Goal: Information Seeking & Learning: Understand process/instructions

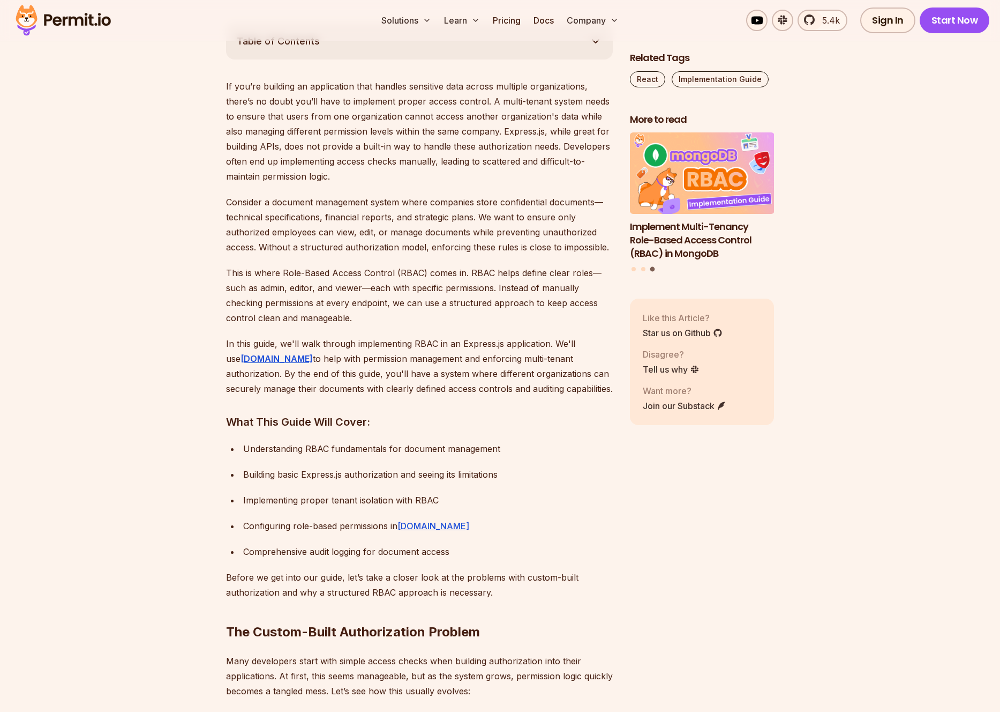
scroll to position [533, 0]
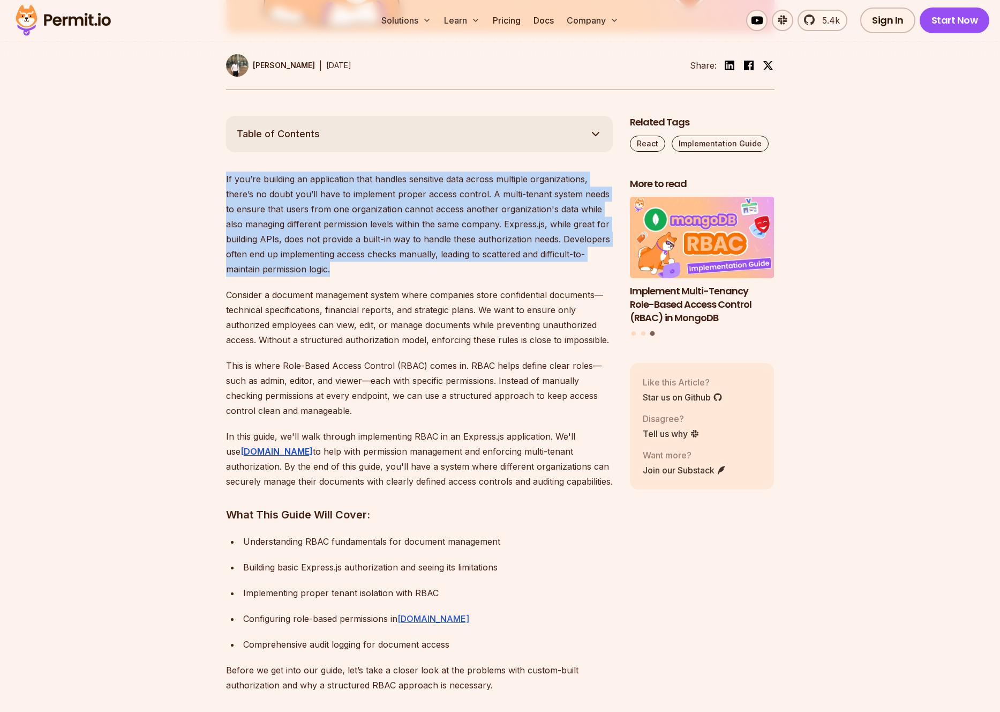
drag, startPoint x: 224, startPoint y: 176, endPoint x: 367, endPoint y: 263, distance: 166.6
click at [358, 265] on p "If you’re building an application that handles sensitive data across multiple o…" at bounding box center [419, 223] width 387 height 105
drag, startPoint x: 336, startPoint y: 268, endPoint x: 179, endPoint y: 177, distance: 181.5
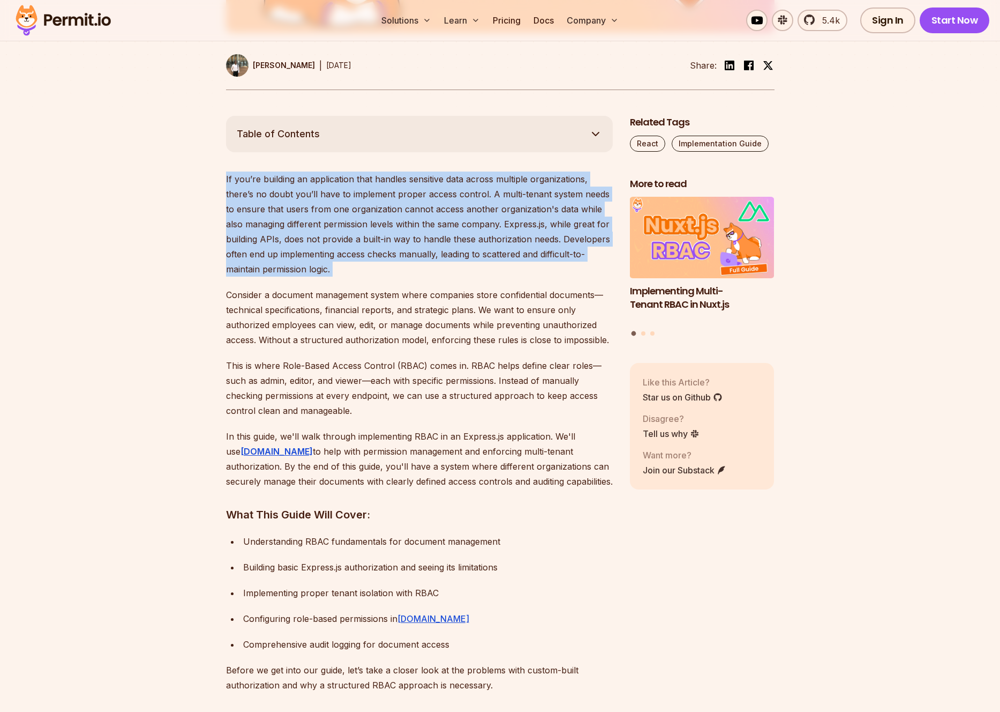
drag, startPoint x: 220, startPoint y: 176, endPoint x: 452, endPoint y: 278, distance: 253.1
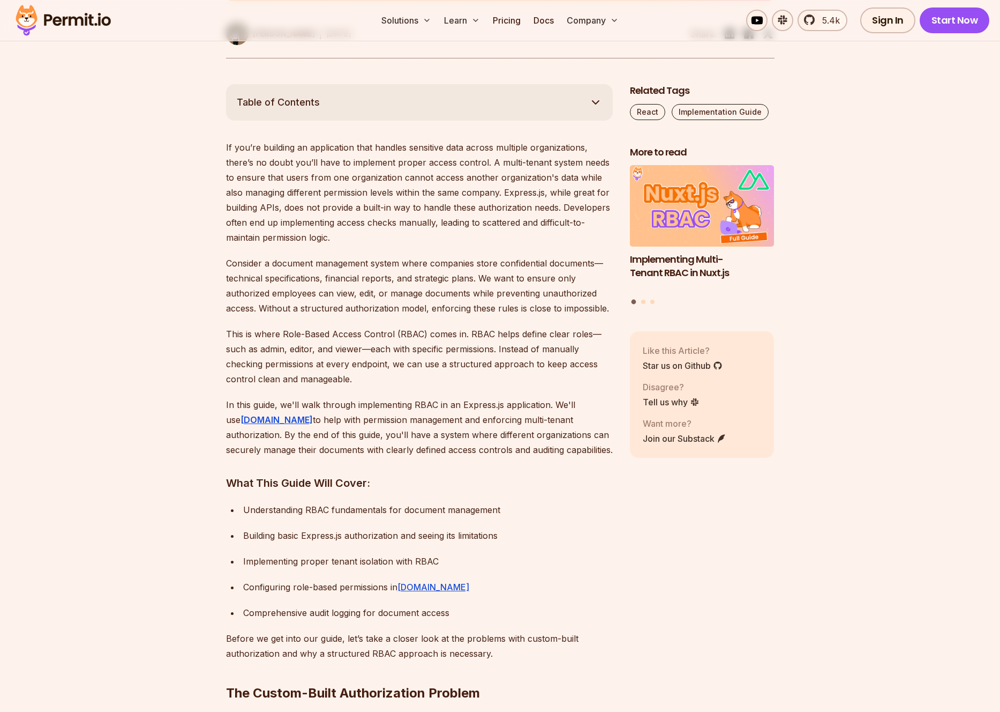
scroll to position [578, 0]
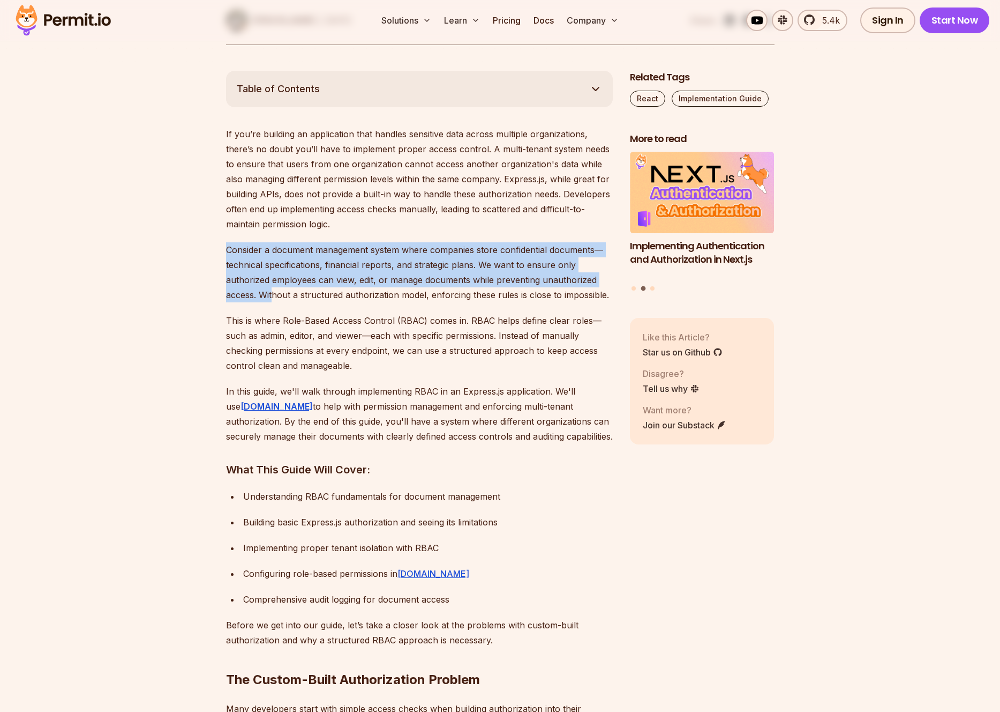
drag, startPoint x: 215, startPoint y: 246, endPoint x: 258, endPoint y: 287, distance: 59.5
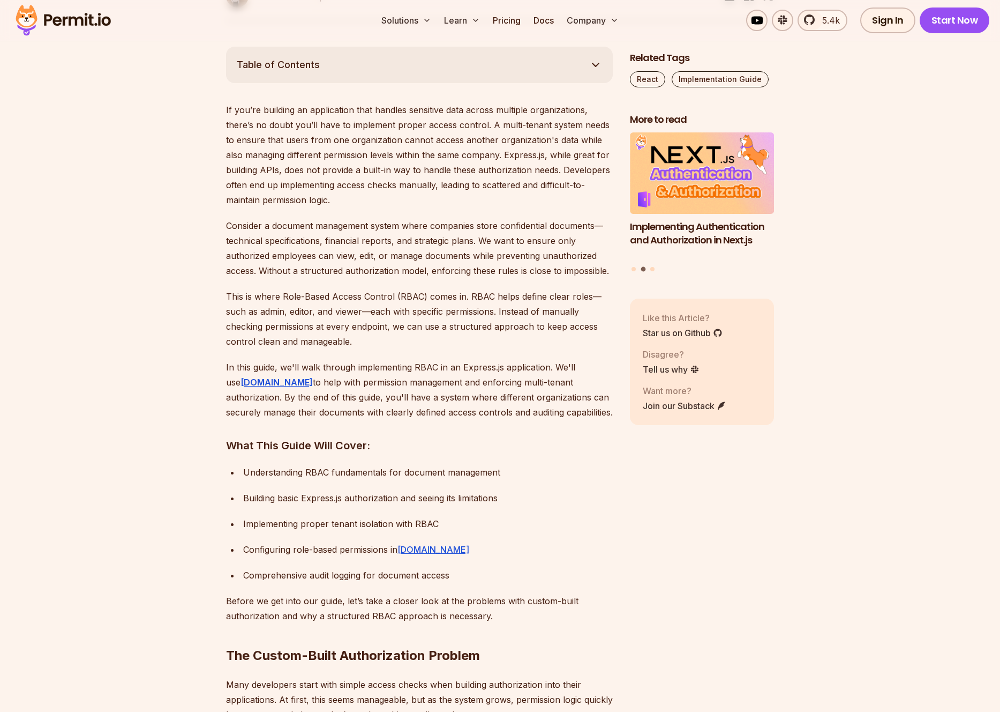
scroll to position [615, 0]
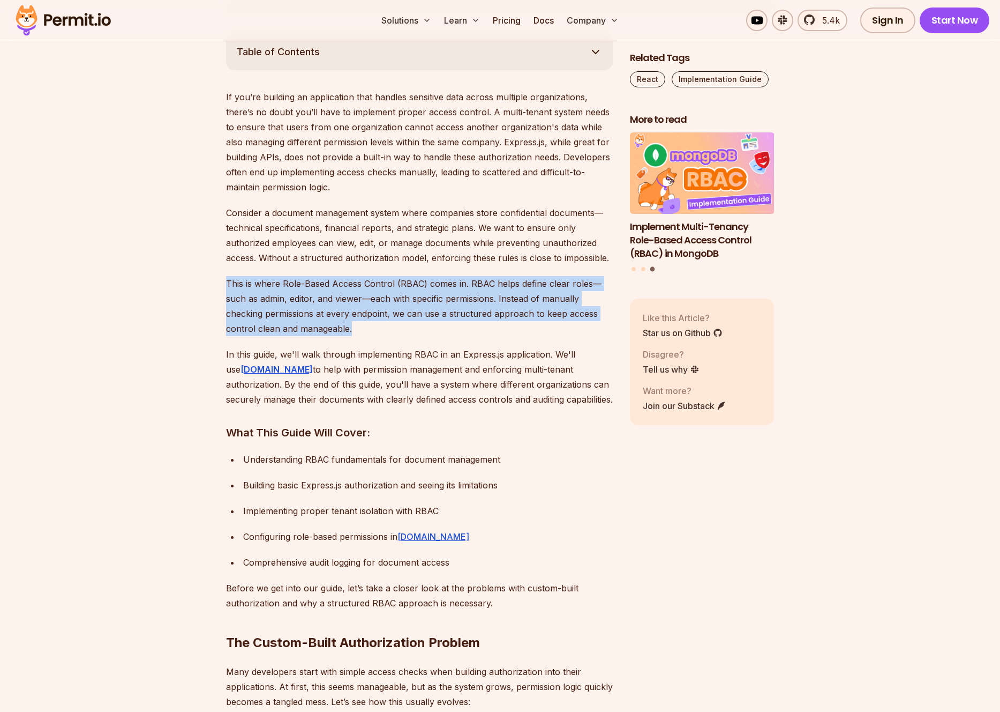
drag, startPoint x: 222, startPoint y: 271, endPoint x: 380, endPoint y: 324, distance: 167.4
click at [380, 324] on p "This is where Role-Based Access Control (RBAC) comes in. RBAC helps define clea…" at bounding box center [419, 306] width 387 height 60
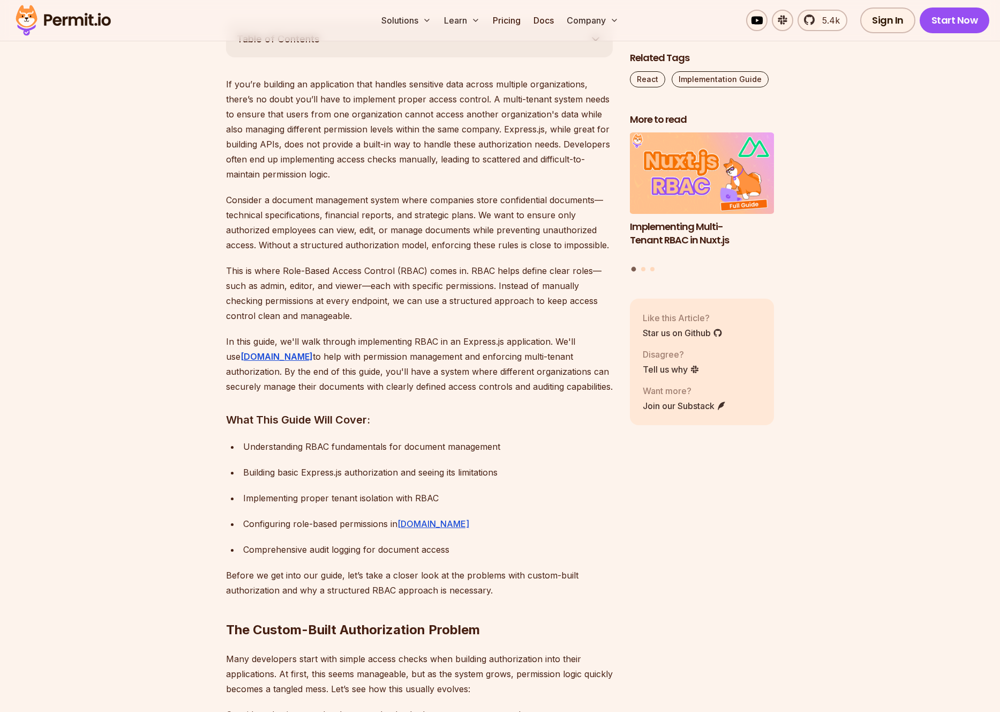
scroll to position [633, 0]
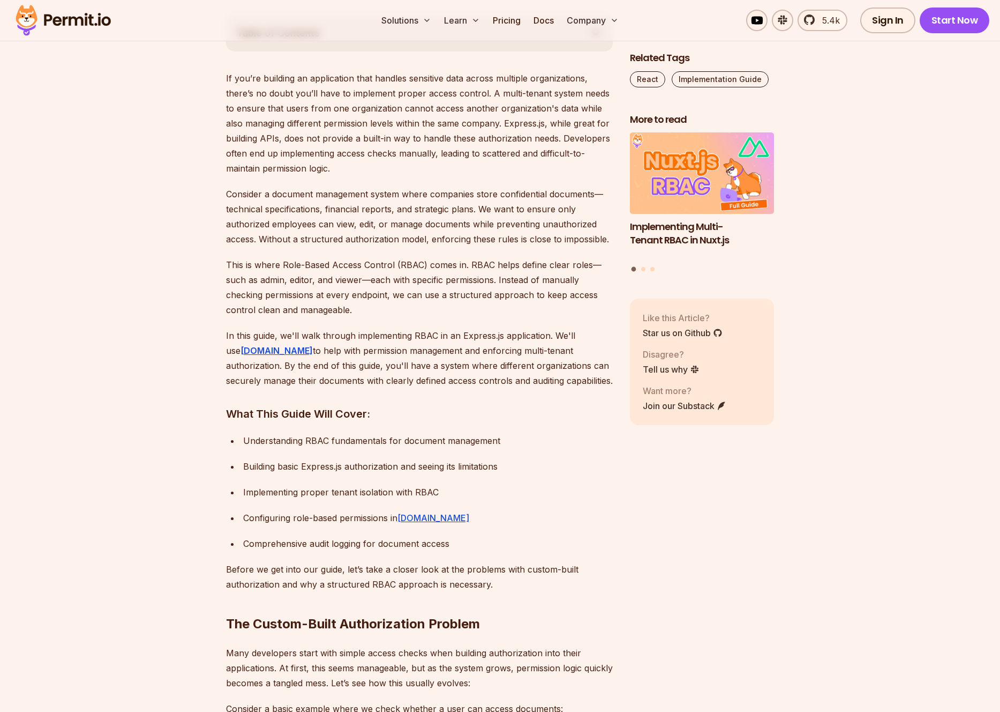
drag, startPoint x: 224, startPoint y: 333, endPoint x: 536, endPoint y: 381, distance: 315.0
click at [536, 381] on p "In this guide, we'll walk through implementing RBAC in an Express.js applicatio…" at bounding box center [419, 358] width 387 height 60
drag, startPoint x: 536, startPoint y: 380, endPoint x: 211, endPoint y: 336, distance: 327.6
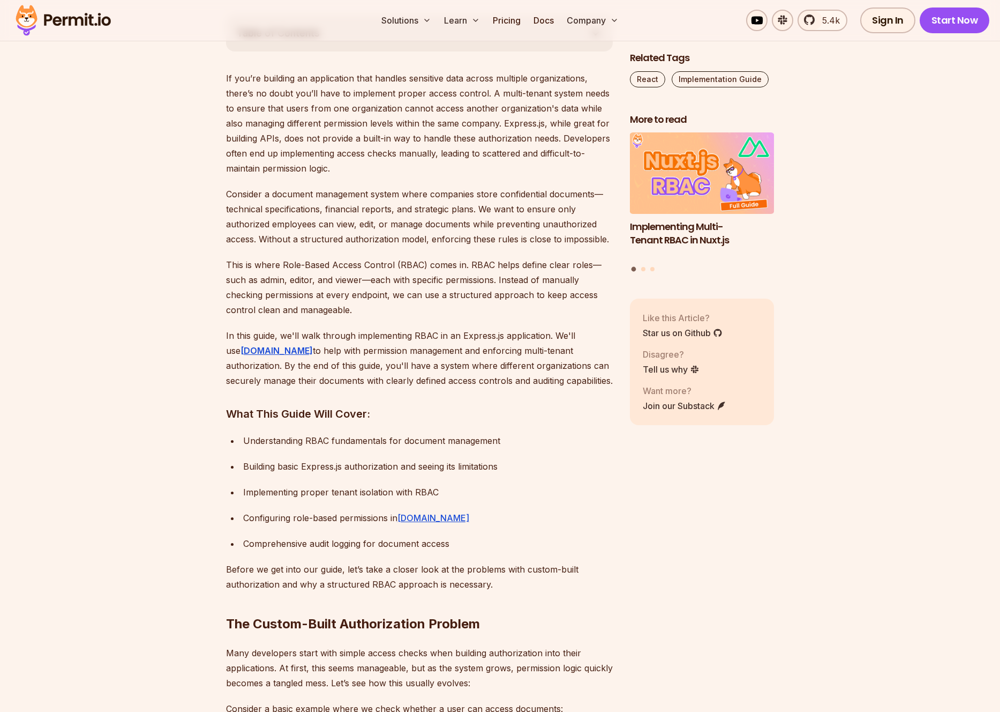
drag, startPoint x: 534, startPoint y: 387, endPoint x: 200, endPoint y: 327, distance: 339.1
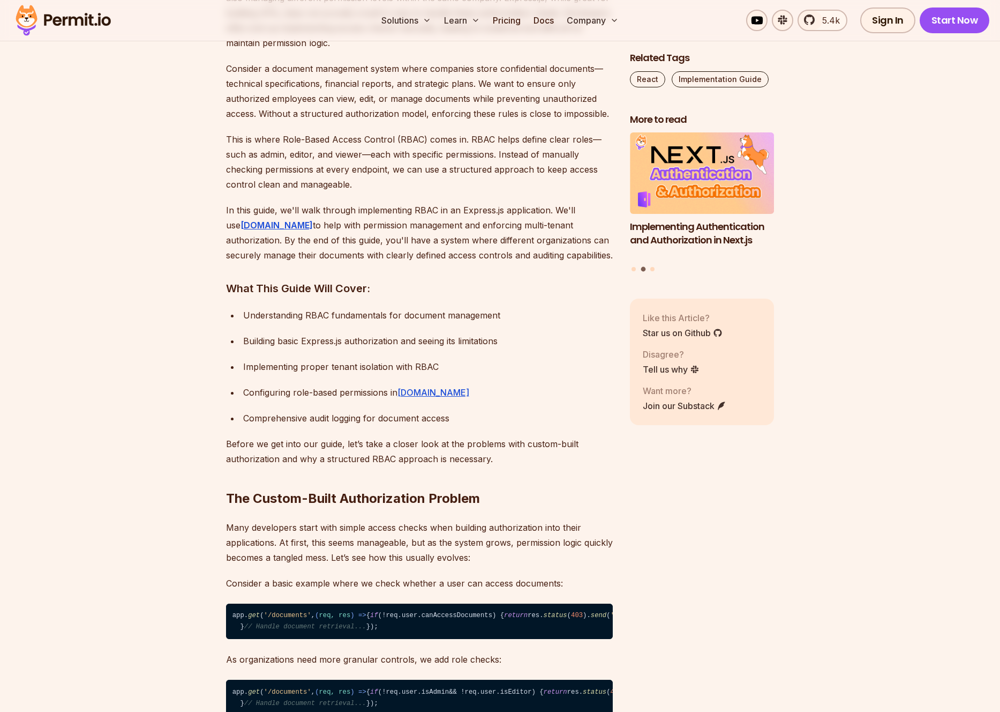
scroll to position [746, 0]
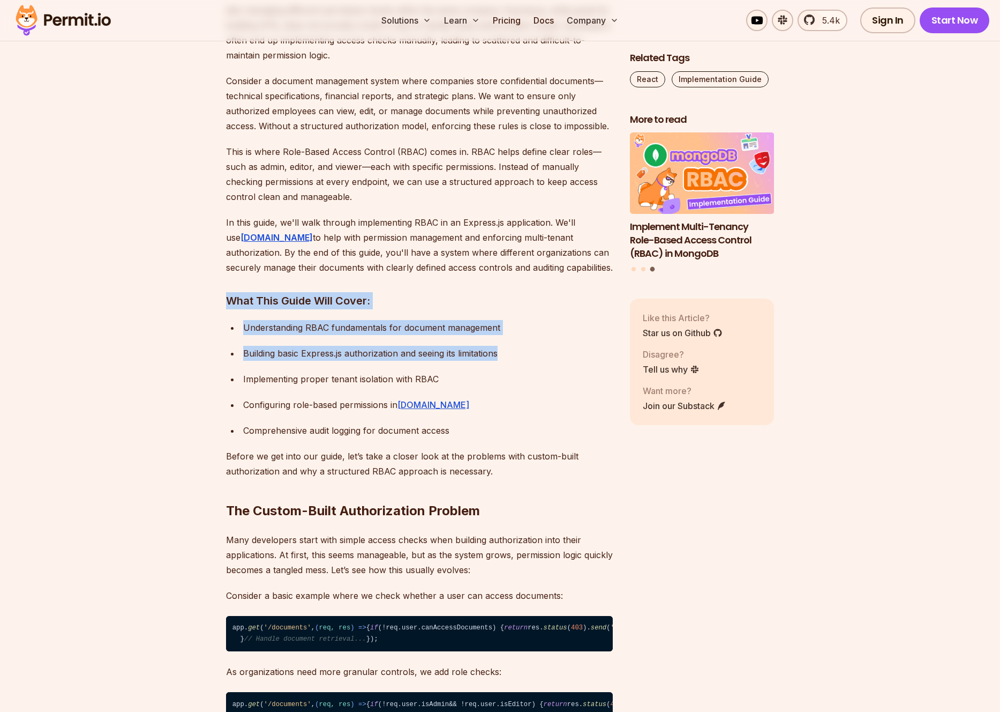
drag, startPoint x: 218, startPoint y: 286, endPoint x: 551, endPoint y: 356, distance: 340.5
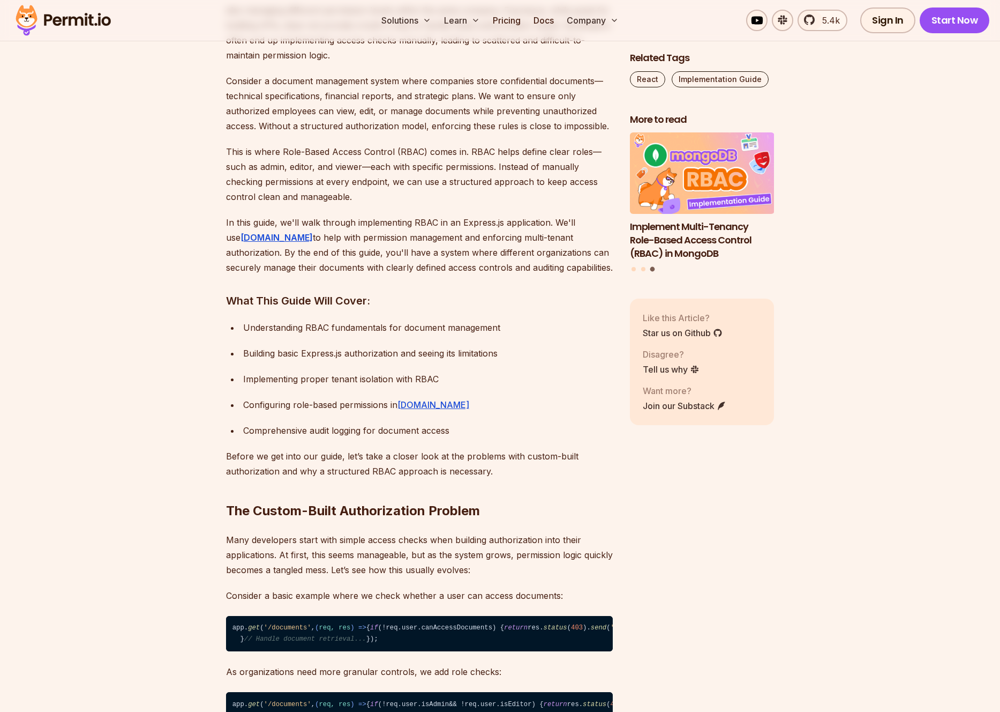
click at [545, 356] on div "Building basic Express.js authorization and seeing its limitations" at bounding box center [428, 353] width 370 height 15
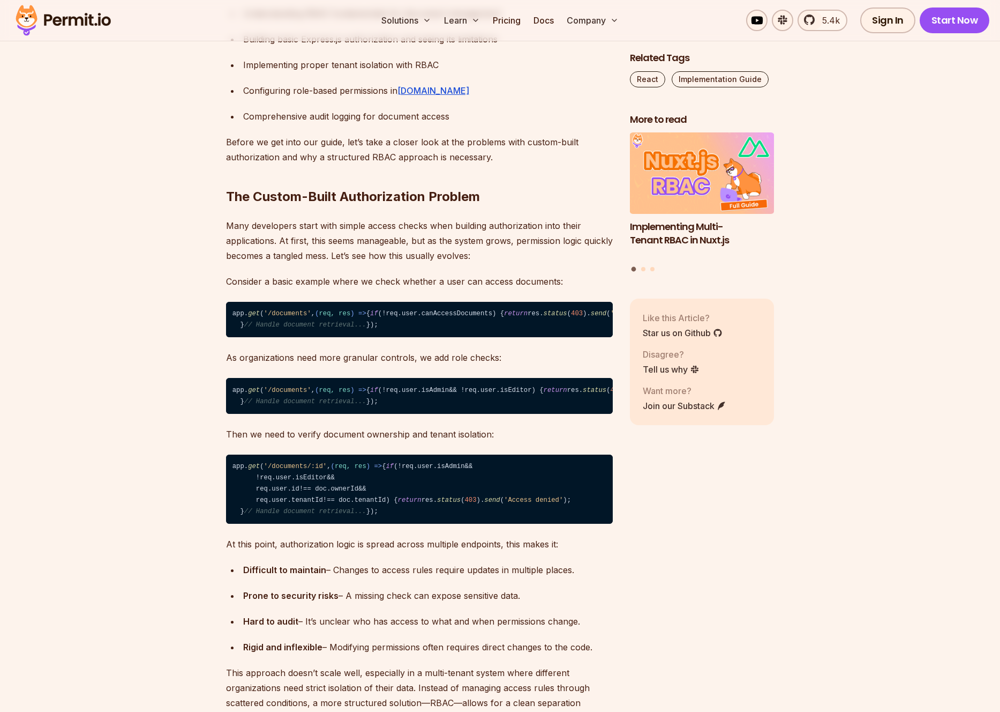
scroll to position [1062, 0]
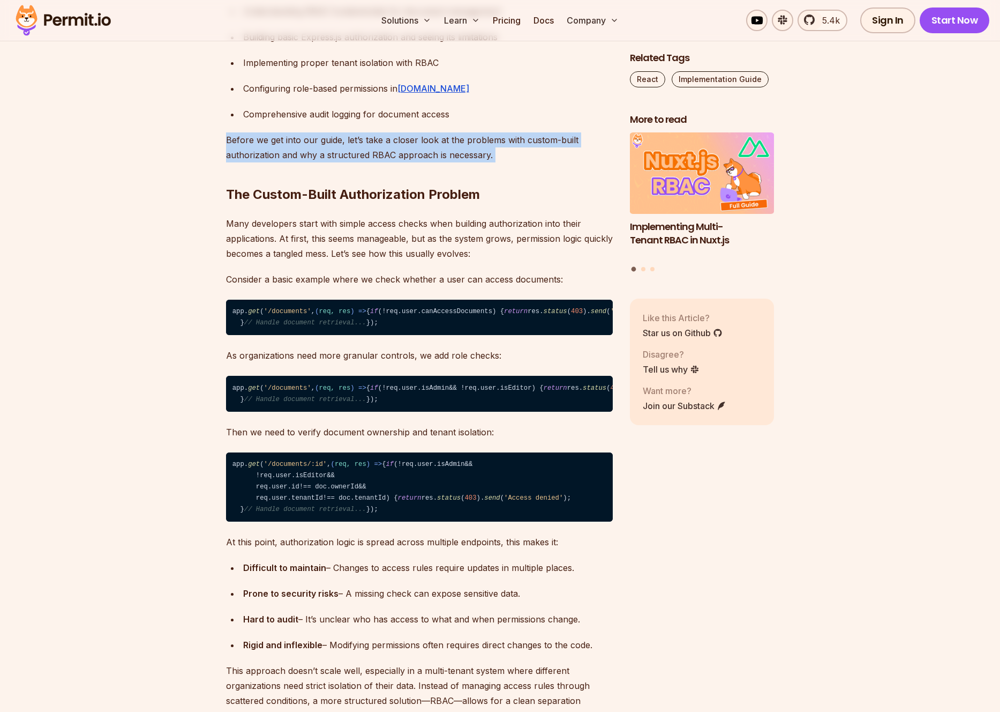
drag, startPoint x: 228, startPoint y: 137, endPoint x: 495, endPoint y: 155, distance: 268.0
click at [495, 155] on h2 "The Custom-Built Authorization Problem" at bounding box center [419, 173] width 387 height 60
drag, startPoint x: 469, startPoint y: 150, endPoint x: 209, endPoint y: 138, distance: 259.6
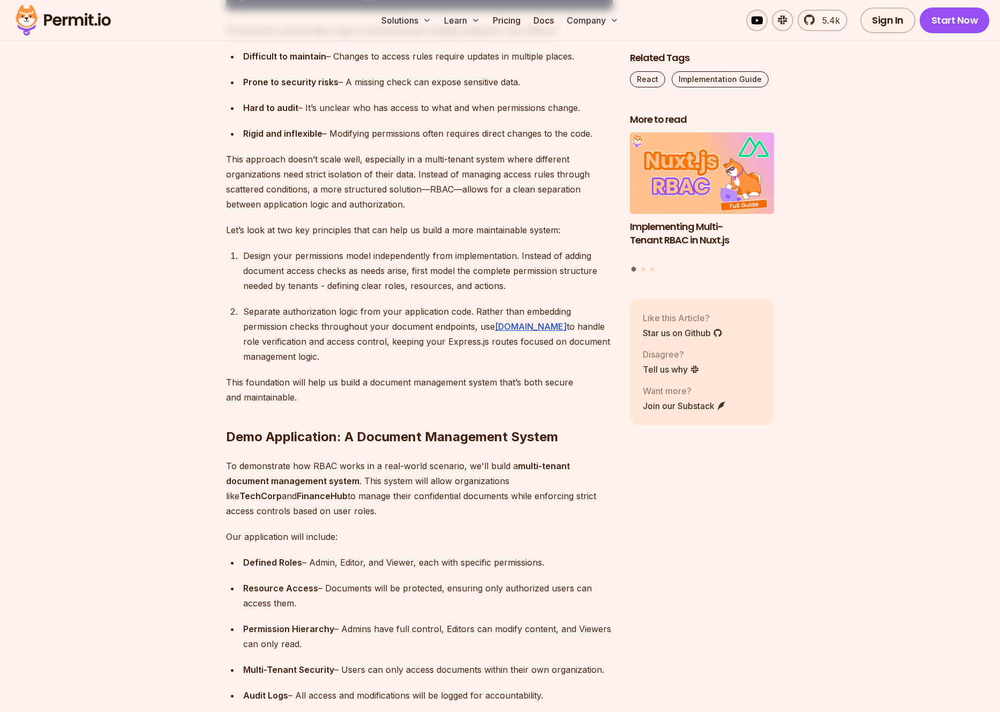
scroll to position [1574, 0]
click at [239, 140] on ul "Difficult to maintain – Changes to access rules require updates in multiple pla…" at bounding box center [419, 94] width 387 height 92
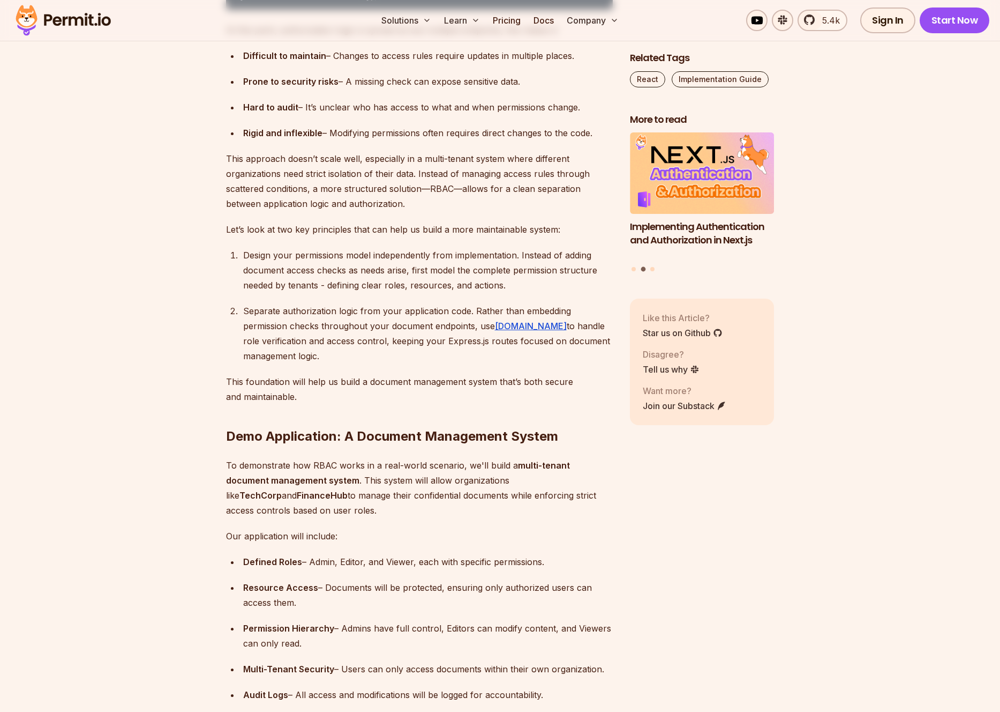
drag, startPoint x: 243, startPoint y: 189, endPoint x: 598, endPoint y: 269, distance: 364.8
click at [598, 140] on ul "Difficult to maintain – Changes to access rules require updates in multiple pla…" at bounding box center [419, 94] width 387 height 92
click at [598, 140] on div "Rigid and inflexible – Modifying permissions often requires direct changes to t…" at bounding box center [428, 132] width 370 height 15
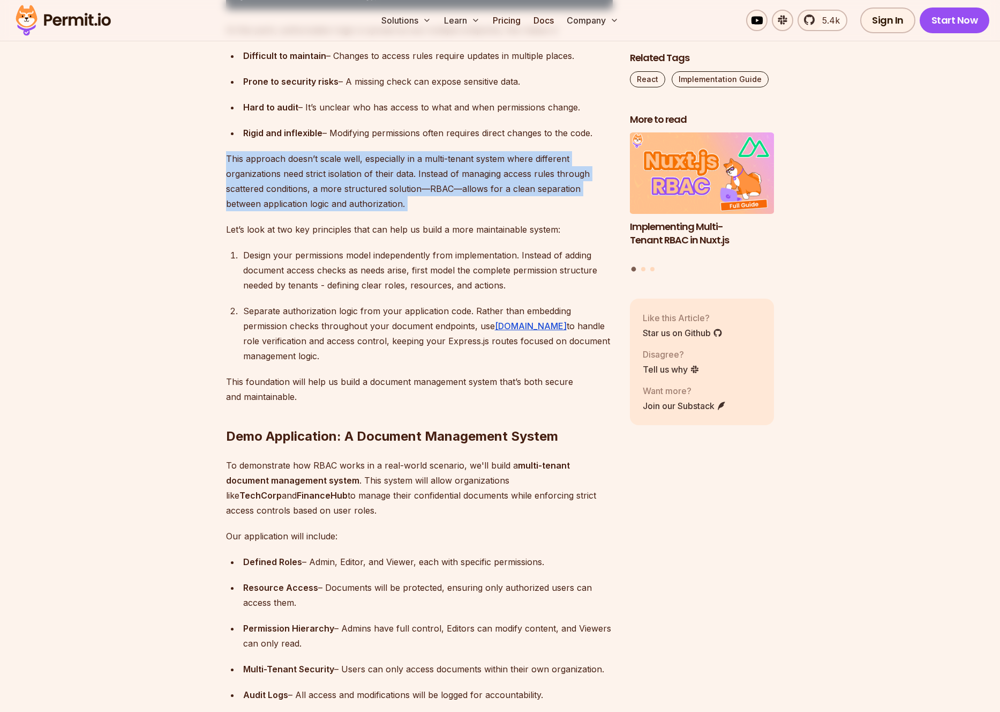
drag, startPoint x: 228, startPoint y: 291, endPoint x: 460, endPoint y: 349, distance: 239.0
click at [446, 211] on p "This approach doesn’t scale well, especially in a multi-tenant system where dif…" at bounding box center [419, 181] width 387 height 60
drag, startPoint x: 432, startPoint y: 342, endPoint x: 216, endPoint y: 293, distance: 221.1
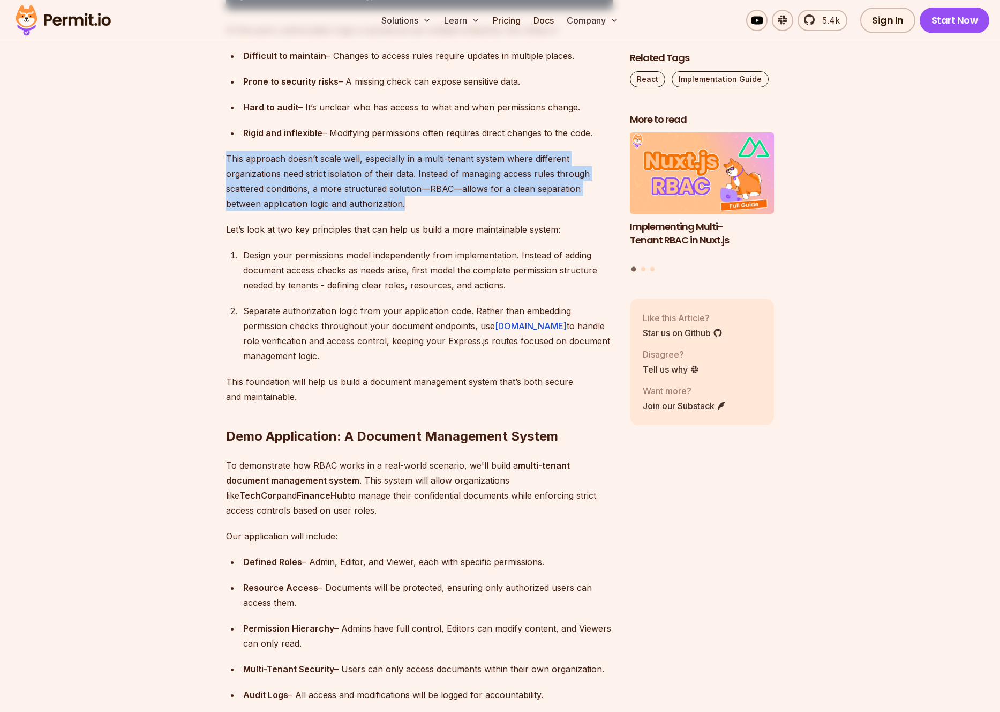
drag, startPoint x: 222, startPoint y: 287, endPoint x: 439, endPoint y: 338, distance: 222.9
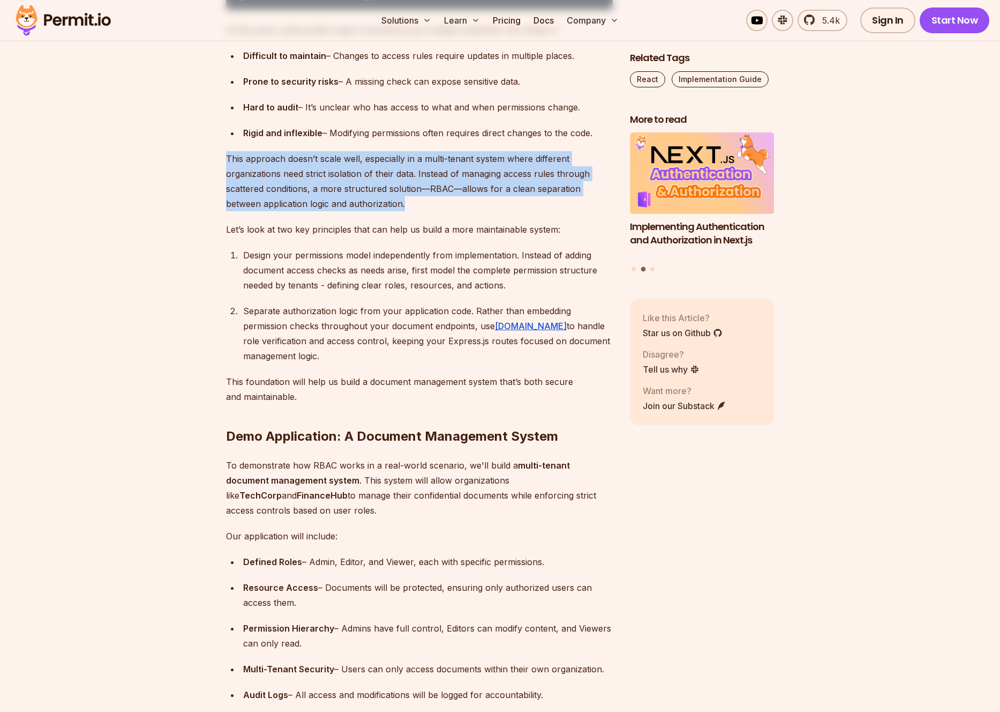
click at [430, 211] on p "This approach doesn’t scale well, especially in a multi-tenant system where dif…" at bounding box center [419, 181] width 387 height 60
drag, startPoint x: 412, startPoint y: 339, endPoint x: 216, endPoint y: 279, distance: 204.6
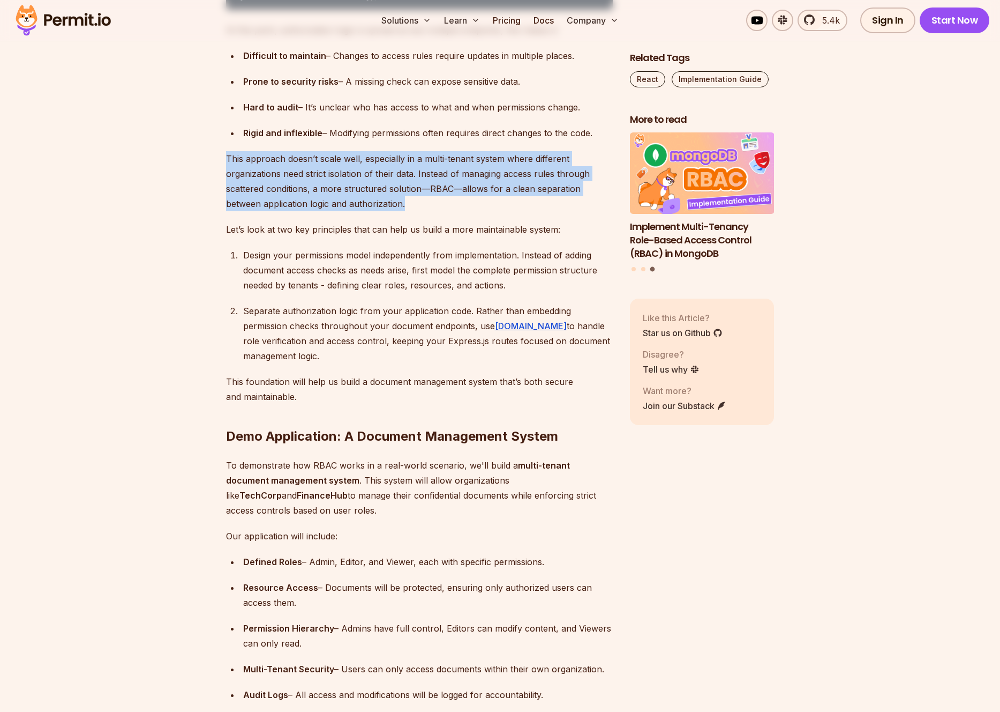
drag, startPoint x: 226, startPoint y: 291, endPoint x: 506, endPoint y: 336, distance: 283.8
click at [506, 211] on p "This approach doesn’t scale well, especially in a multi-tenant system where dif…" at bounding box center [419, 181] width 387 height 60
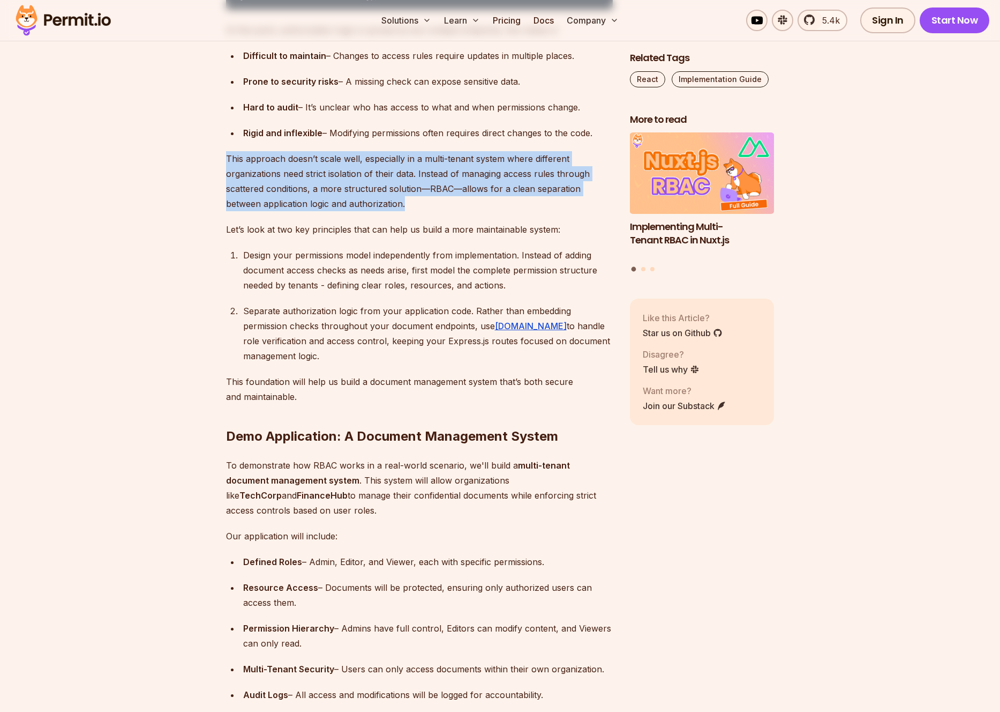
click at [439, 211] on p "This approach doesn’t scale well, especially in a multi-tenant system where dif…" at bounding box center [419, 181] width 387 height 60
drag, startPoint x: 411, startPoint y: 335, endPoint x: 174, endPoint y: 283, distance: 243.0
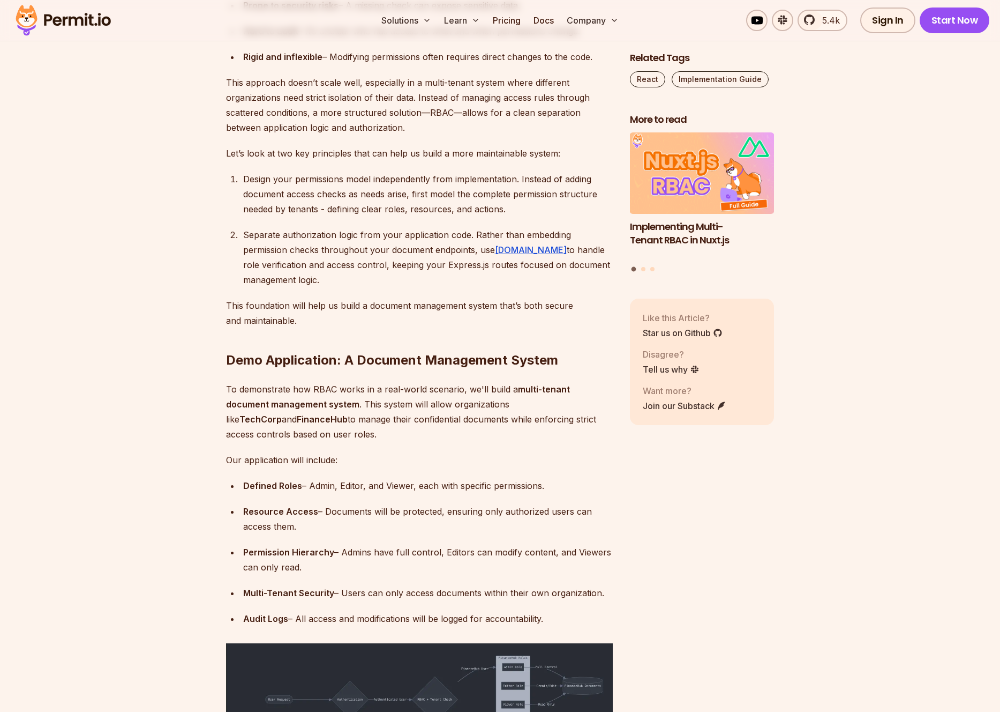
scroll to position [1661, 0]
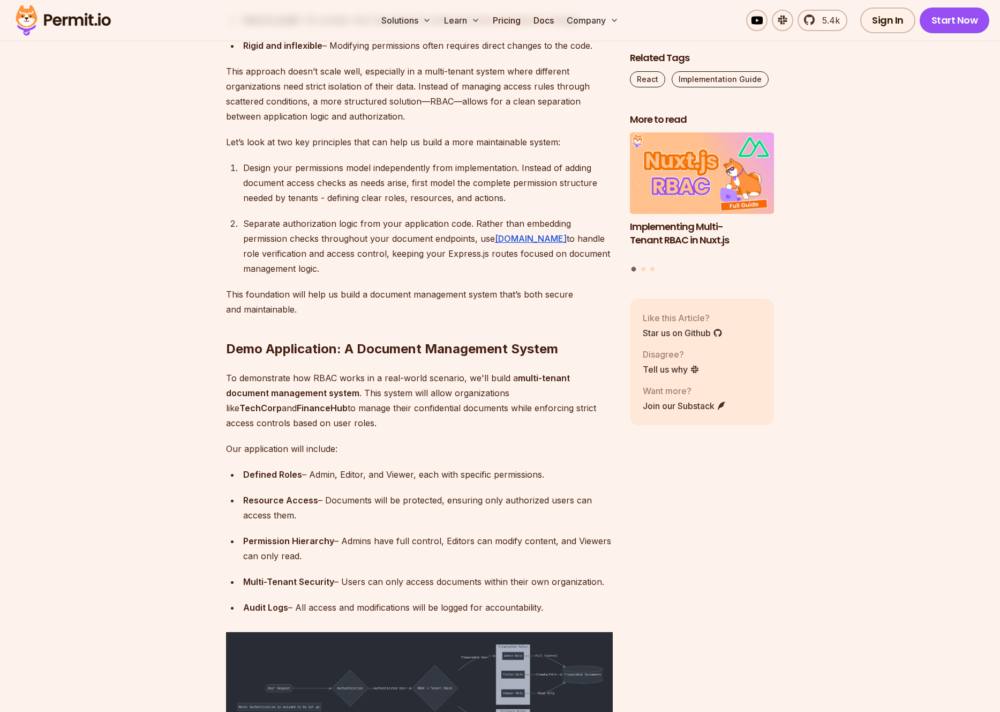
click at [241, 276] on li "Separate authorization logic from your application code. Rather than embedding …" at bounding box center [426, 246] width 373 height 60
drag, startPoint x: 243, startPoint y: 357, endPoint x: 335, endPoint y: 405, distance: 103.5
click at [335, 276] on div "Separate authorization logic from your application code. Rather than embedding …" at bounding box center [428, 246] width 370 height 60
drag, startPoint x: 337, startPoint y: 406, endPoint x: 204, endPoint y: 268, distance: 191.7
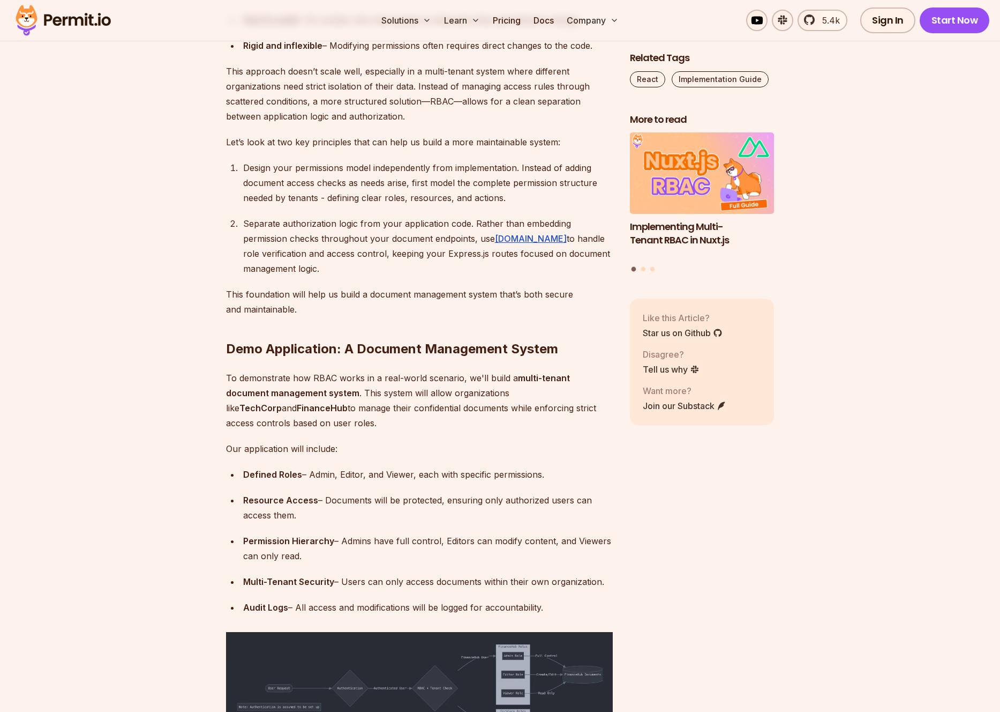
drag, startPoint x: 216, startPoint y: 196, endPoint x: 334, endPoint y: 411, distance: 245.8
click at [335, 276] on div "Separate authorization logic from your application code. Rather than embedding …" at bounding box center [428, 246] width 370 height 60
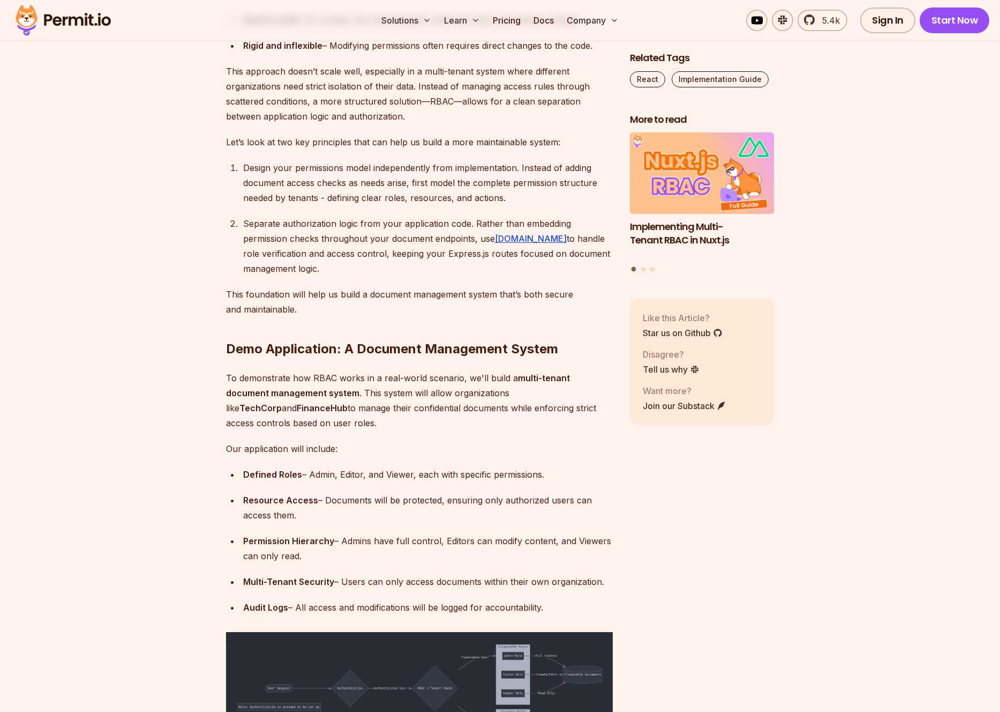
drag, startPoint x: 334, startPoint y: 400, endPoint x: 206, endPoint y: 197, distance: 240.8
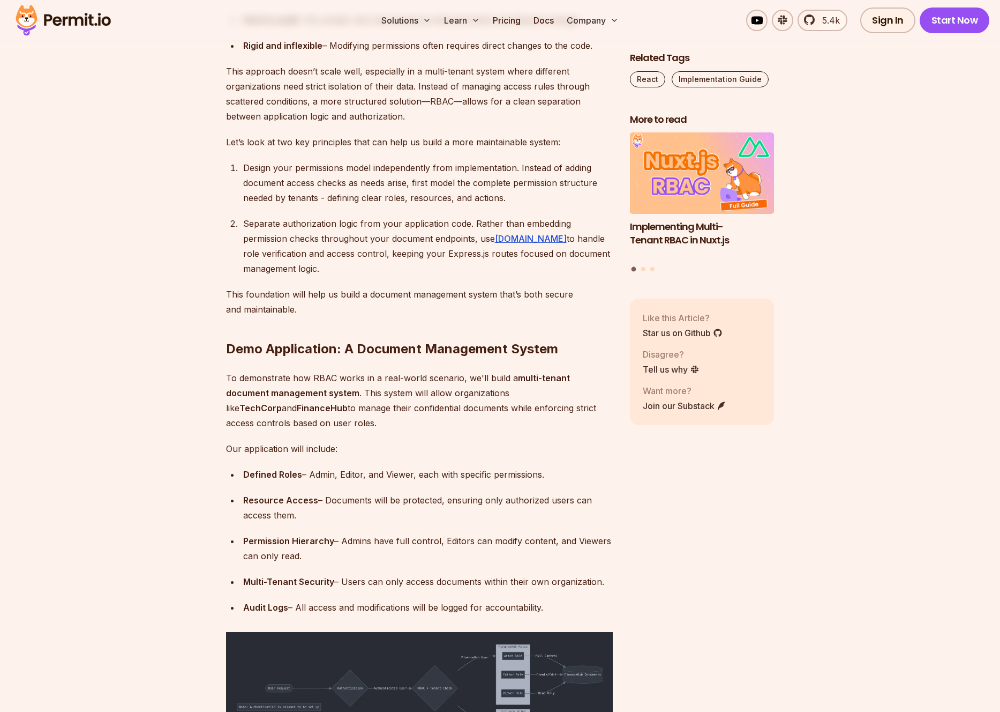
drag, startPoint x: 244, startPoint y: 356, endPoint x: 411, endPoint y: 405, distance: 174.3
click at [411, 276] on div "Separate authorization logic from your application code. Rather than embedding …" at bounding box center [428, 246] width 370 height 60
click at [400, 276] on div "Separate authorization logic from your application code. Rather than embedding …" at bounding box center [428, 246] width 370 height 60
drag, startPoint x: 361, startPoint y: 401, endPoint x: 199, endPoint y: 350, distance: 169.3
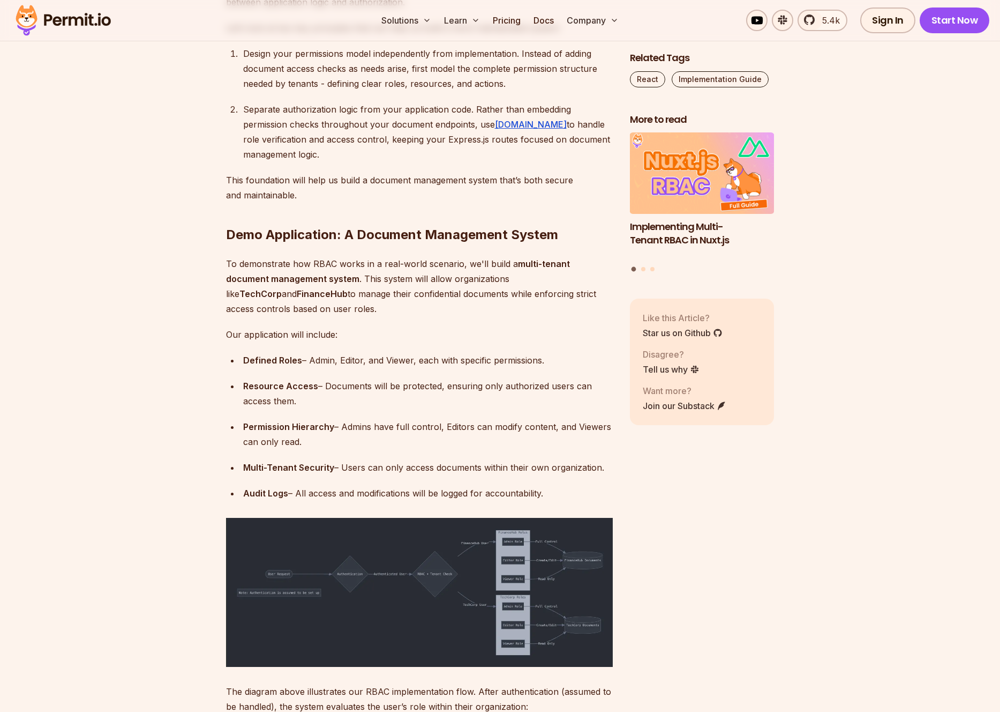
scroll to position [1816, 0]
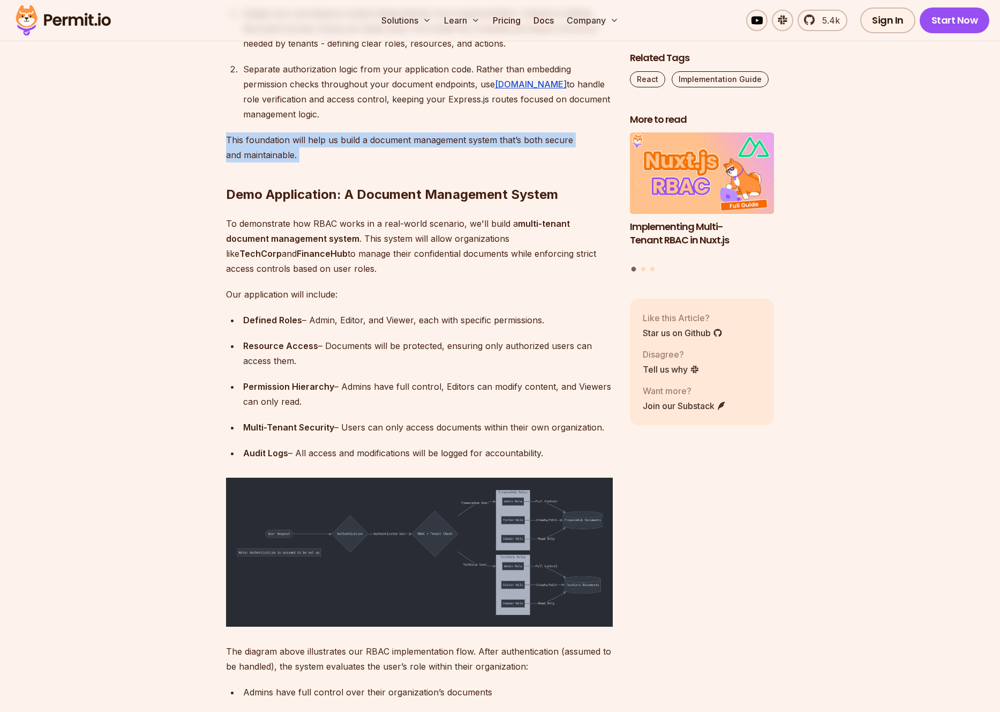
drag, startPoint x: 215, startPoint y: 268, endPoint x: 306, endPoint y: 294, distance: 94.6
click at [306, 203] on h2 "Demo Application: A Document Management System" at bounding box center [419, 173] width 387 height 60
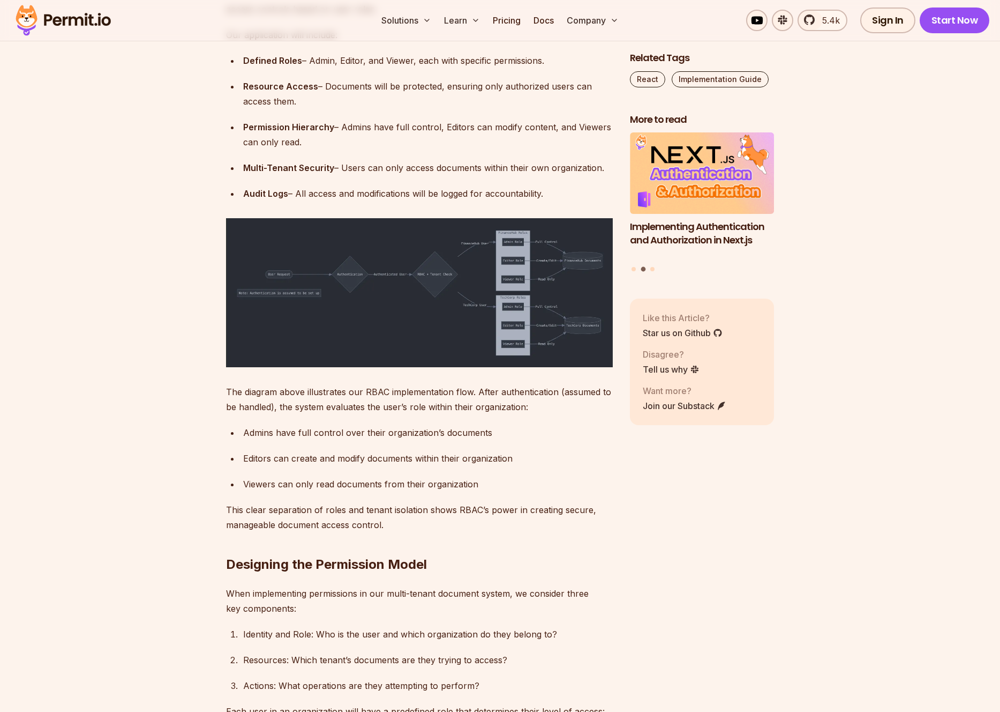
scroll to position [2075, 0]
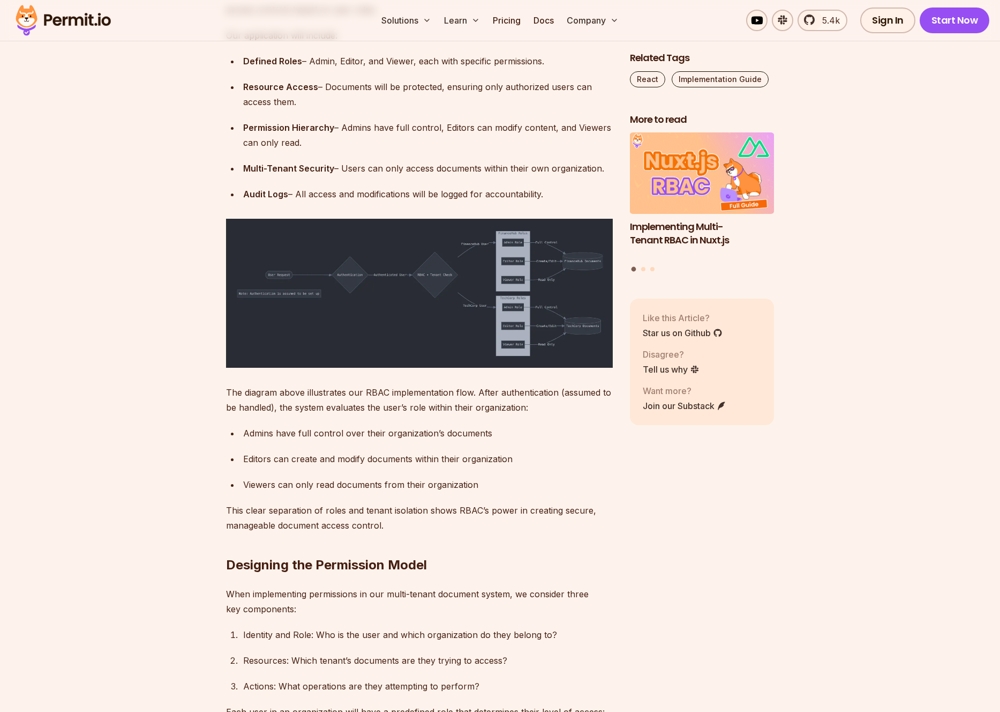
drag, startPoint x: 209, startPoint y: 99, endPoint x: 354, endPoint y: 146, distance: 152.3
drag, startPoint x: 274, startPoint y: 141, endPoint x: 201, endPoint y: 91, distance: 88.3
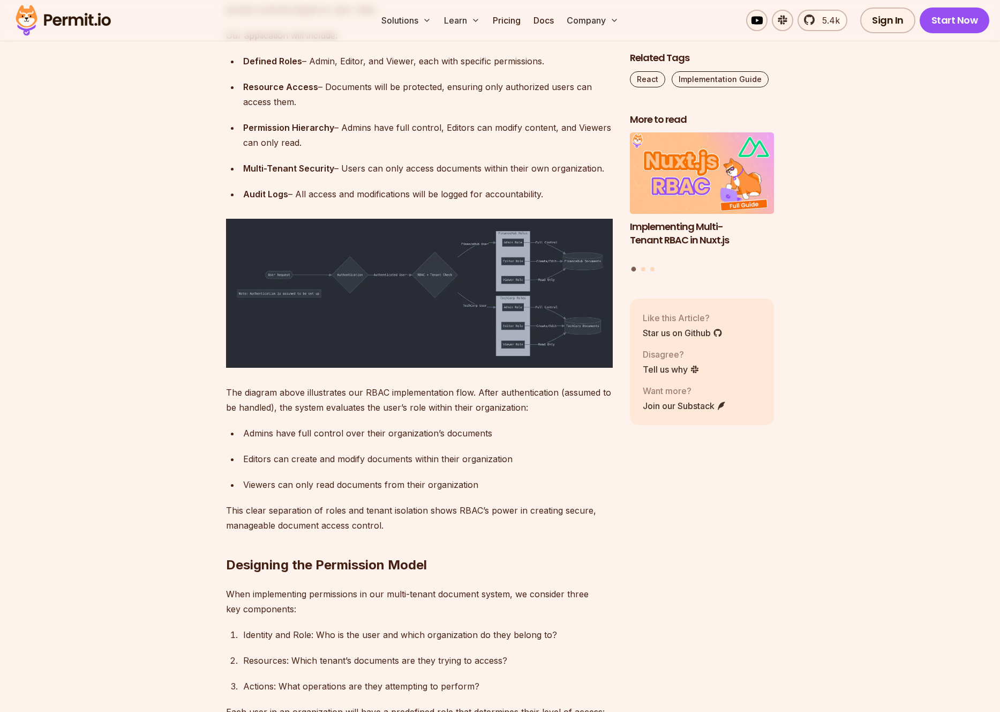
drag, startPoint x: 209, startPoint y: 80, endPoint x: 290, endPoint y: 146, distance: 104.7
drag, startPoint x: 292, startPoint y: 145, endPoint x: 216, endPoint y: 93, distance: 91.7
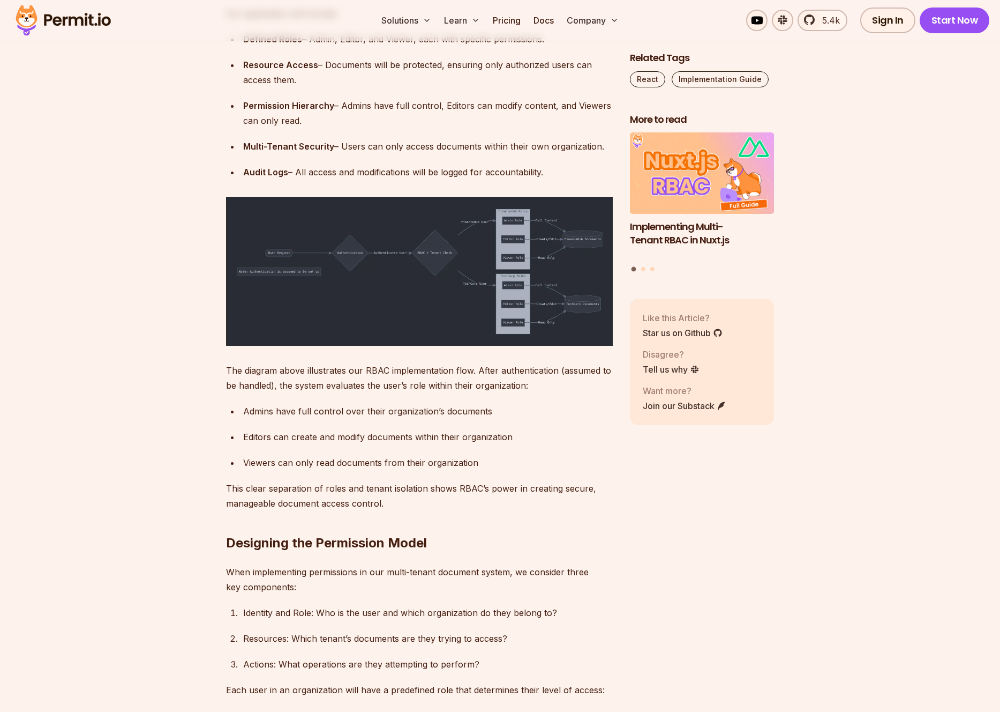
scroll to position [2101, 0]
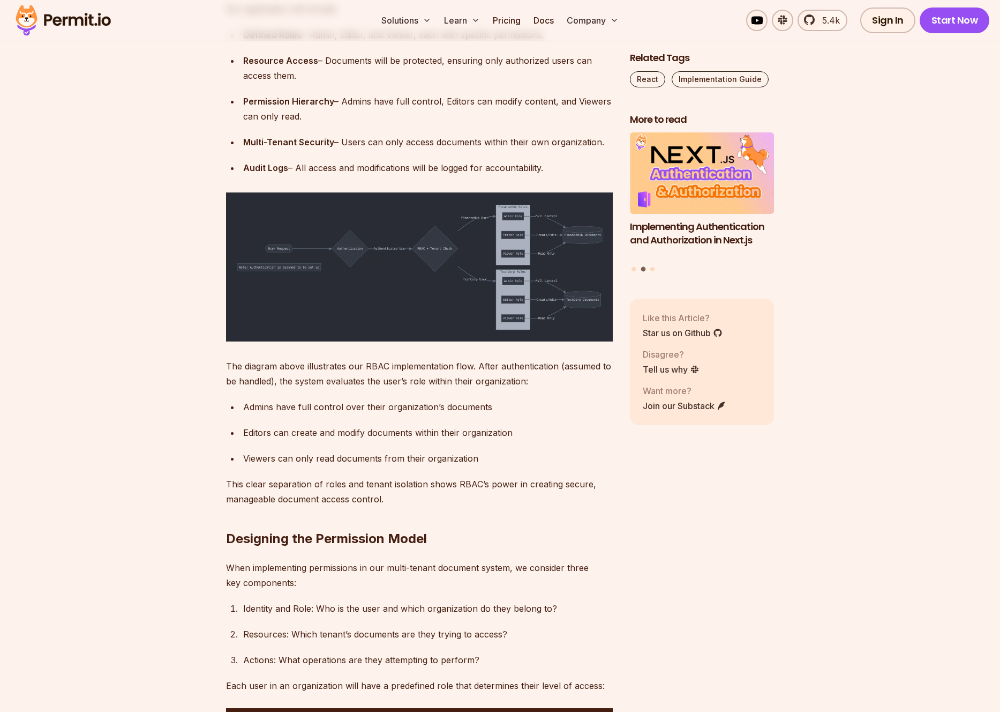
drag, startPoint x: 216, startPoint y: 140, endPoint x: 323, endPoint y: 212, distance: 128.8
click at [323, 83] on div "Resource Access – Documents will be protected, ensuring only authorized users c…" at bounding box center [428, 68] width 370 height 30
drag, startPoint x: 325, startPoint y: 212, endPoint x: 188, endPoint y: 160, distance: 147.2
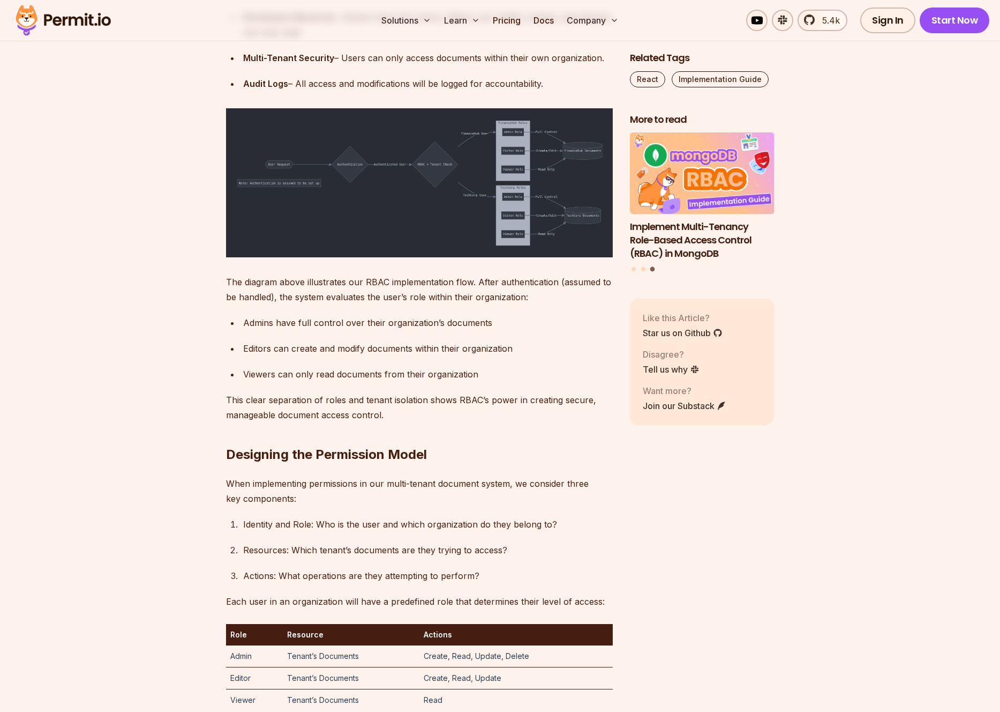
scroll to position [2187, 0]
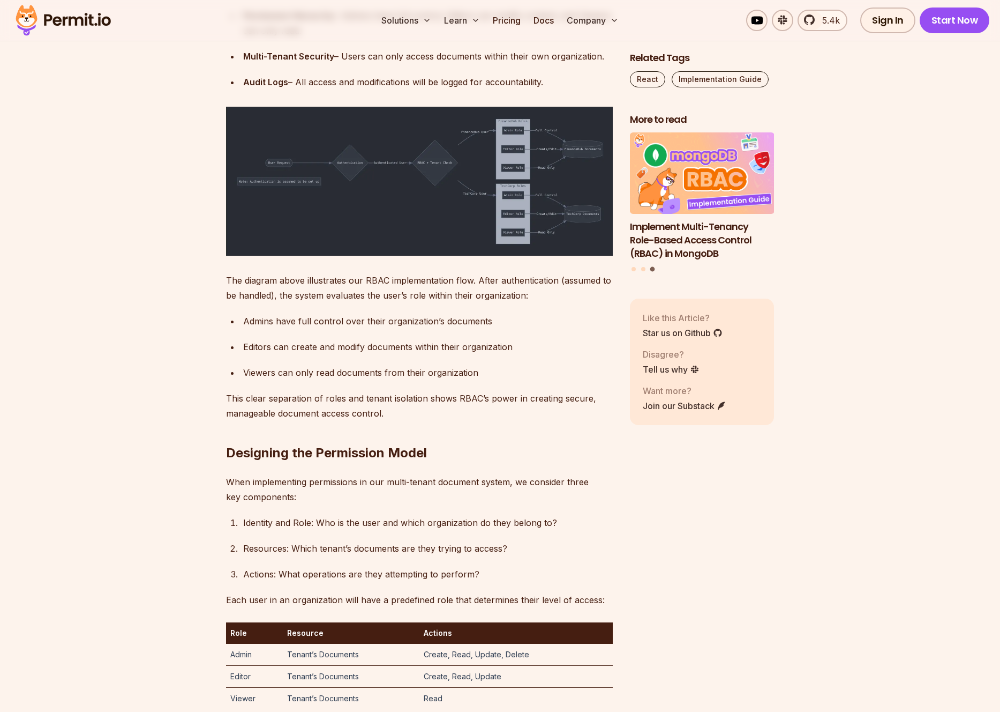
drag, startPoint x: 564, startPoint y: 218, endPoint x: 250, endPoint y: 100, distance: 335.9
click at [255, 89] on ul "Defined Roles – Admin, Editor, and Viewer, each with specific permissions. Reso…" at bounding box center [419, 16] width 387 height 148
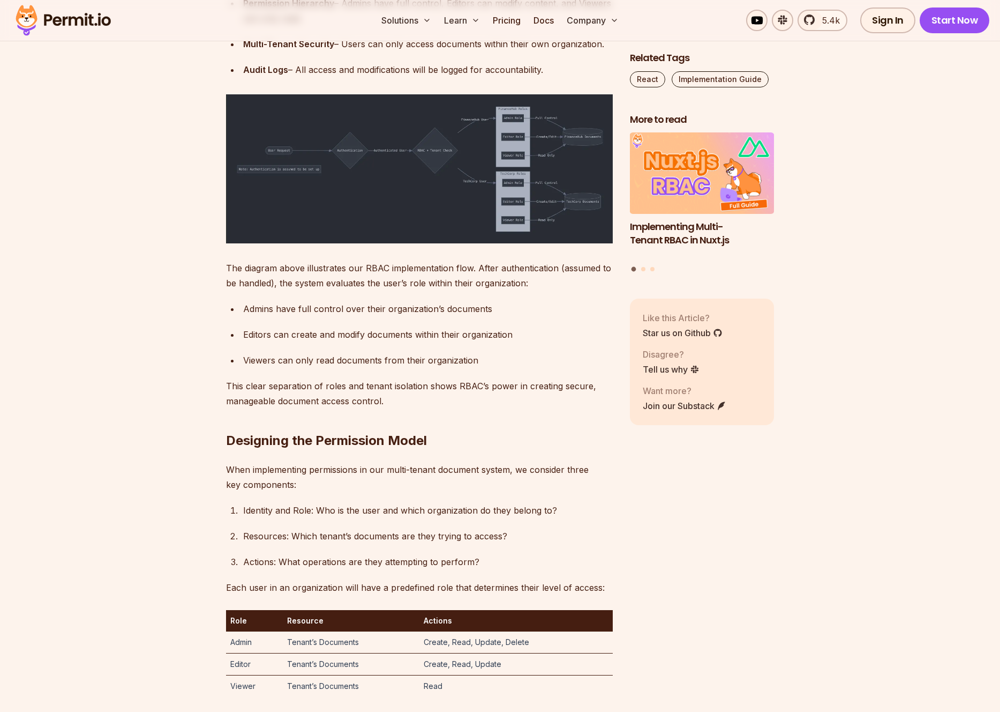
scroll to position [2175, 0]
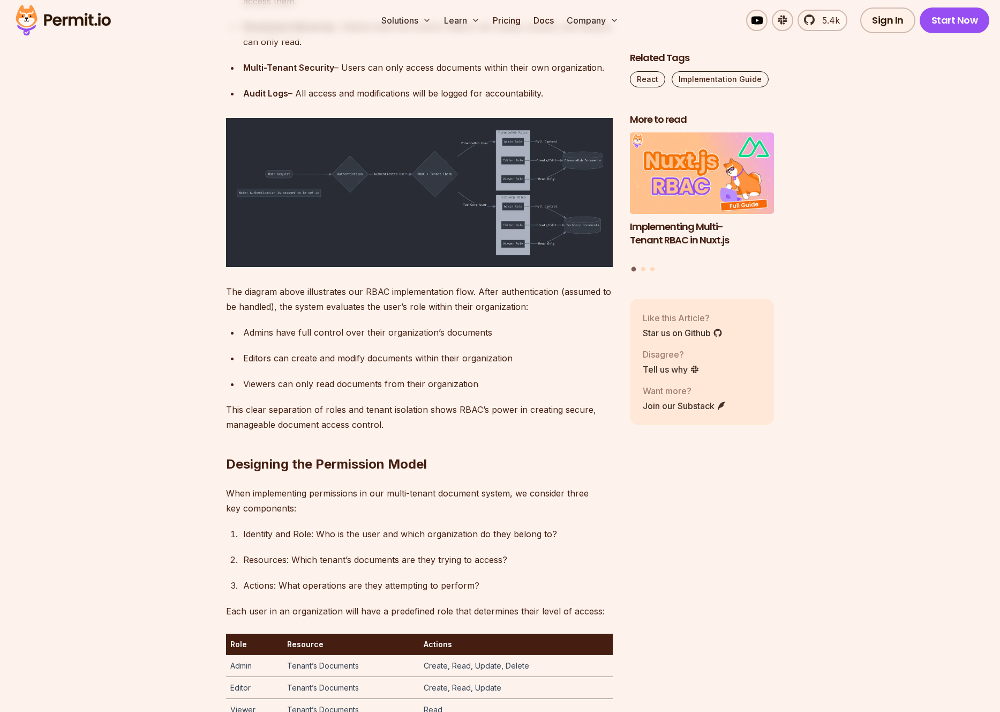
drag, startPoint x: 548, startPoint y: 159, endPoint x: 215, endPoint y: 72, distance: 343.9
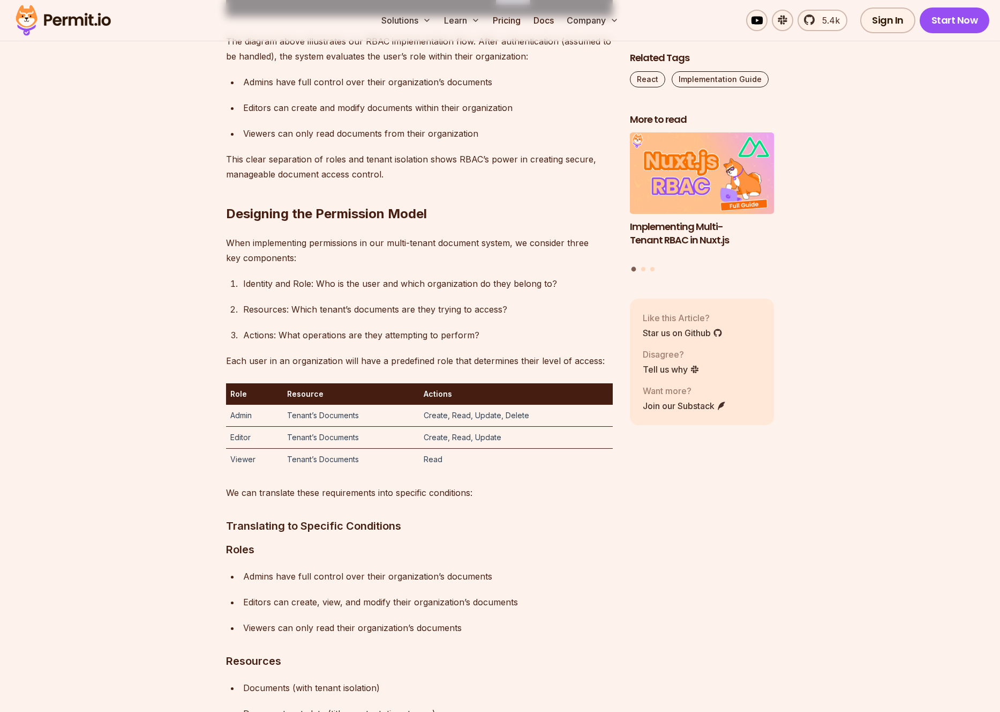
scroll to position [2412, 0]
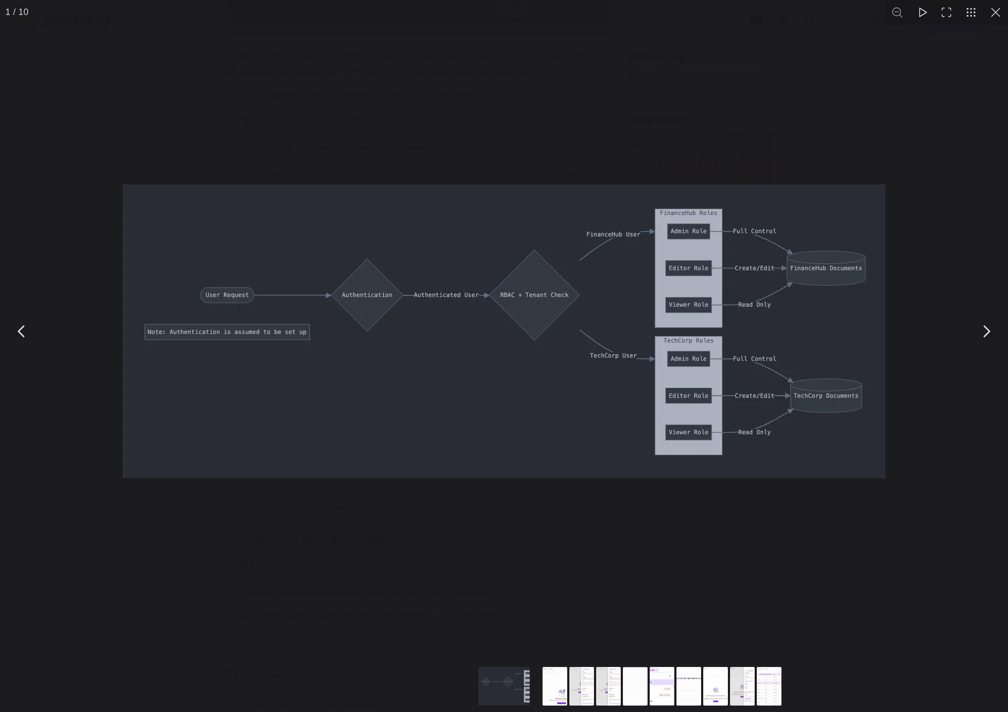
click at [990, 12] on button "You can close this modal content with the ESC key" at bounding box center [996, 12] width 25 height 25
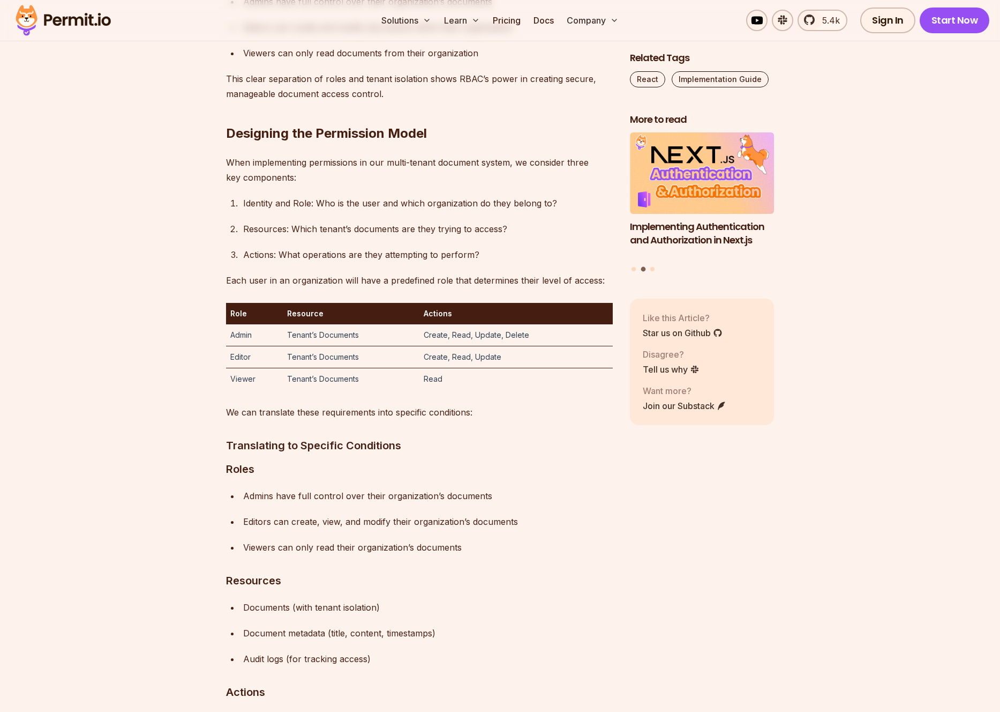
scroll to position [2511, 0]
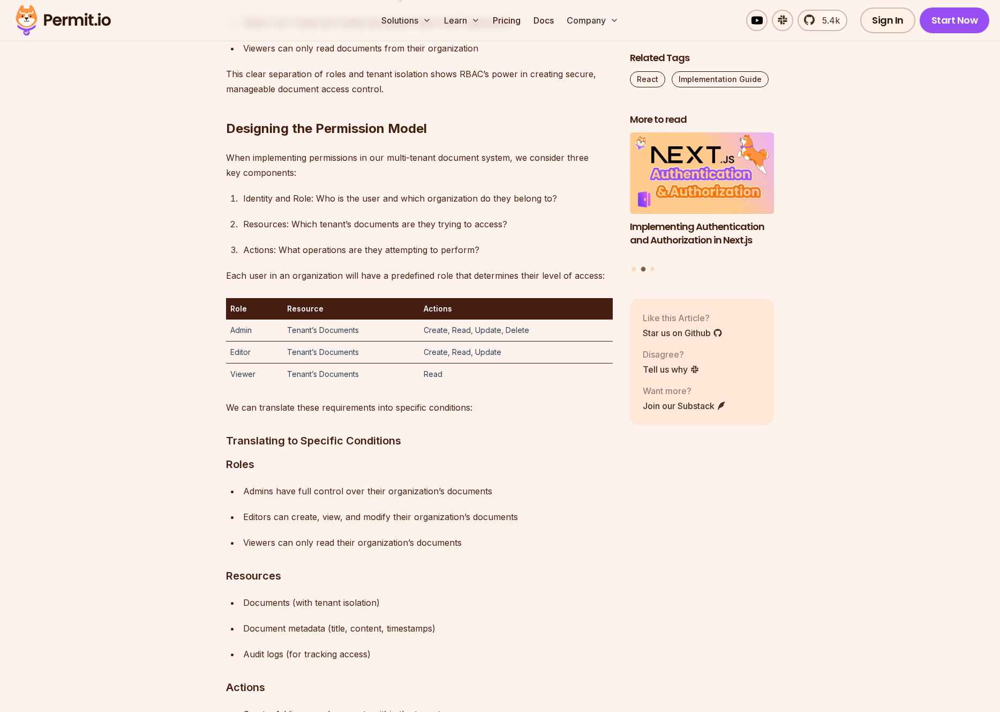
drag, startPoint x: 222, startPoint y: 88, endPoint x: 535, endPoint y: 107, distance: 313.0
drag, startPoint x: 536, startPoint y: 104, endPoint x: 221, endPoint y: 95, distance: 315.2
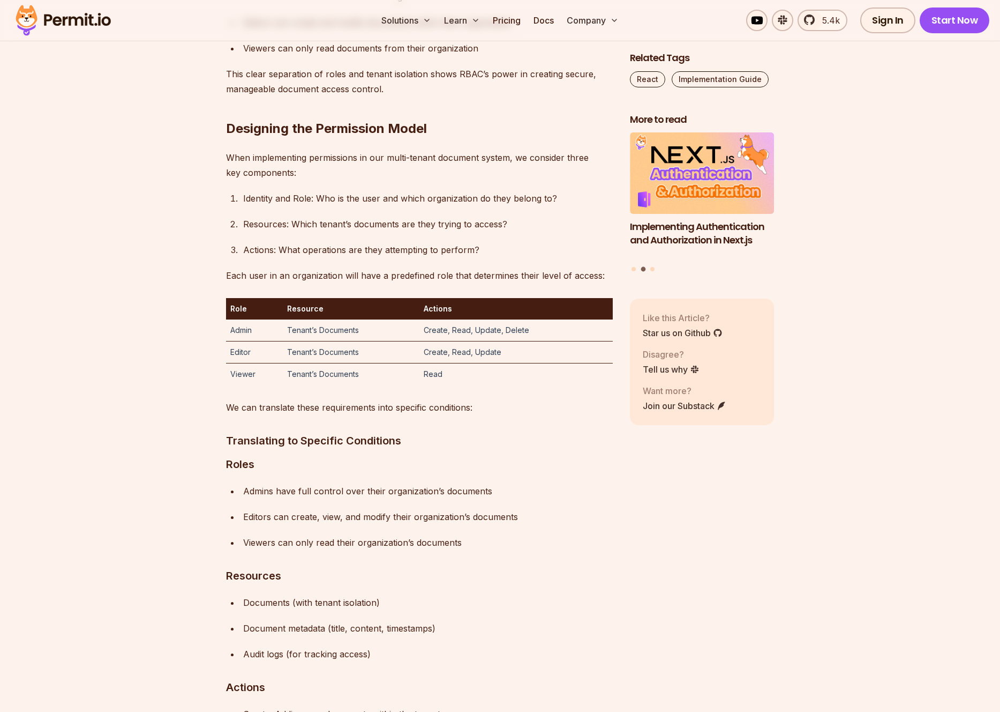
drag, startPoint x: 266, startPoint y: 91, endPoint x: 556, endPoint y: 103, distance: 290.7
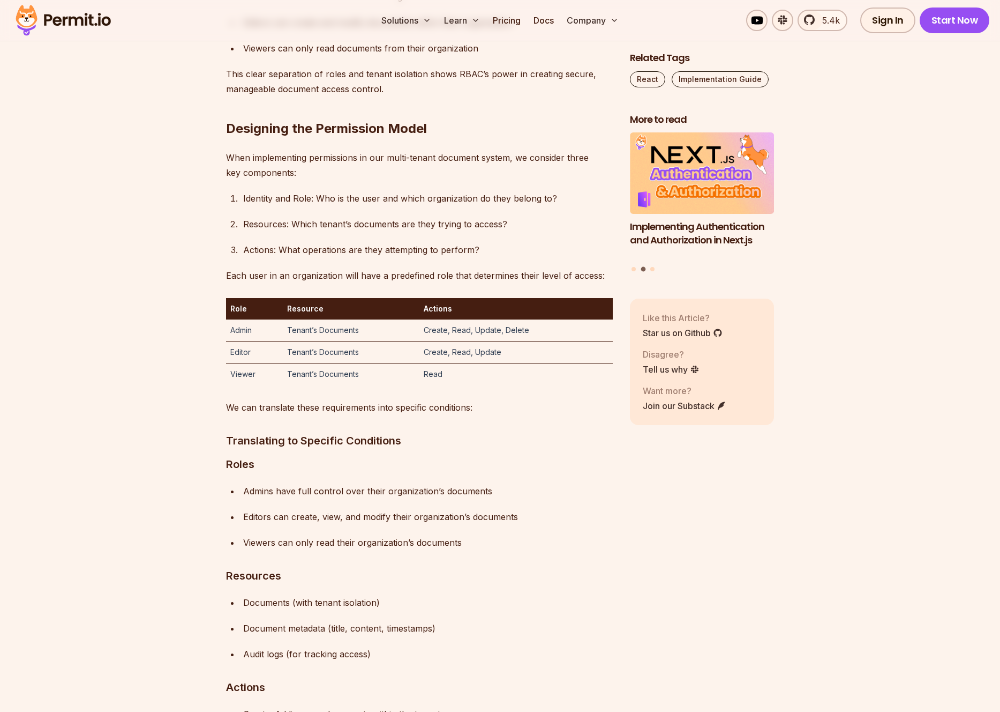
drag, startPoint x: 521, startPoint y: 95, endPoint x: 529, endPoint y: 105, distance: 12.6
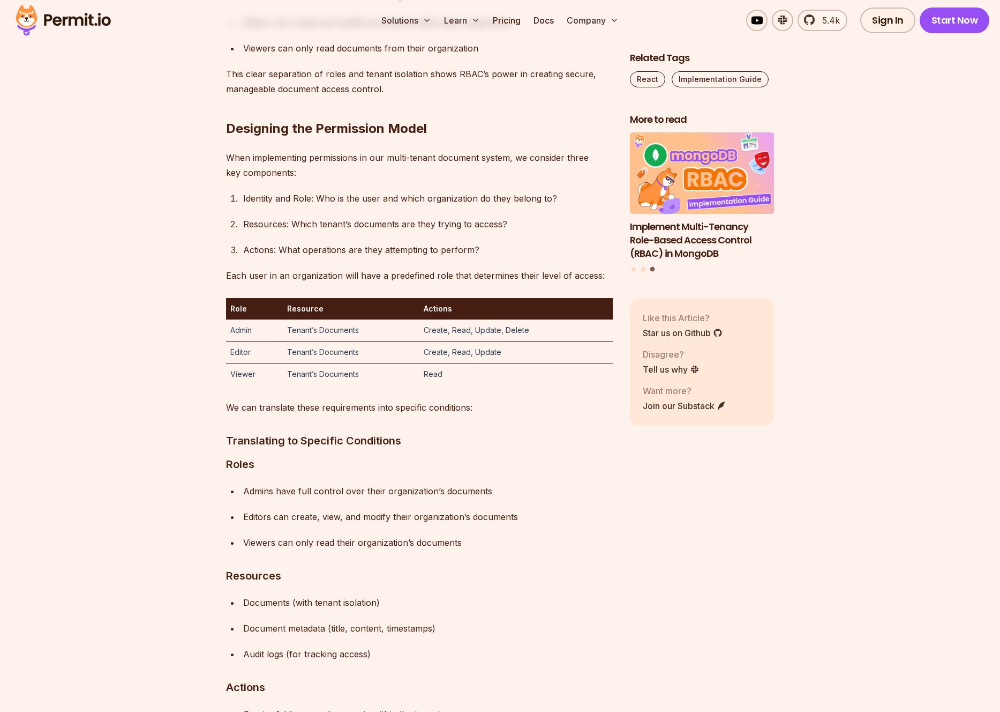
drag, startPoint x: 532, startPoint y: 106, endPoint x: 210, endPoint y: 93, distance: 322.3
drag, startPoint x: 222, startPoint y: 86, endPoint x: 542, endPoint y: 107, distance: 320.6
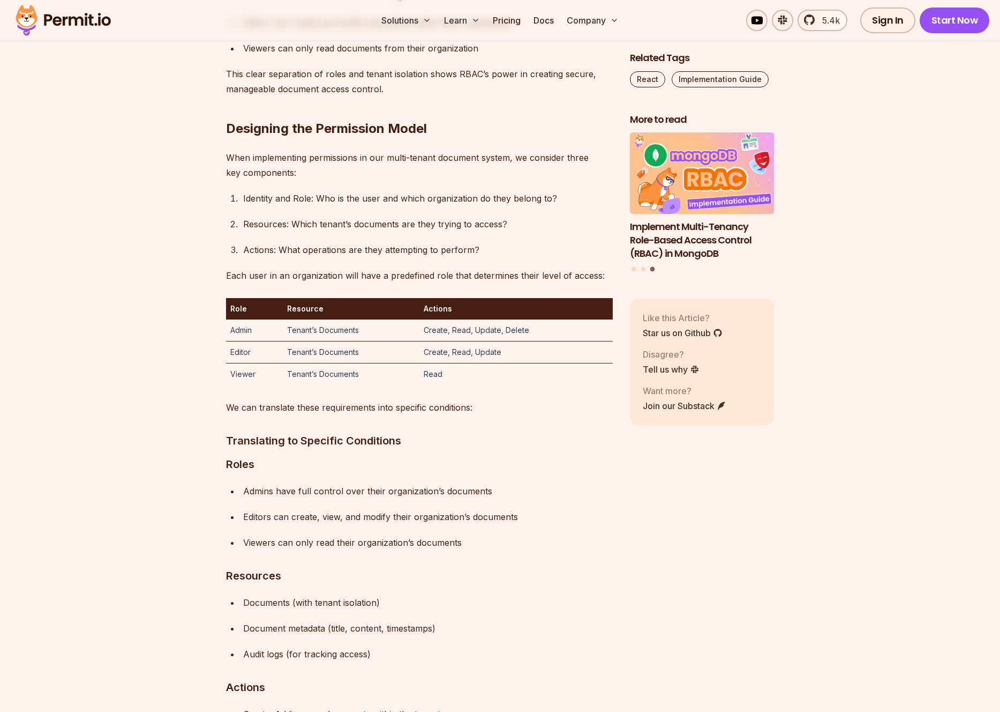
drag, startPoint x: 537, startPoint y: 107, endPoint x: 214, endPoint y: 98, distance: 323.7
drag, startPoint x: 214, startPoint y: 87, endPoint x: 219, endPoint y: 84, distance: 5.8
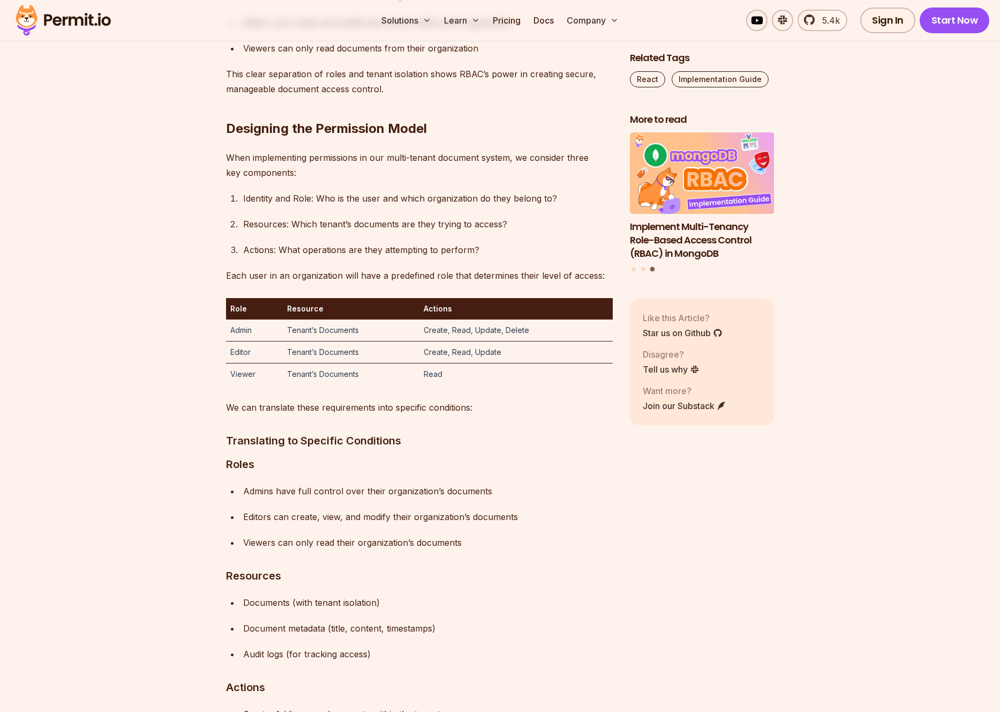
drag, startPoint x: 219, startPoint y: 83, endPoint x: 523, endPoint y: 114, distance: 305.9
drag, startPoint x: 543, startPoint y: 106, endPoint x: 207, endPoint y: 89, distance: 336.4
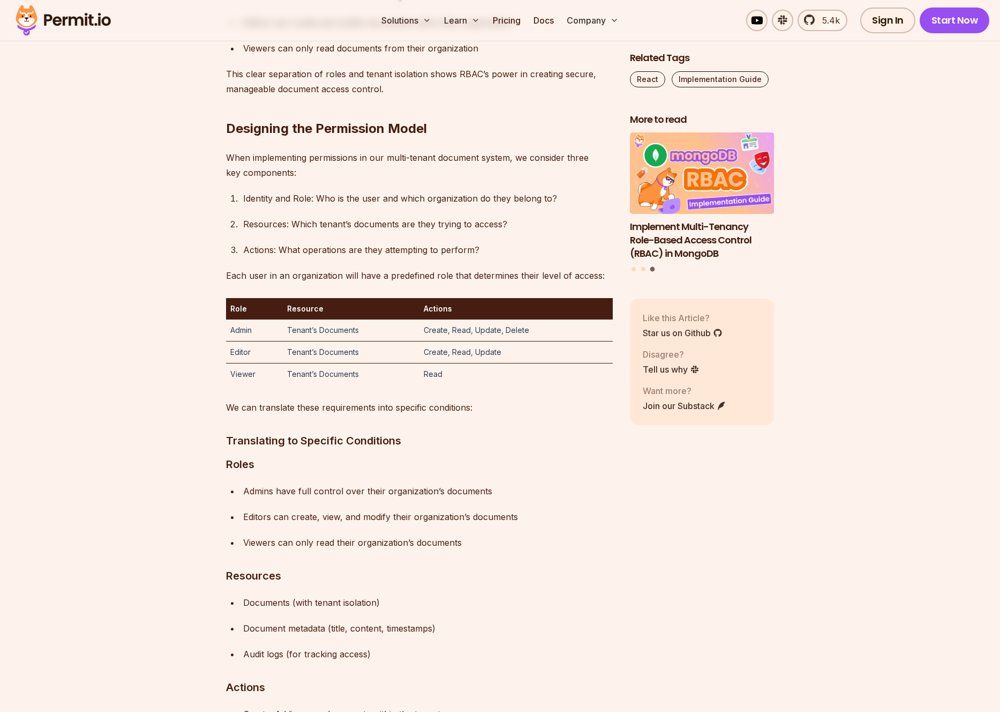
drag, startPoint x: 343, startPoint y: 92, endPoint x: 538, endPoint y: 107, distance: 195.0
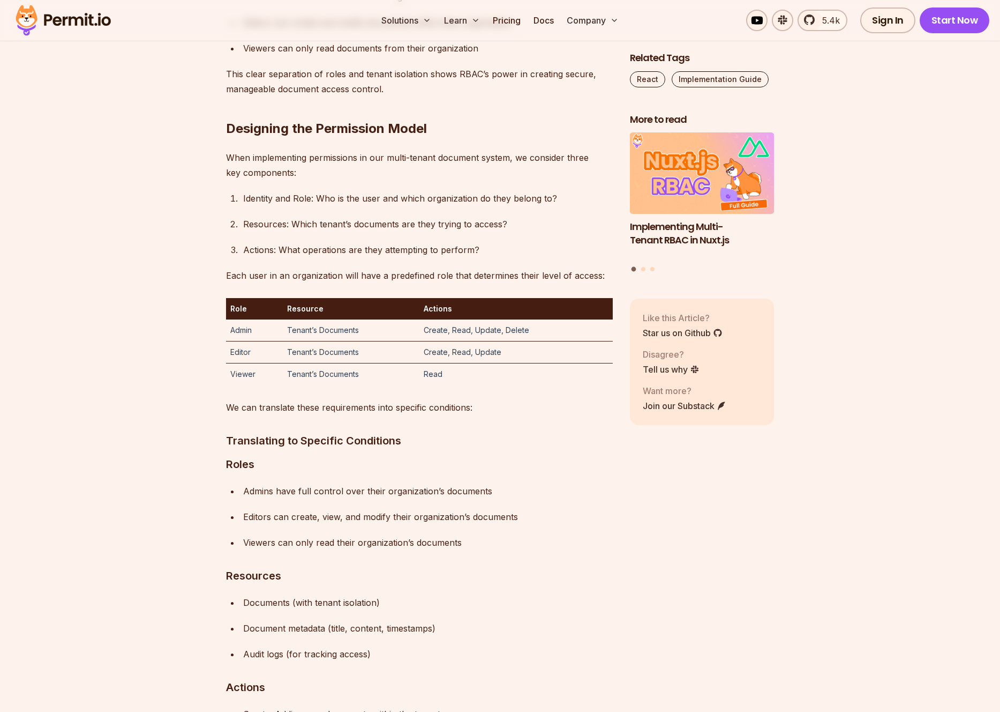
drag, startPoint x: 538, startPoint y: 106, endPoint x: 202, endPoint y: 90, distance: 336.3
drag, startPoint x: 228, startPoint y: 83, endPoint x: 538, endPoint y: 111, distance: 312.0
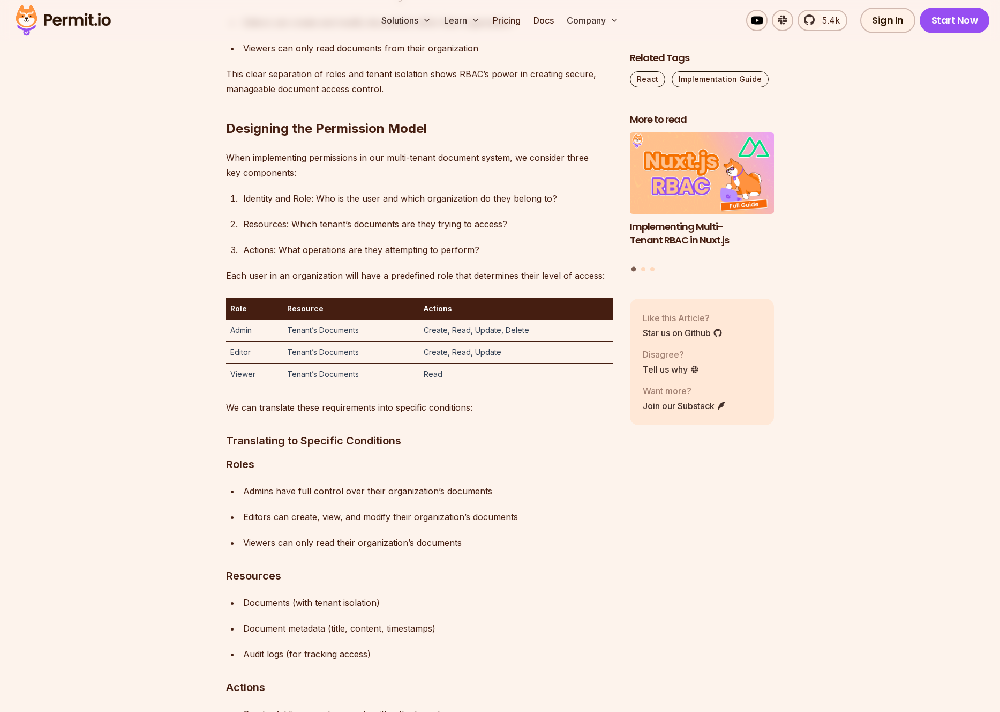
drag, startPoint x: 538, startPoint y: 109, endPoint x: 196, endPoint y: 86, distance: 343.1
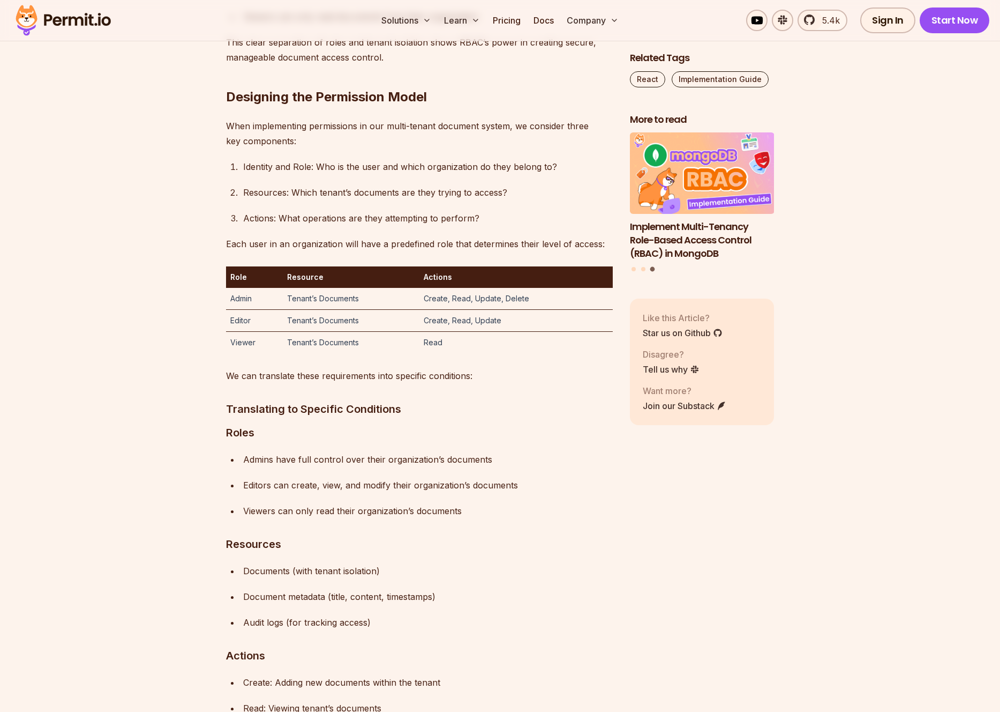
scroll to position [2548, 0]
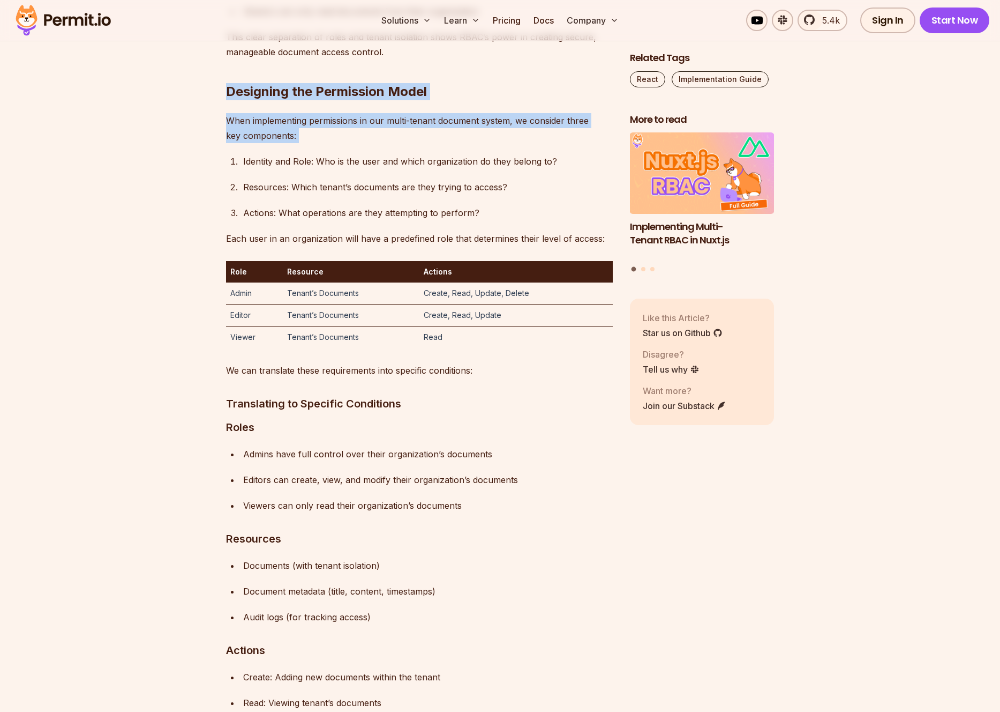
drag, startPoint x: 216, startPoint y: 224, endPoint x: 331, endPoint y: 281, distance: 127.7
drag, startPoint x: 289, startPoint y: 269, endPoint x: 197, endPoint y: 213, distance: 107.7
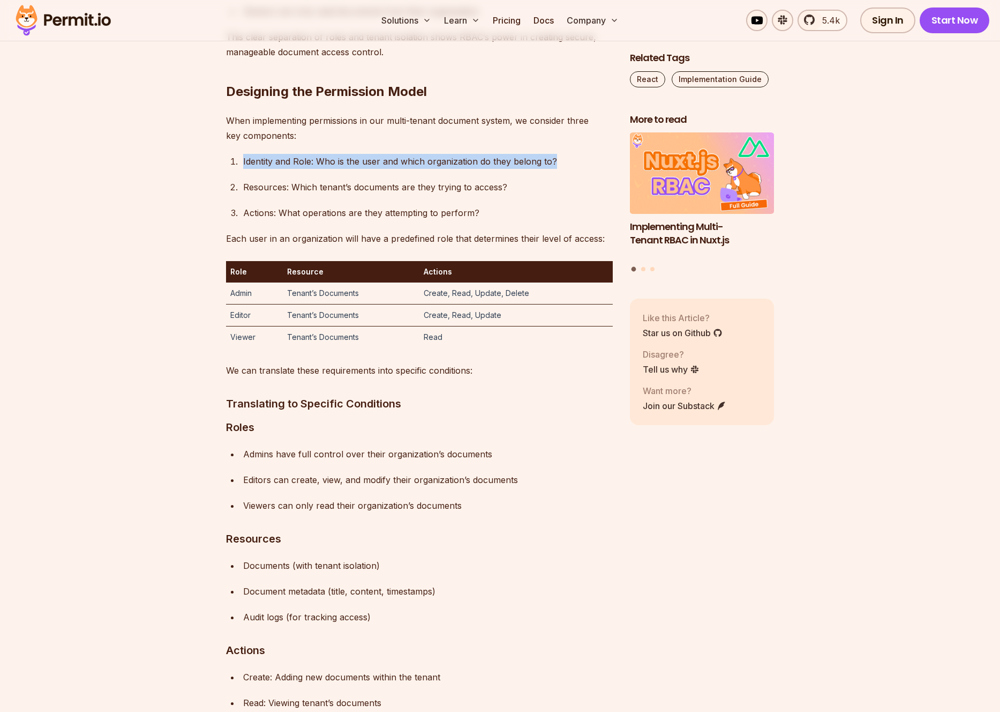
drag, startPoint x: 239, startPoint y: 294, endPoint x: 575, endPoint y: 296, distance: 335.9
click at [575, 169] on li "Identity and Role: Who is the user and which organization do they belong to?" at bounding box center [426, 161] width 373 height 15
click at [569, 169] on div "Identity and Role: Who is the user and which organization do they belong to?" at bounding box center [428, 161] width 370 height 15
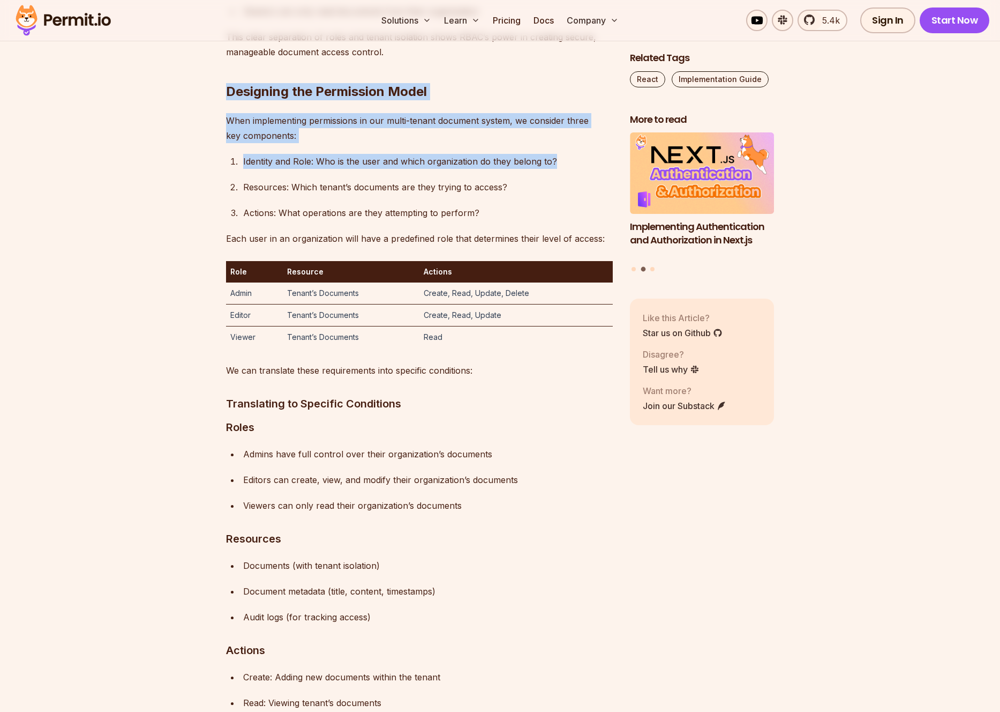
drag, startPoint x: 569, startPoint y: 290, endPoint x: 188, endPoint y: 233, distance: 385.8
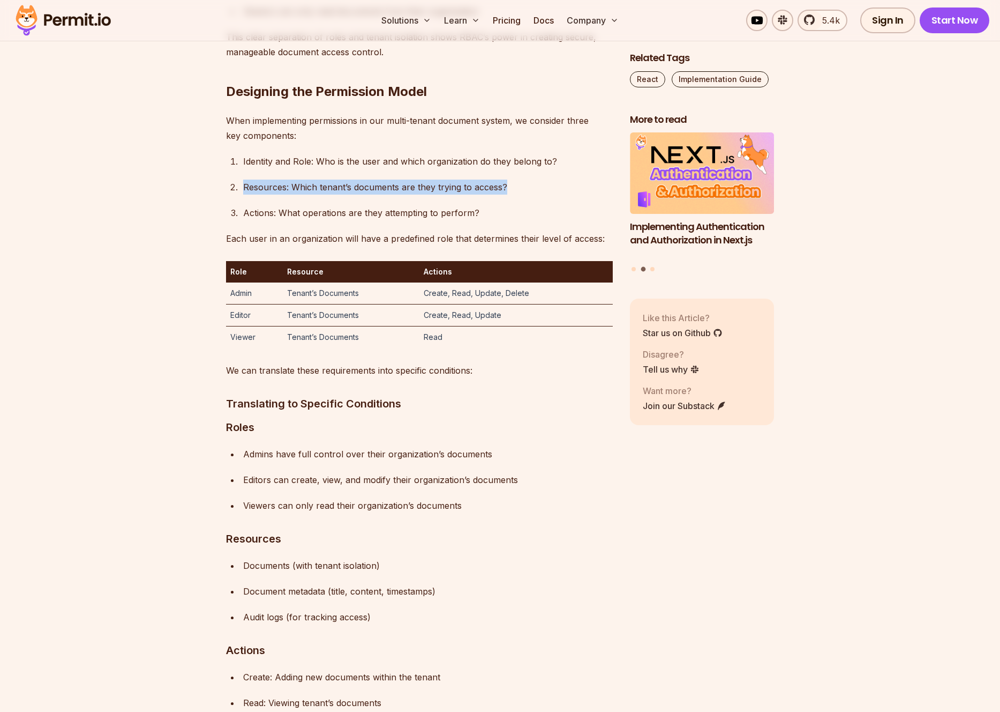
drag, startPoint x: 239, startPoint y: 318, endPoint x: 520, endPoint y: 324, distance: 280.8
click at [520, 194] on li "Resources: Which tenant’s documents are they trying to access?" at bounding box center [426, 186] width 373 height 15
click at [520, 194] on div "Resources: Which tenant’s documents are they trying to access?" at bounding box center [428, 186] width 370 height 15
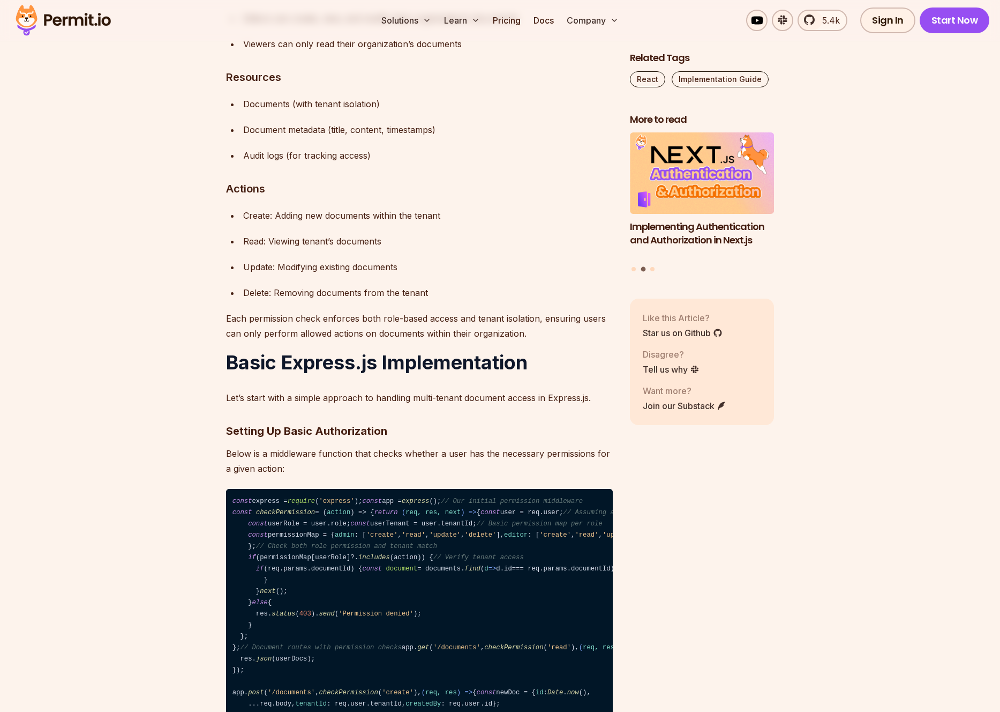
scroll to position [3117, 0]
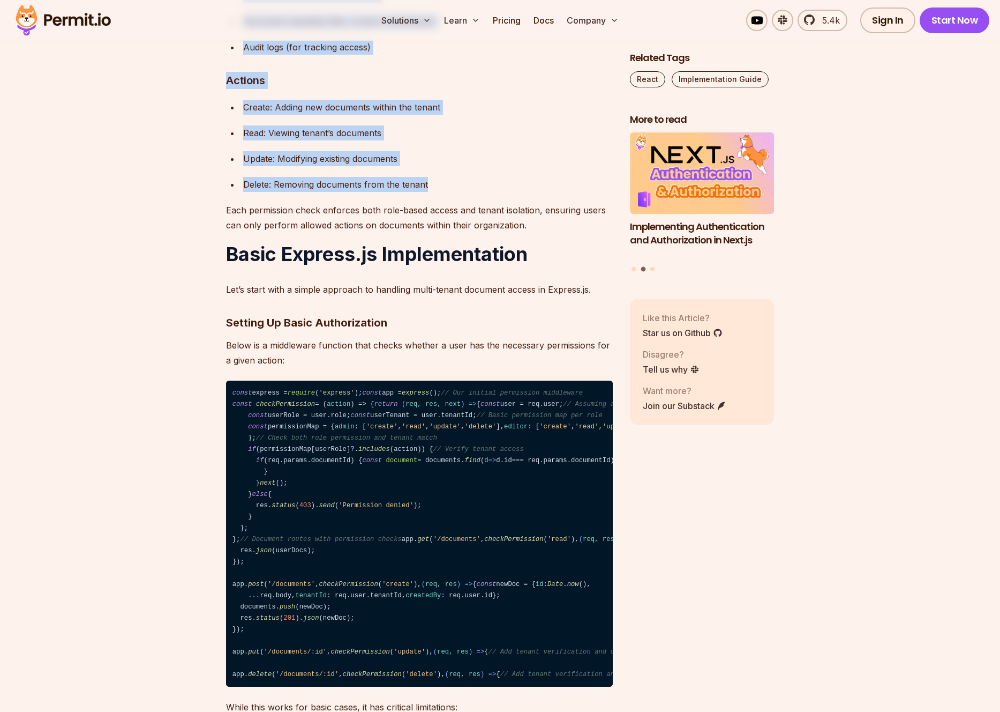
drag, startPoint x: 447, startPoint y: 321, endPoint x: 192, endPoint y: 98, distance: 338.7
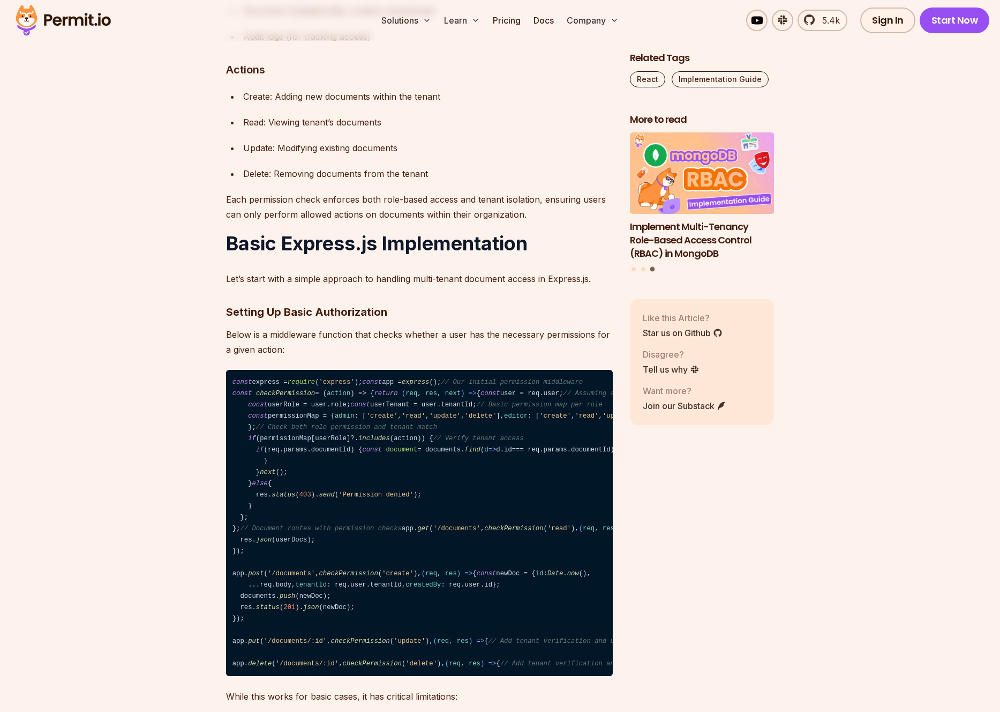
scroll to position [3192, 0]
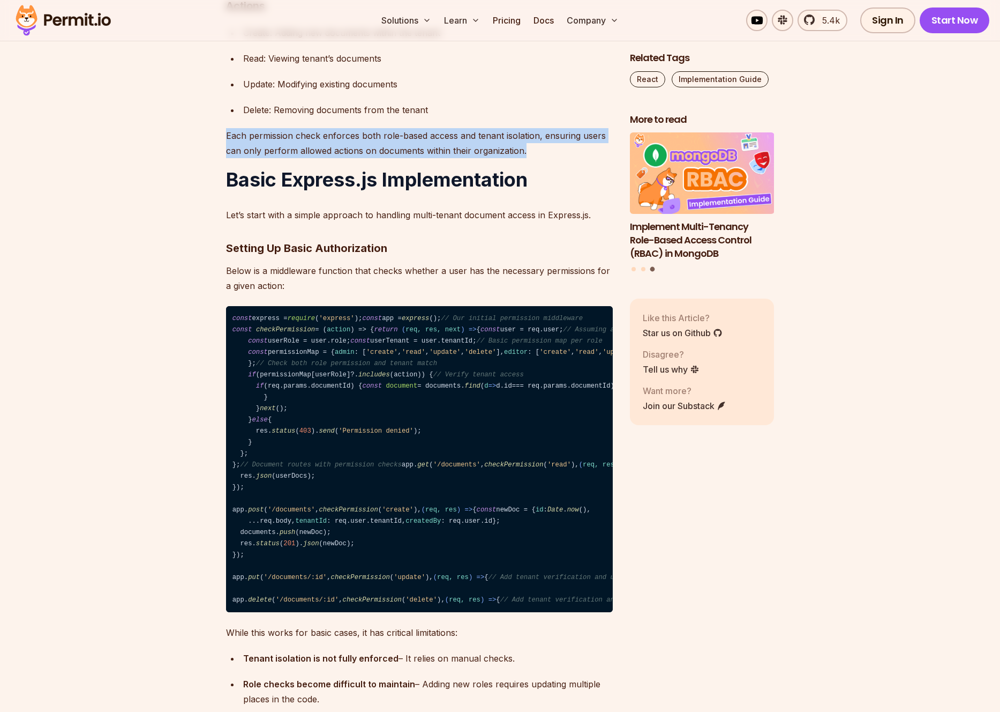
drag, startPoint x: 223, startPoint y: 267, endPoint x: 585, endPoint y: 285, distance: 362.6
click at [581, 158] on p "Each permission check enforces both role-based access and tenant isolation, ens…" at bounding box center [419, 143] width 387 height 30
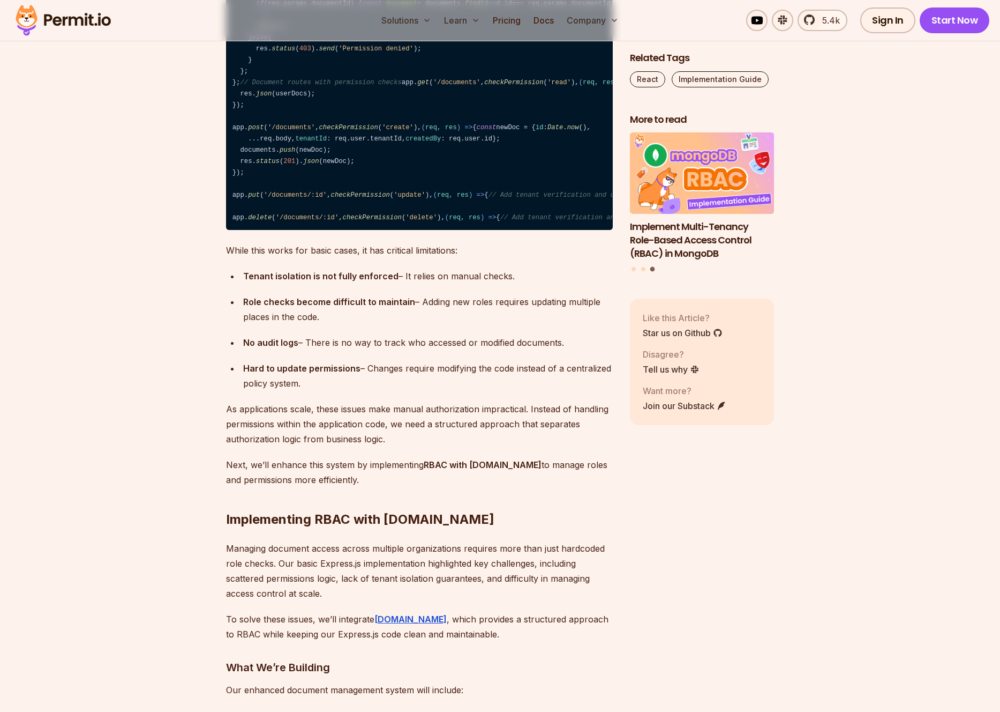
scroll to position [3559, 0]
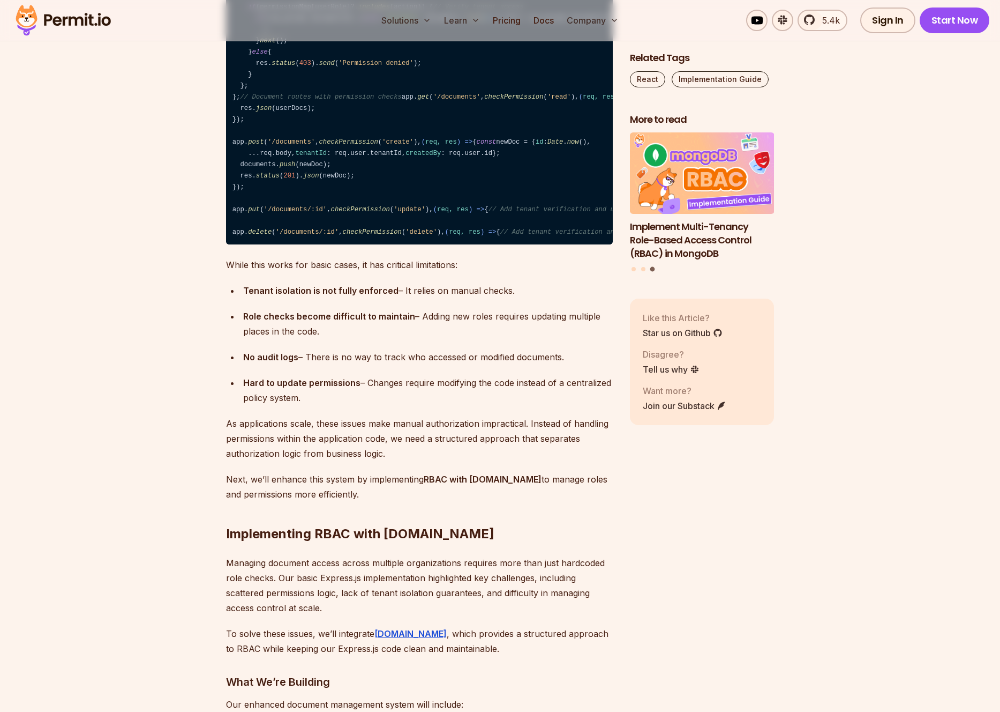
click at [329, 228] on code "const express = require ( 'express' ); const app = express (); // Our initial p…" at bounding box center [419, 91] width 387 height 306
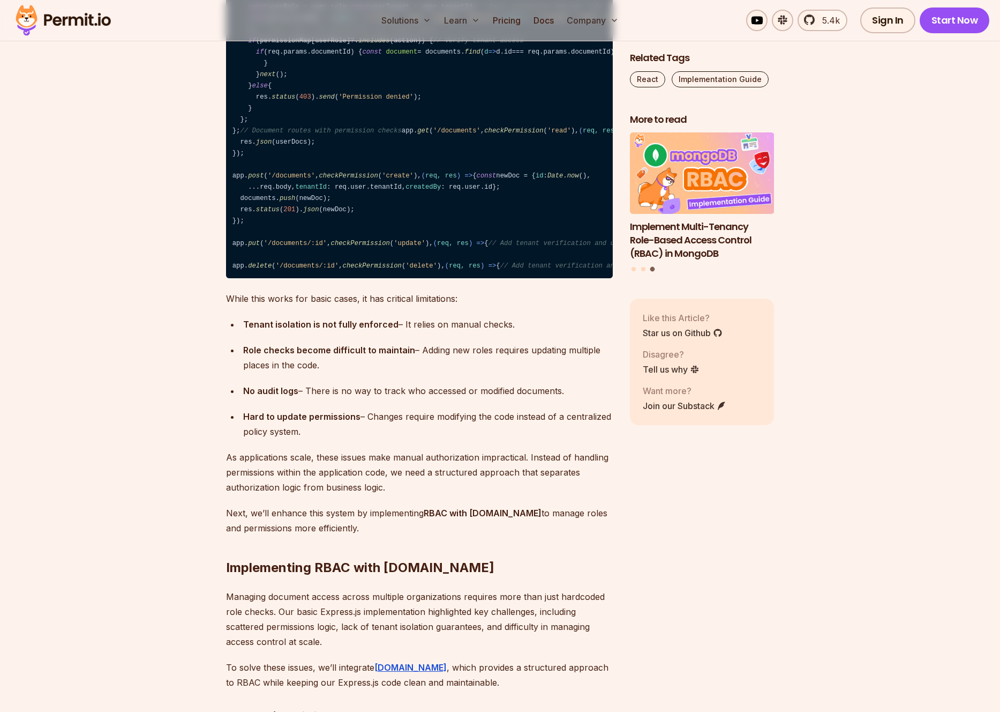
drag, startPoint x: 243, startPoint y: 206, endPoint x: 283, endPoint y: 253, distance: 62.0
click at [283, 253] on code "const express = require ( 'express' ); const app = express (); // Our initial p…" at bounding box center [419, 125] width 387 height 306
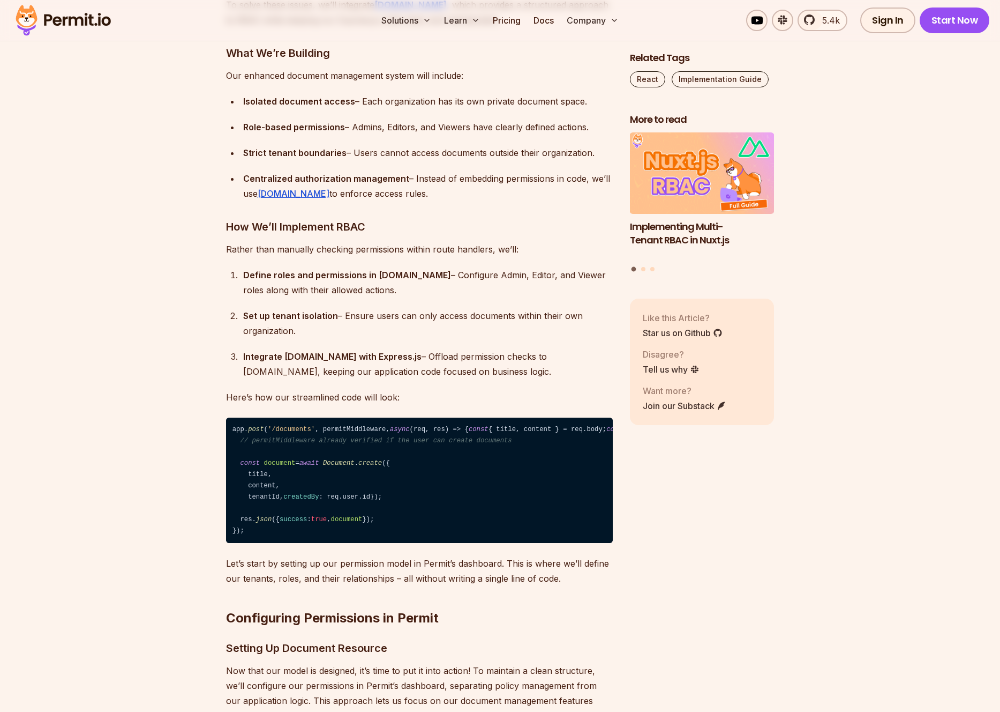
scroll to position [4241, 0]
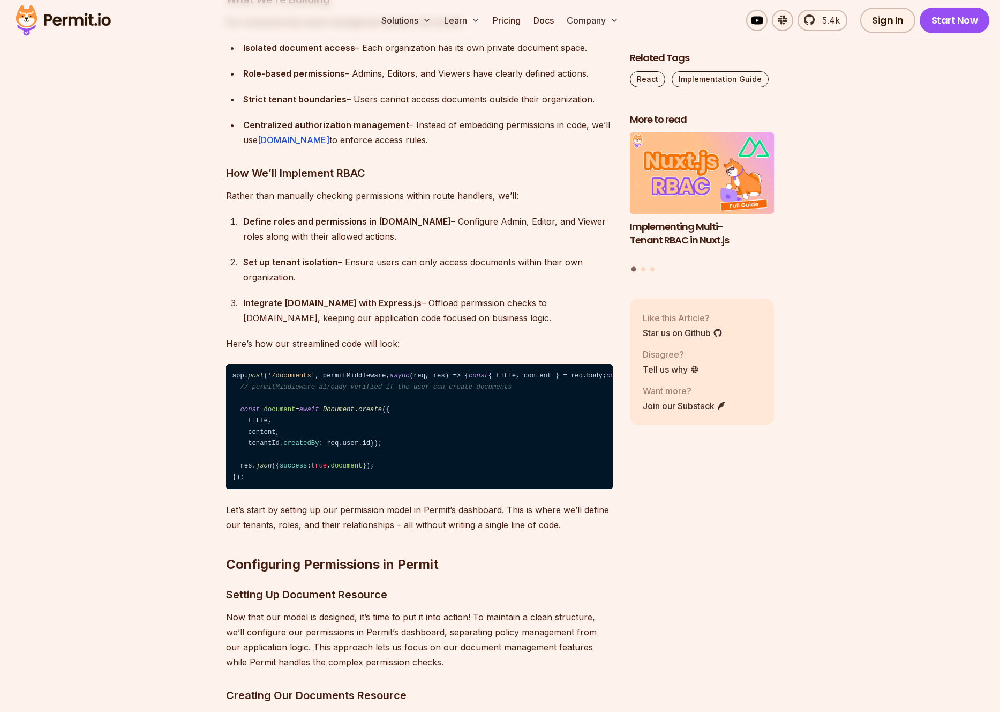
drag, startPoint x: 238, startPoint y: 89, endPoint x: 389, endPoint y: 133, distance: 157.2
drag, startPoint x: 332, startPoint y: 134, endPoint x: 215, endPoint y: 74, distance: 131.6
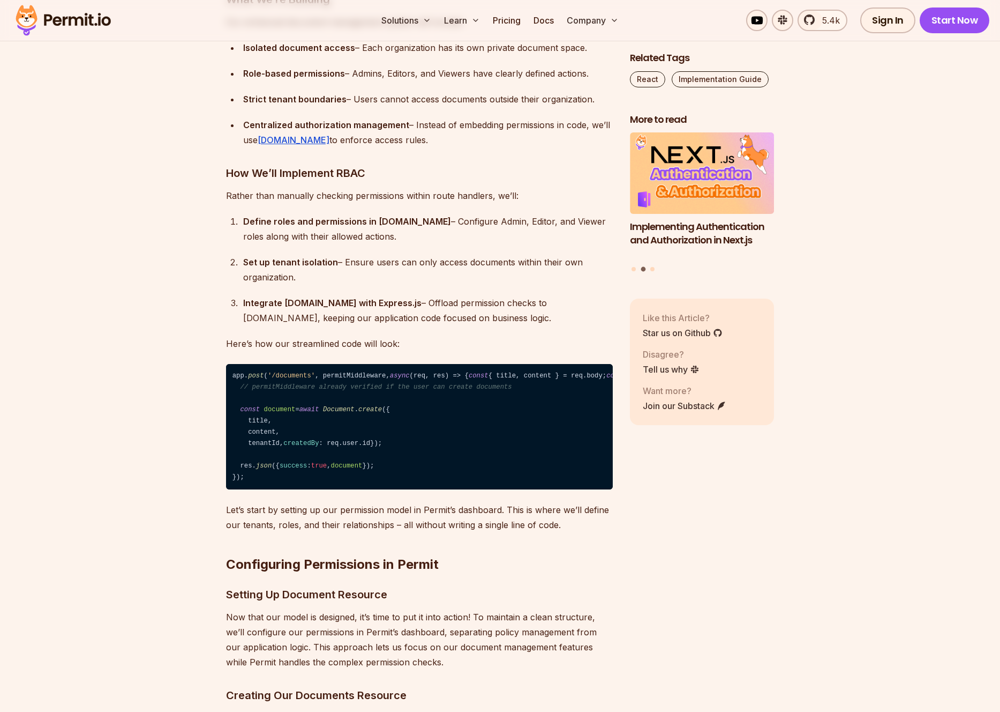
drag, startPoint x: 324, startPoint y: 194, endPoint x: 192, endPoint y: 70, distance: 181.6
drag, startPoint x: 308, startPoint y: 204, endPoint x: 191, endPoint y: 69, distance: 178.9
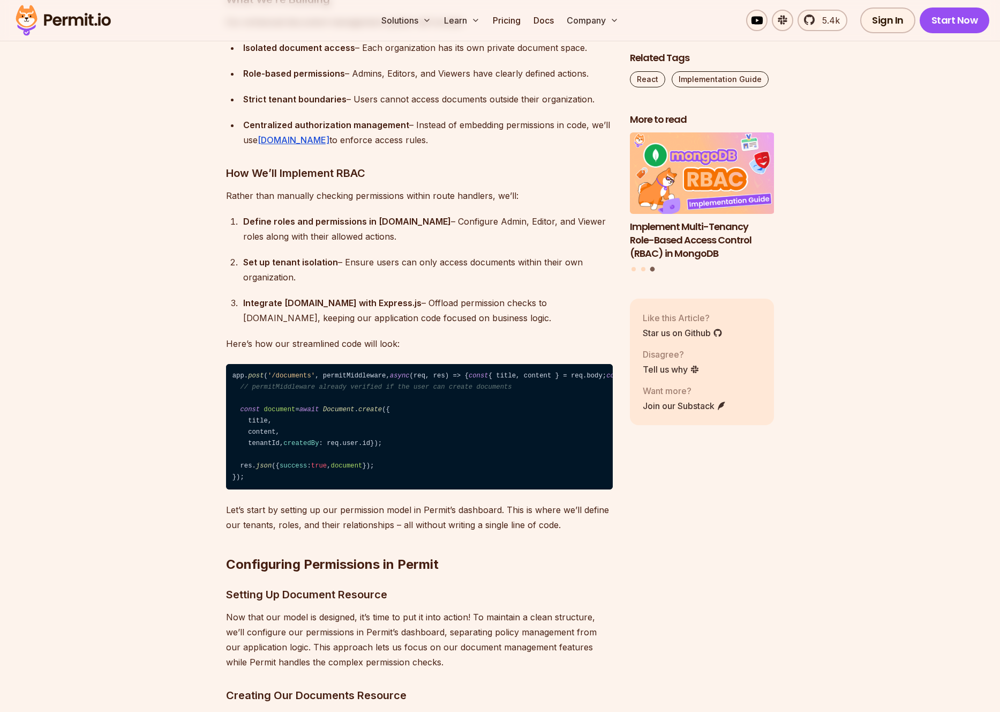
drag, startPoint x: 226, startPoint y: 224, endPoint x: 398, endPoint y: 257, distance: 175.1
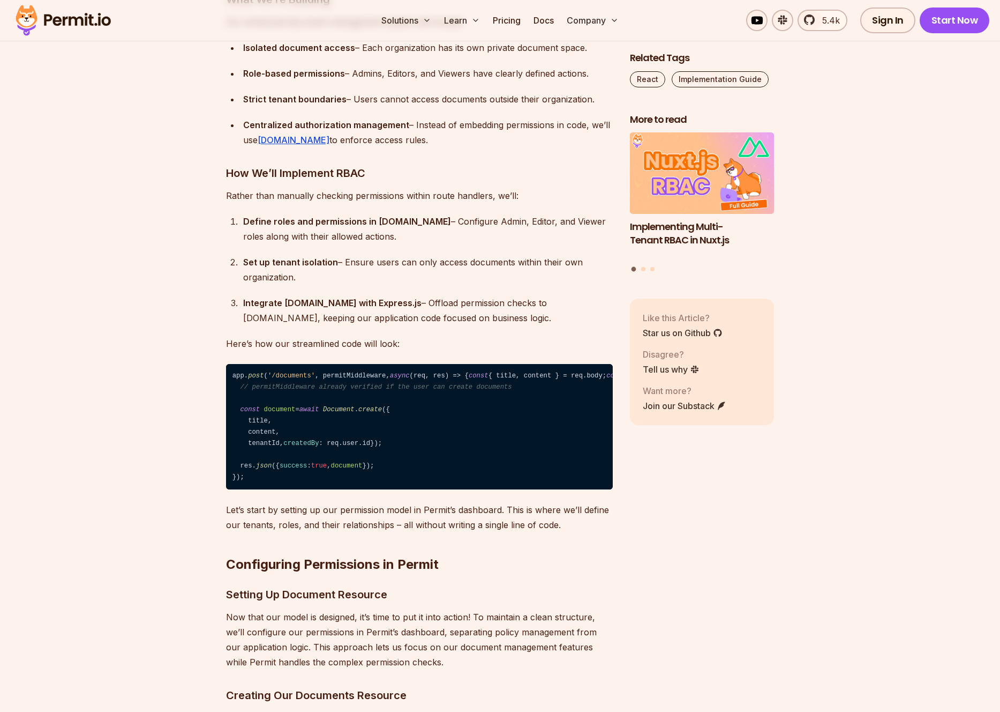
drag, startPoint x: 395, startPoint y: 257, endPoint x: 151, endPoint y: 63, distance: 312.7
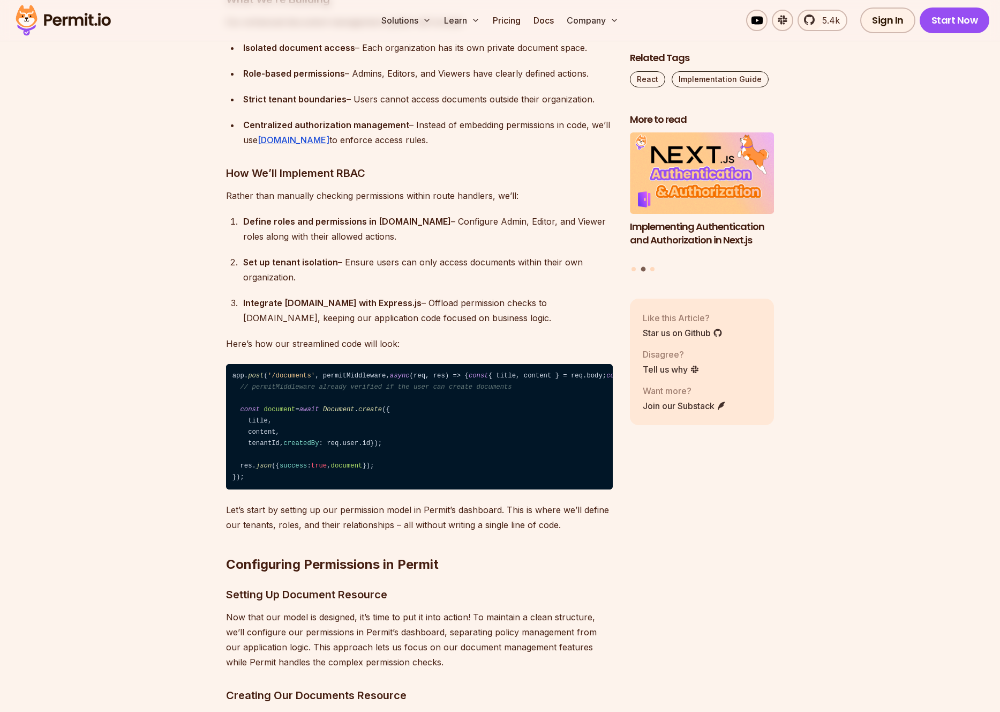
drag, startPoint x: 226, startPoint y: 64, endPoint x: 412, endPoint y: 258, distance: 268.3
drag, startPoint x: 395, startPoint y: 258, endPoint x: 401, endPoint y: 258, distance: 5.9
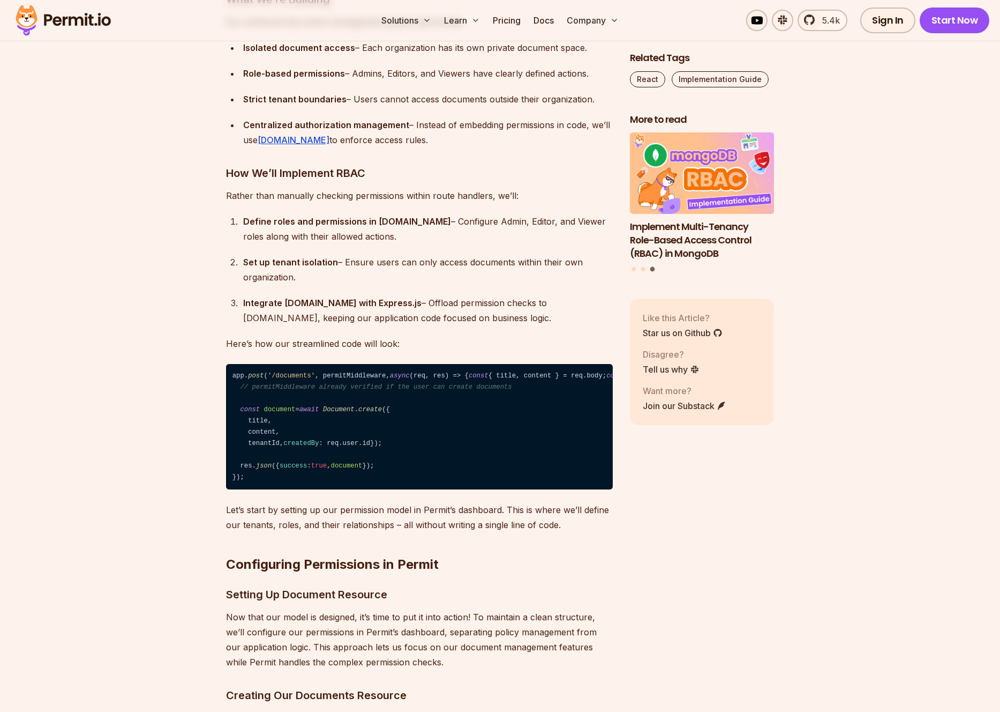
drag, startPoint x: 387, startPoint y: 252, endPoint x: 186, endPoint y: 68, distance: 272.7
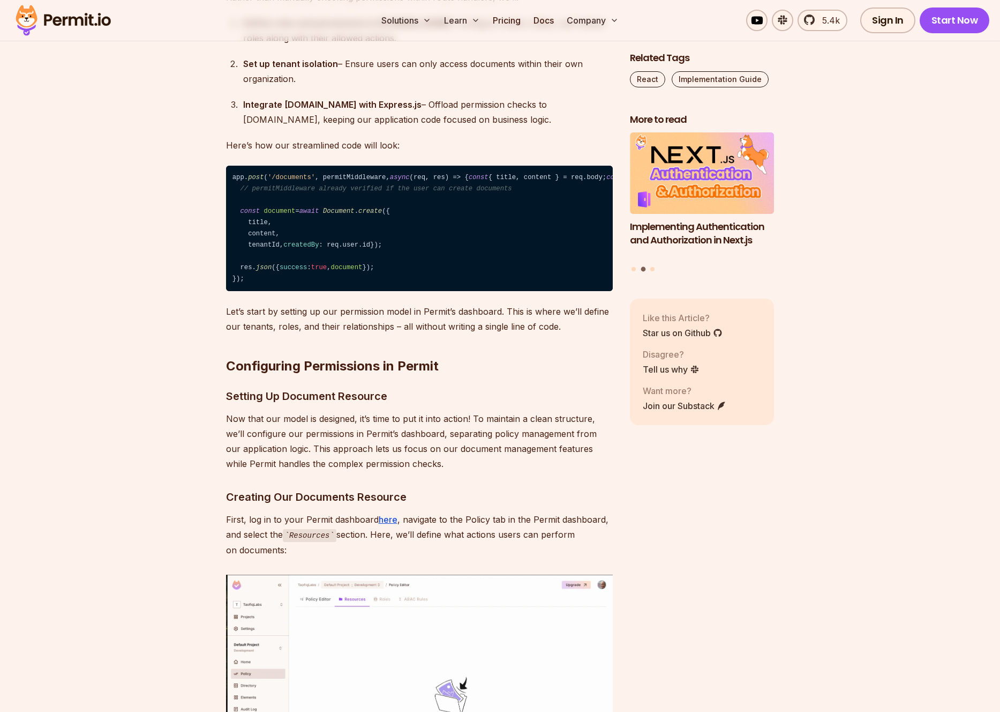
scroll to position [4442, 0]
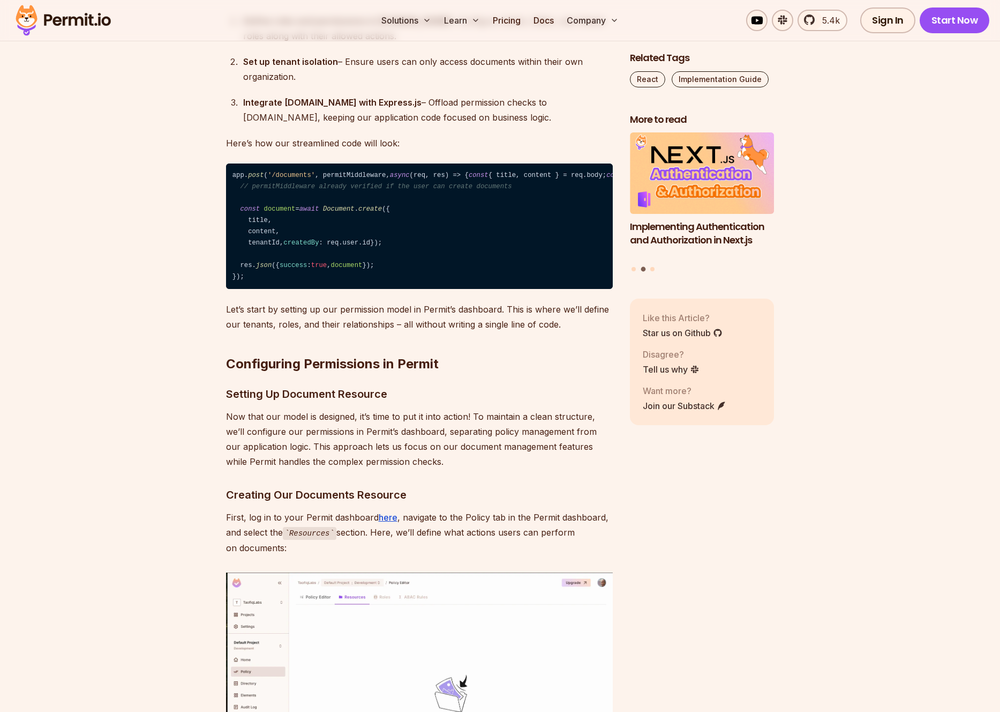
drag, startPoint x: 224, startPoint y: 129, endPoint x: 360, endPoint y: 207, distance: 156.8
drag, startPoint x: 331, startPoint y: 211, endPoint x: 181, endPoint y: 133, distance: 169.4
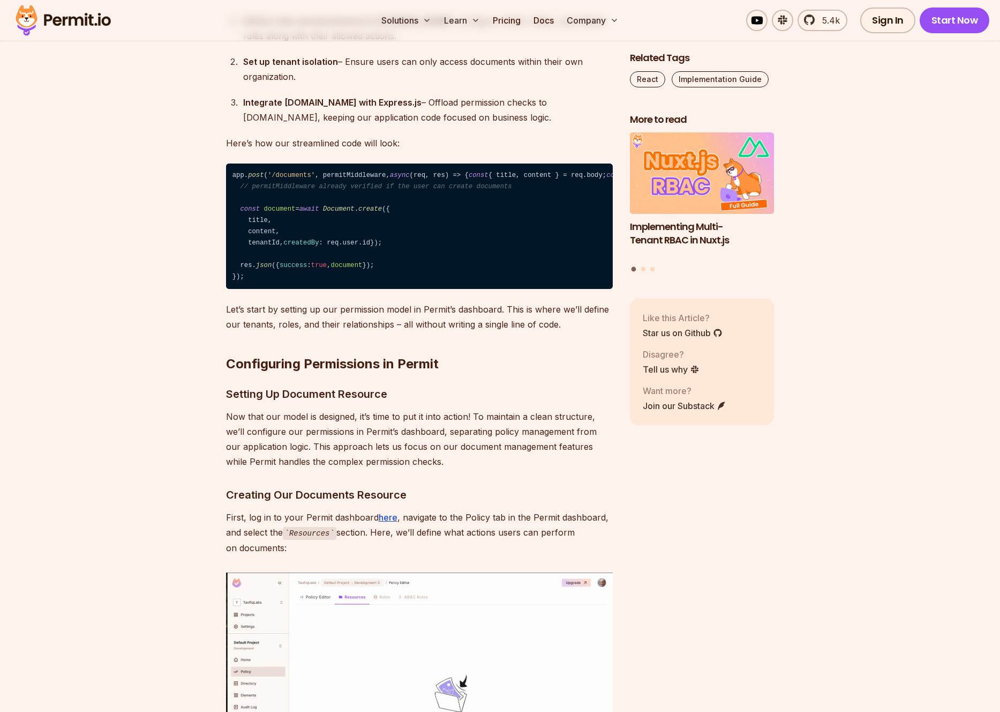
drag, startPoint x: 489, startPoint y: 246, endPoint x: 170, endPoint y: 175, distance: 326.0
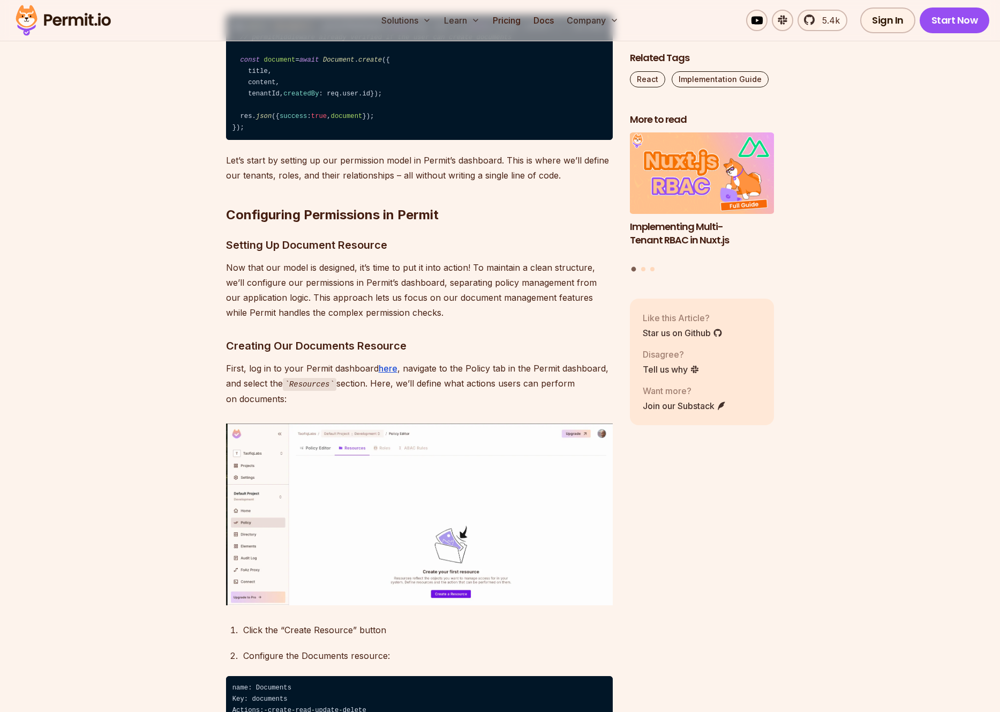
scroll to position [4605, 0]
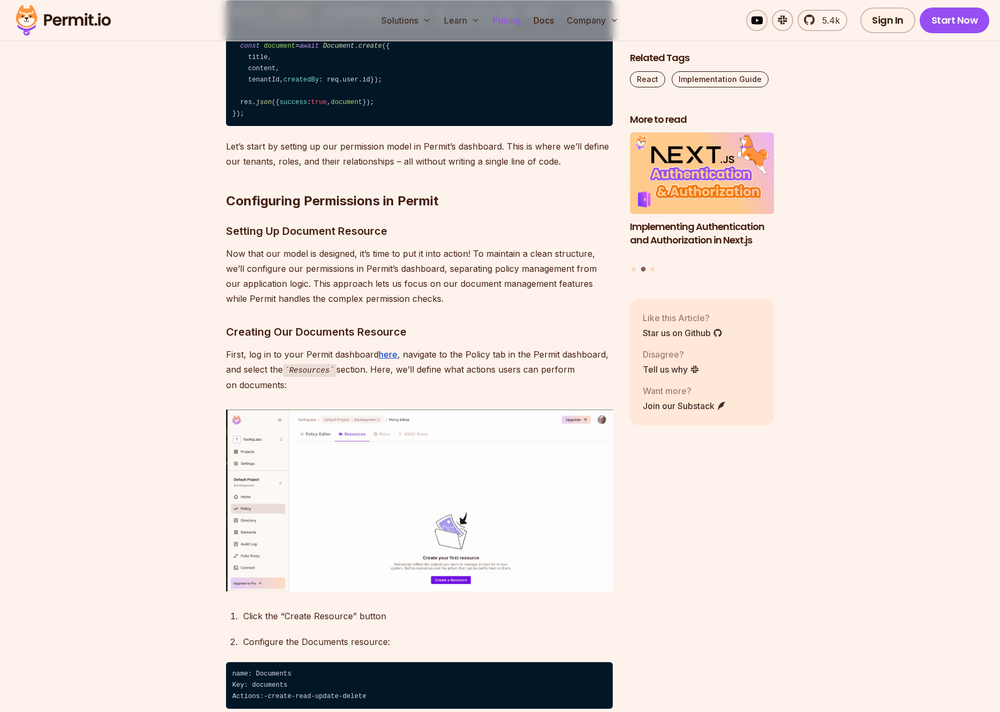
click at [500, 18] on link "Pricing" at bounding box center [507, 20] width 36 height 21
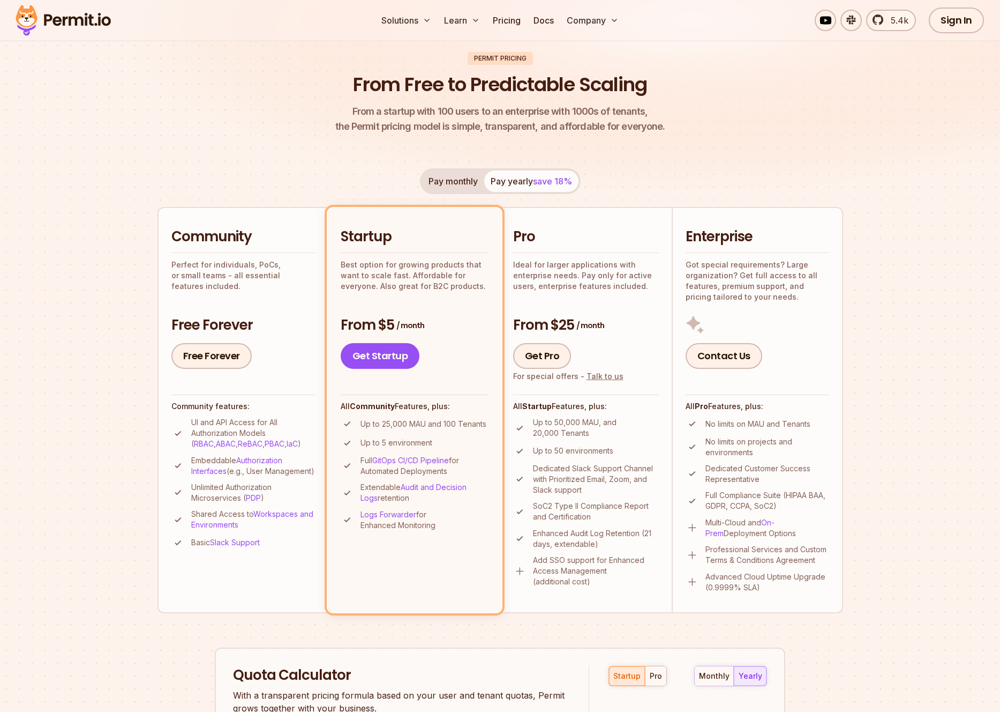
scroll to position [84, 0]
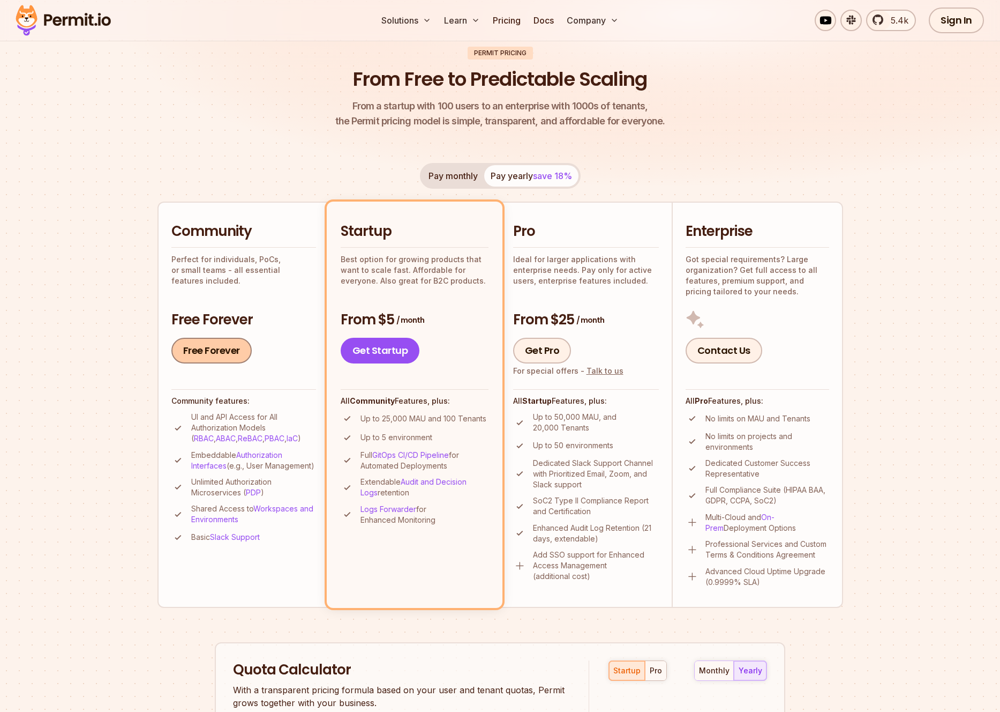
click at [212, 344] on link "Free Forever" at bounding box center [211, 351] width 80 height 26
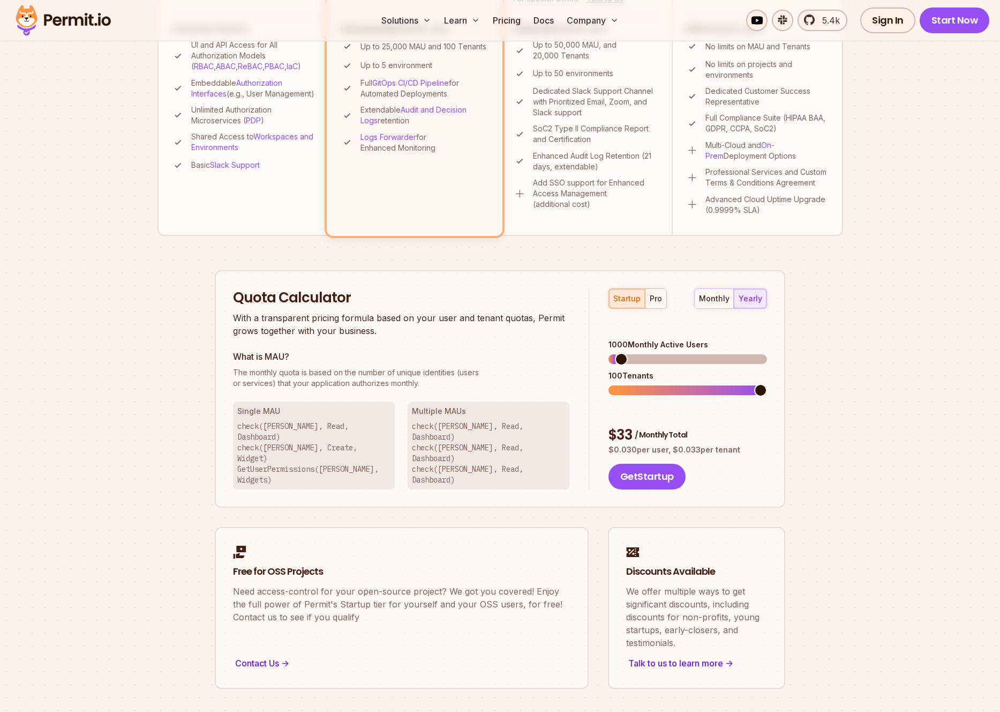
scroll to position [466, 0]
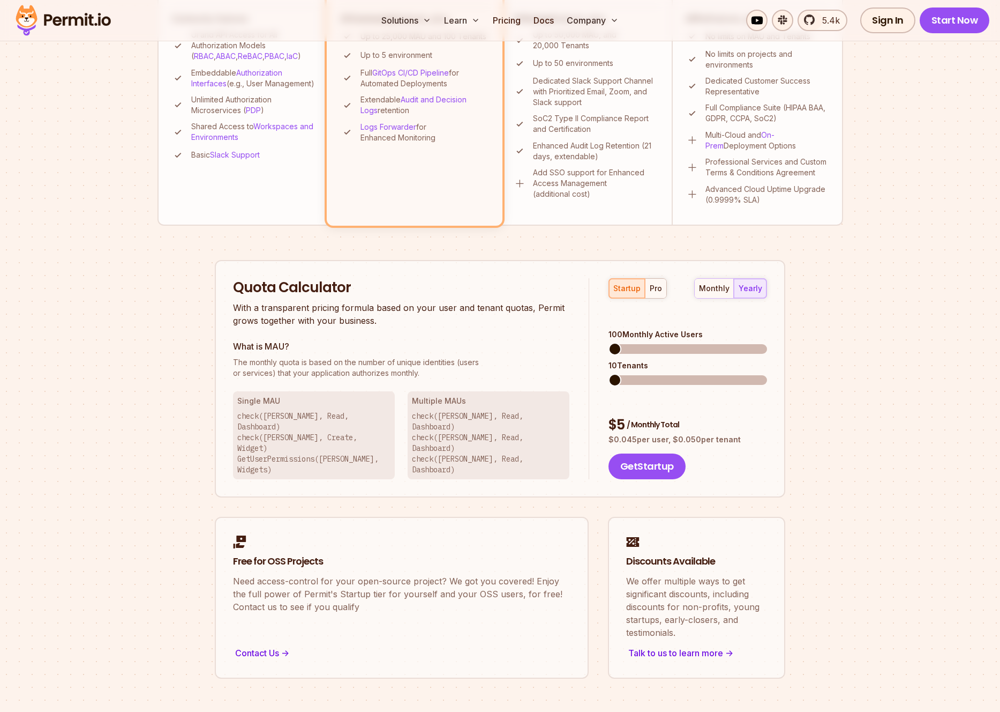
click at [609, 342] on span at bounding box center [615, 348] width 13 height 13
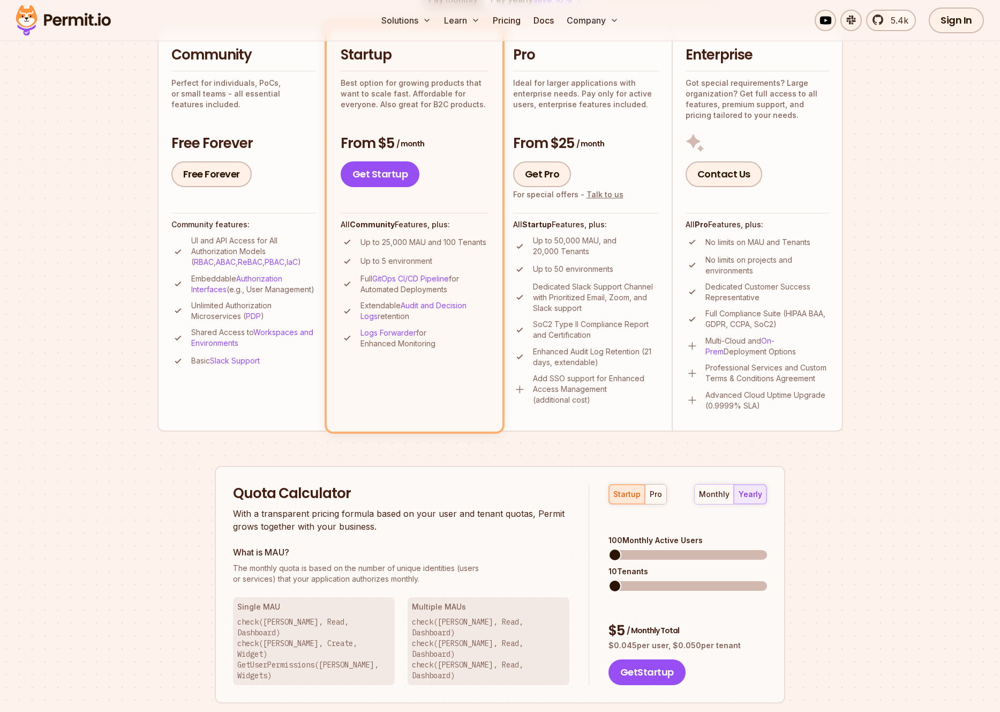
scroll to position [0, 0]
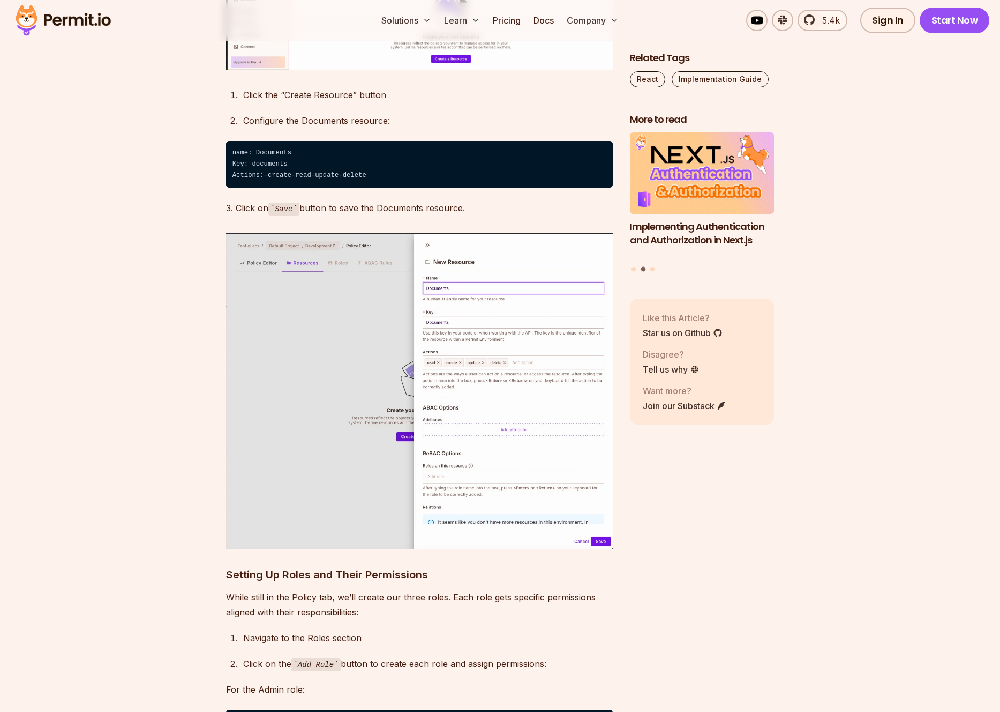
scroll to position [5126, 0]
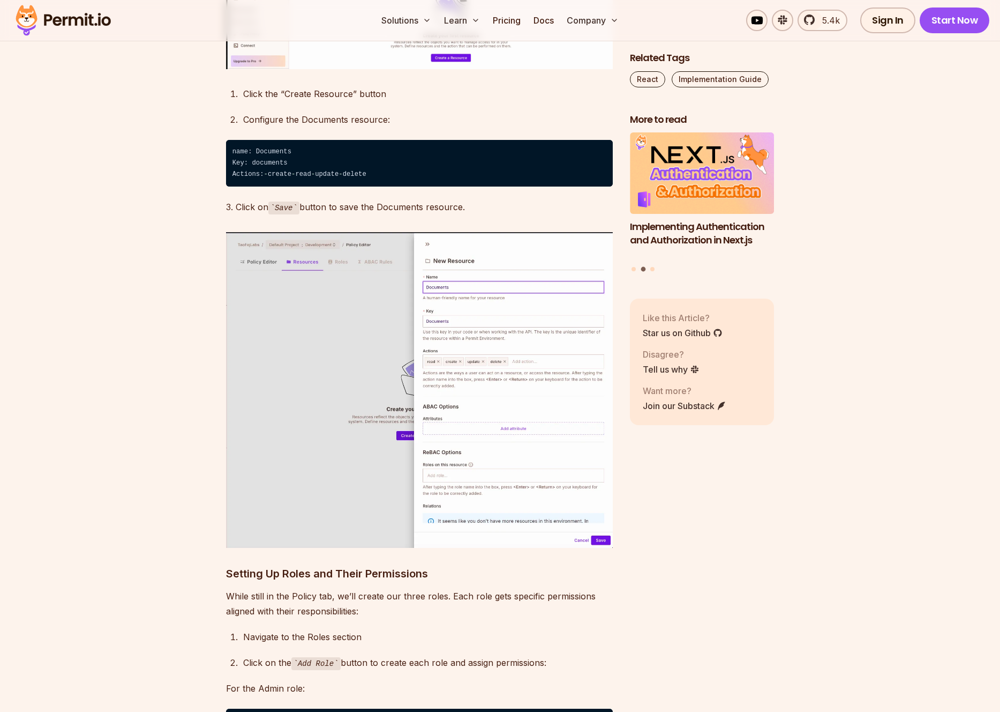
drag, startPoint x: 204, startPoint y: 167, endPoint x: 477, endPoint y: 264, distance: 289.9
drag, startPoint x: 610, startPoint y: 315, endPoint x: 120, endPoint y: 192, distance: 505.4
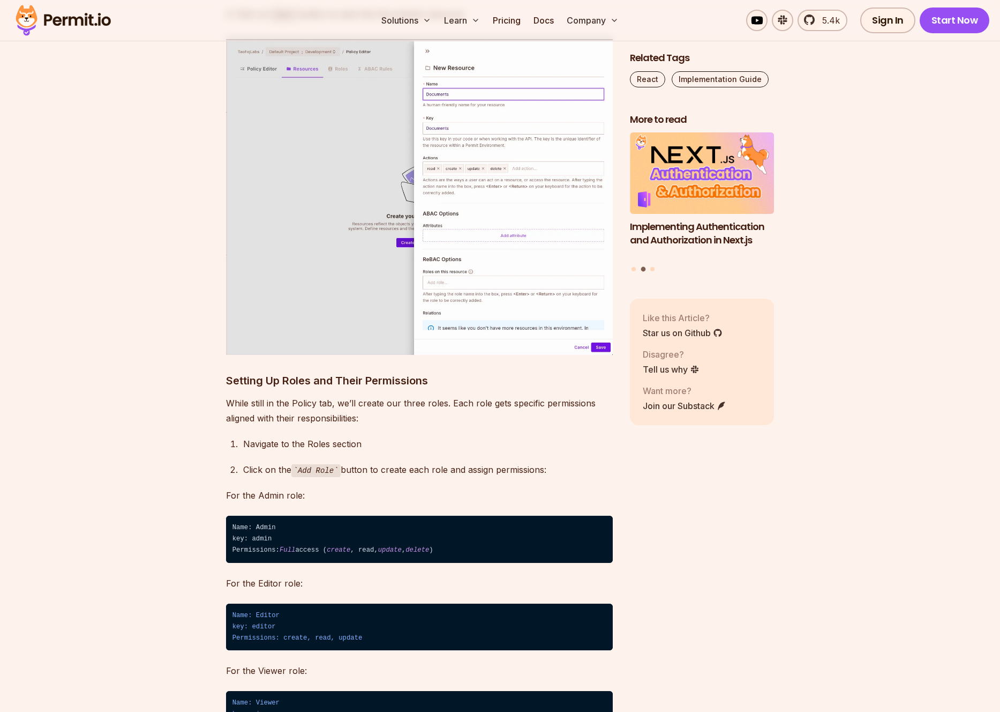
scroll to position [5329, 0]
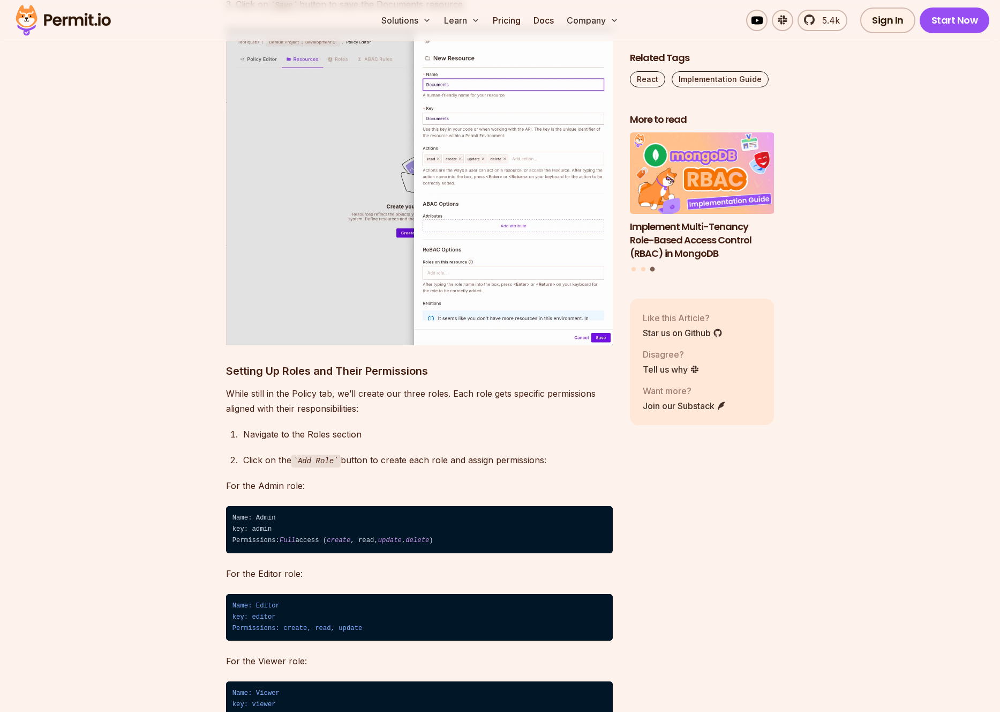
drag, startPoint x: 435, startPoint y: 126, endPoint x: 171, endPoint y: 57, distance: 271.9
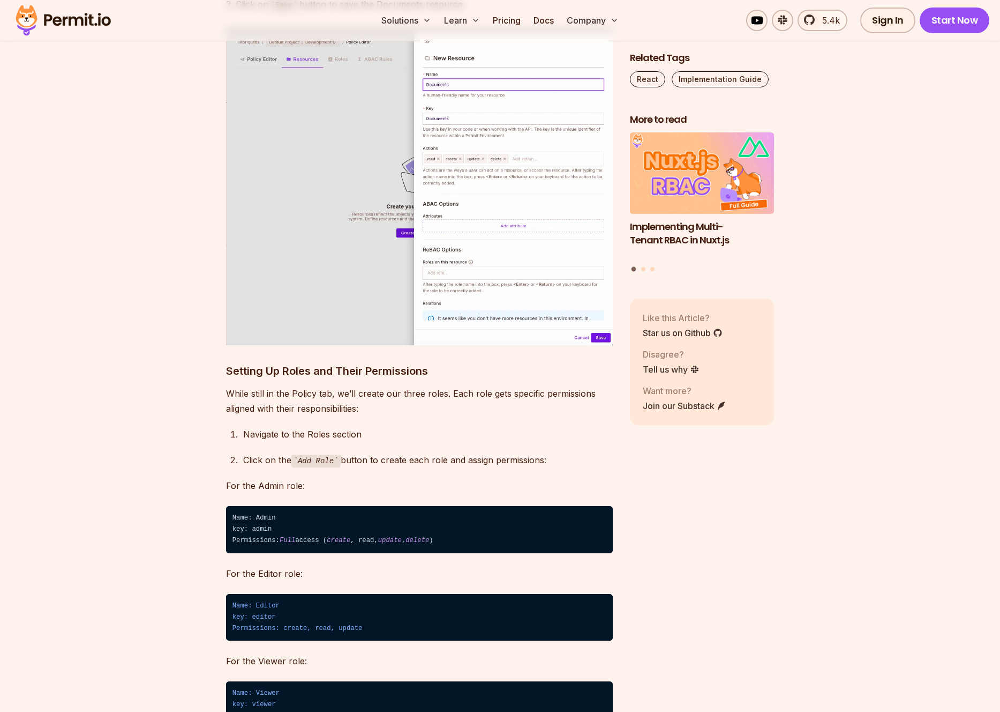
drag, startPoint x: 205, startPoint y: 158, endPoint x: 401, endPoint y: 209, distance: 202.7
drag, startPoint x: 371, startPoint y: 208, endPoint x: 205, endPoint y: 155, distance: 174.5
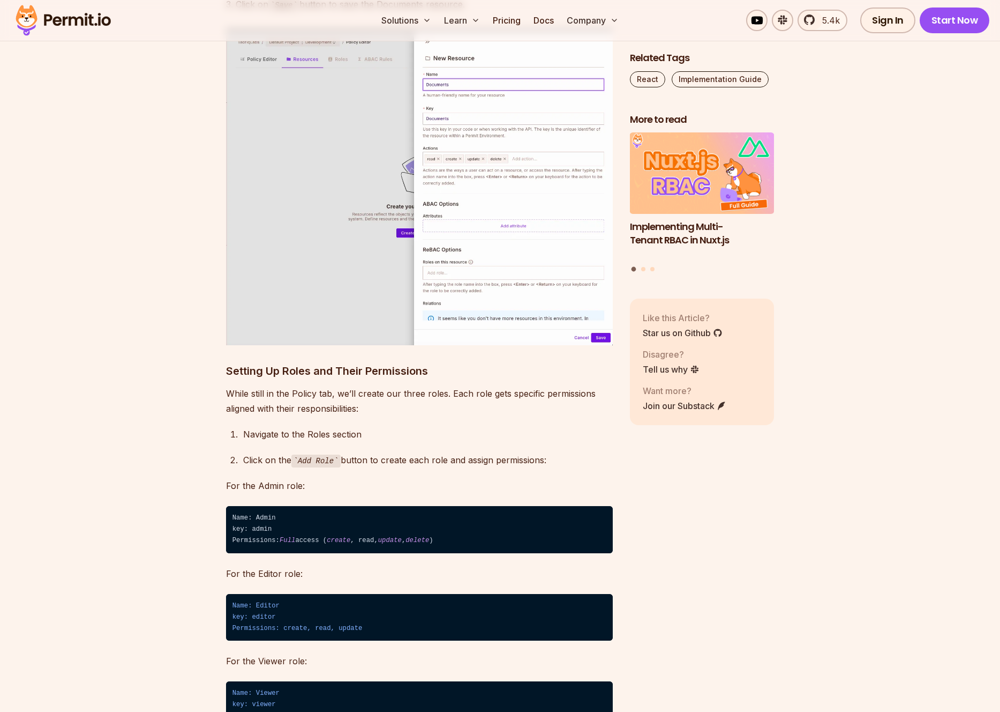
drag, startPoint x: 184, startPoint y: 144, endPoint x: 354, endPoint y: 220, distance: 186.8
drag, startPoint x: 331, startPoint y: 214, endPoint x: 192, endPoint y: 159, distance: 150.0
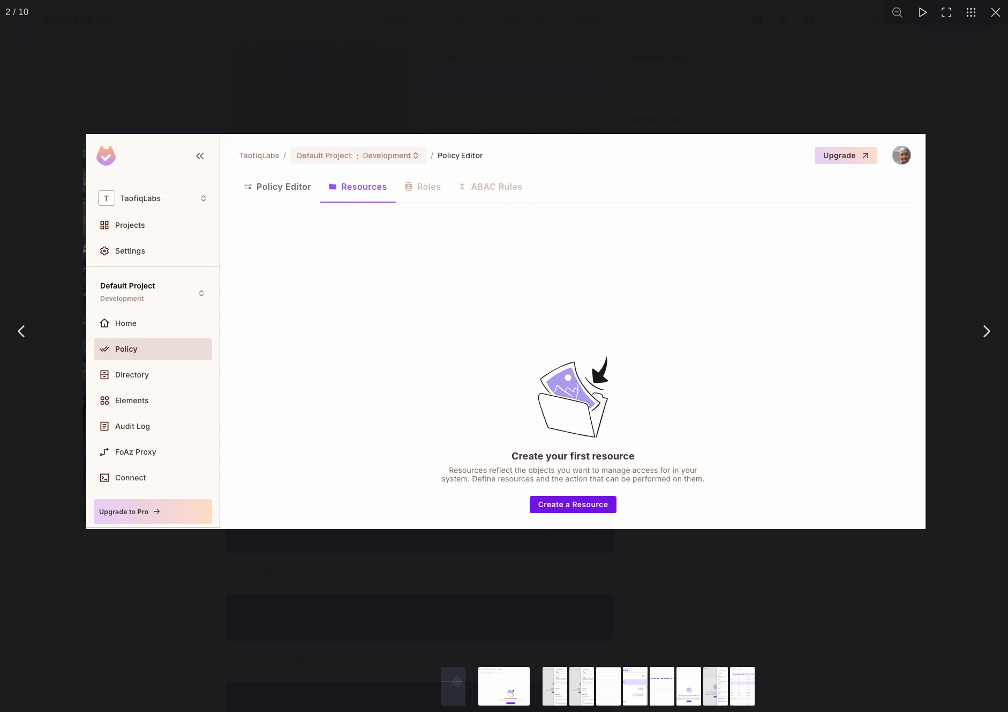
click at [327, 310] on img "You can close this modal content with the ESC key" at bounding box center [504, 330] width 843 height 395
click at [993, 9] on button "You can close this modal content with the ESC key" at bounding box center [996, 12] width 25 height 25
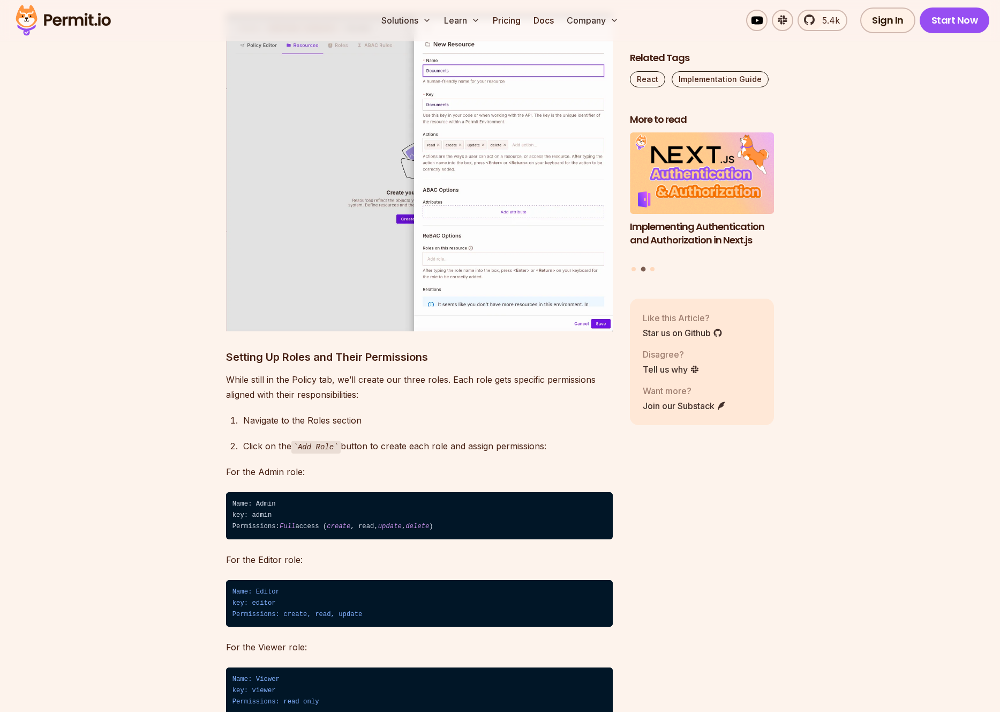
scroll to position [5479, 0]
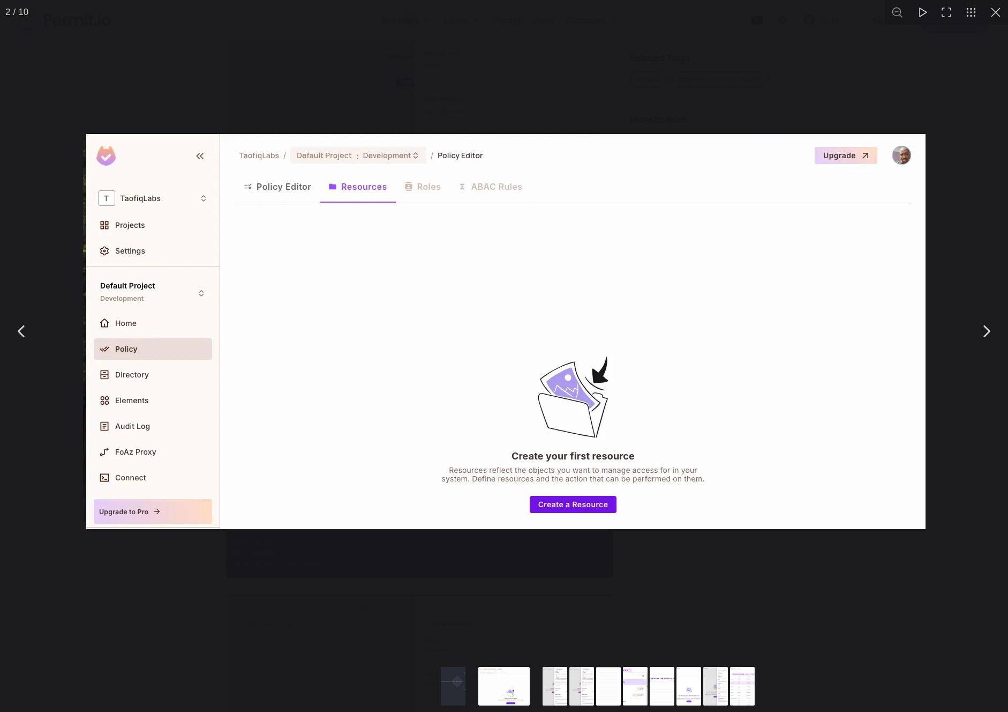
click at [910, 155] on img "You can close this modal content with the ESC key" at bounding box center [504, 330] width 843 height 395
click at [998, 11] on button "You can close this modal content with the ESC key" at bounding box center [996, 12] width 25 height 25
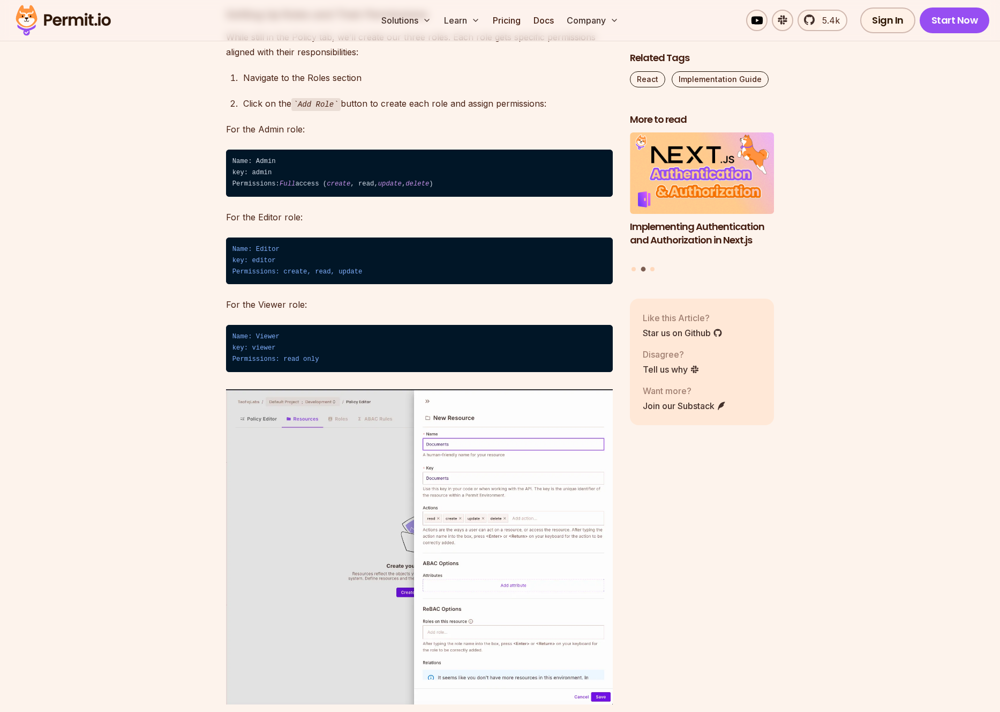
scroll to position [5680, 0]
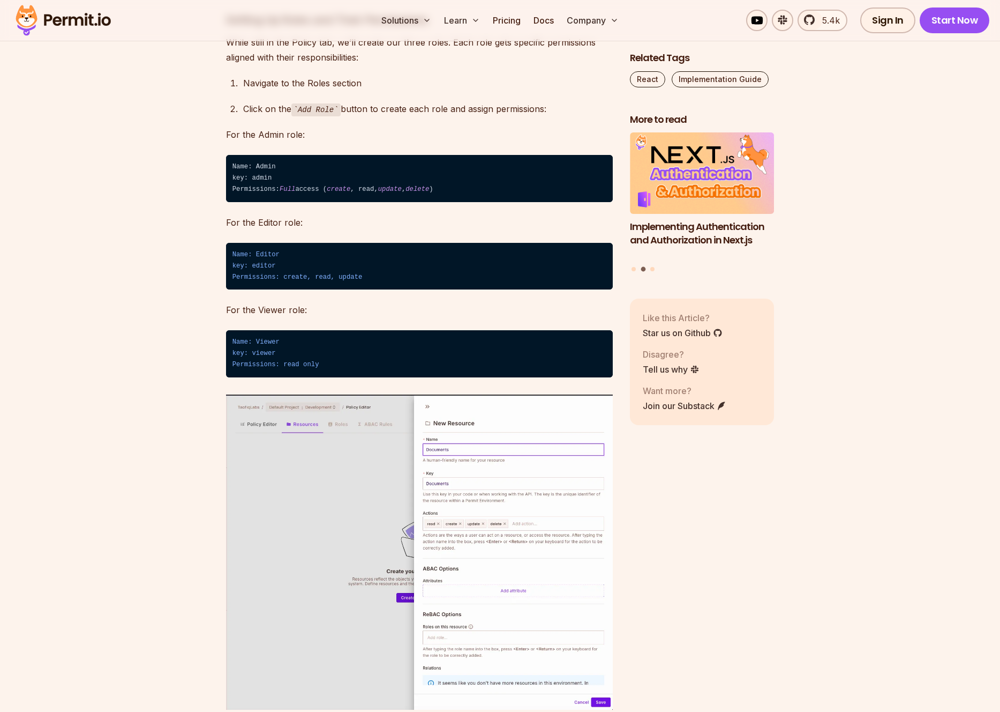
drag, startPoint x: 241, startPoint y: 87, endPoint x: 502, endPoint y: 254, distance: 309.6
click at [502, 254] on div "If you’re building an application that handles sensitive data across multiple o…" at bounding box center [419, 719] width 387 height 11390
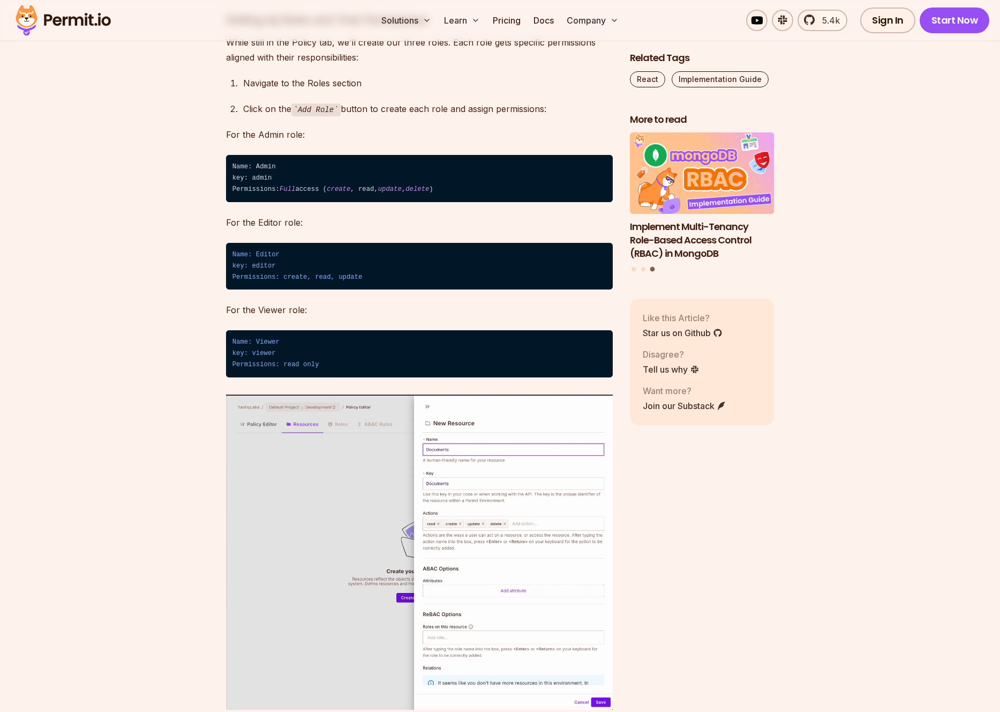
drag, startPoint x: 237, startPoint y: 247, endPoint x: 529, endPoint y: 266, distance: 292.1
click at [529, 266] on div "If you’re building an application that handles sensitive data across multiple o…" at bounding box center [419, 719] width 387 height 11390
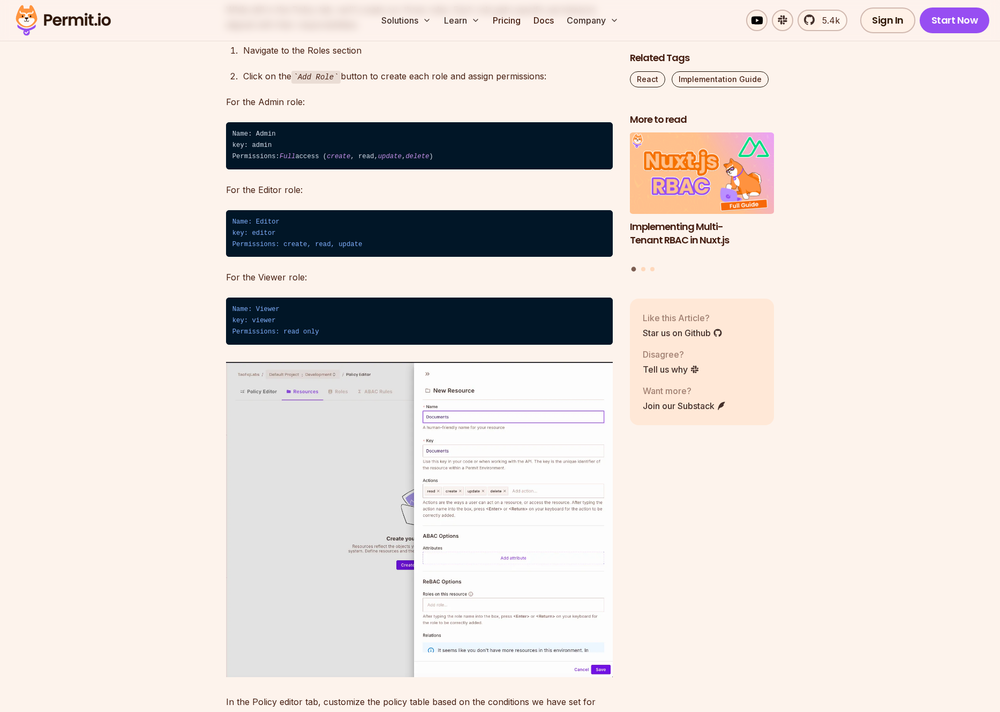
scroll to position [5824, 0]
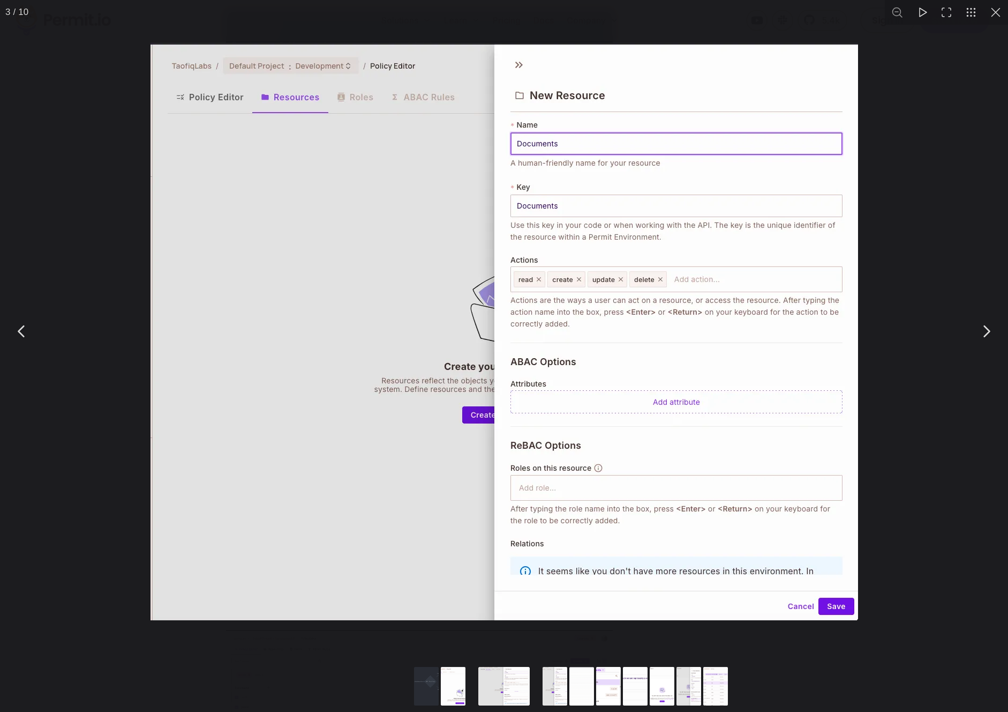
click at [910, 123] on div "You can close this modal content with the ESC key" at bounding box center [504, 331] width 1008 height 662
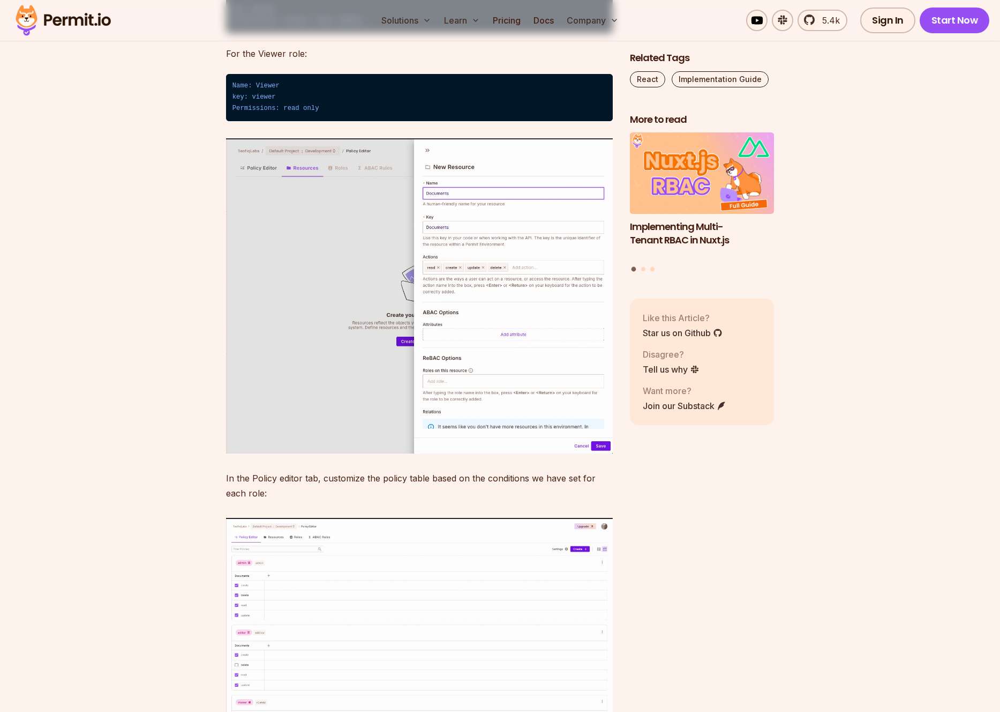
scroll to position [5984, 0]
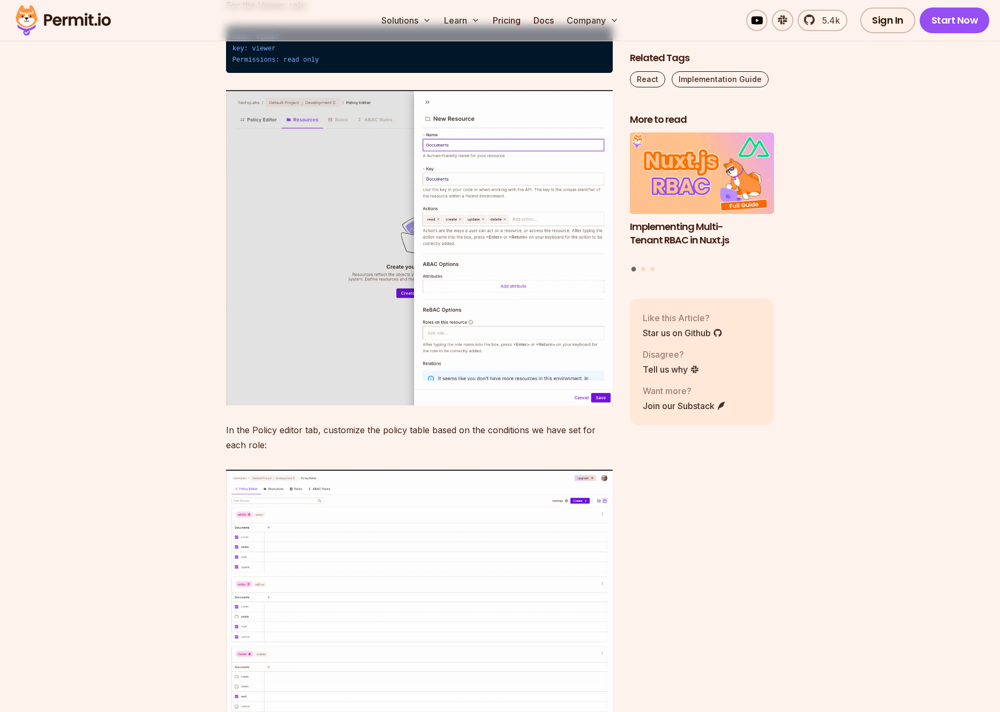
drag, startPoint x: 228, startPoint y: 311, endPoint x: 440, endPoint y: 357, distance: 217.1
click at [440, 357] on div "If you’re building an application that handles sensitive data across multiple o…" at bounding box center [419, 415] width 387 height 11390
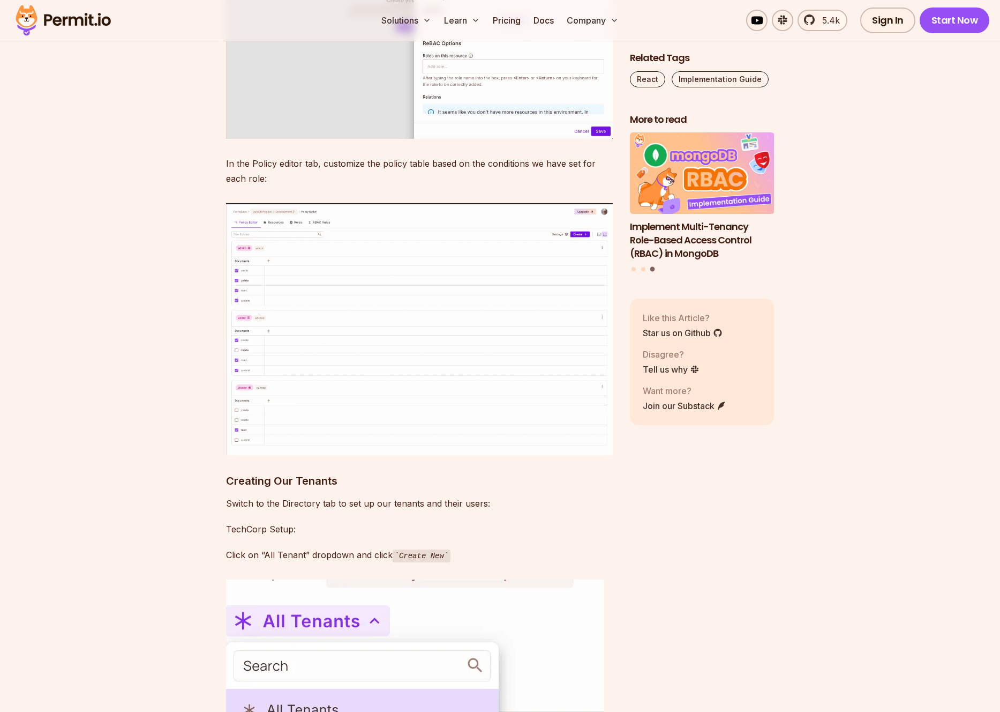
scroll to position [6249, 0]
drag, startPoint x: 239, startPoint y: 196, endPoint x: 386, endPoint y: 388, distance: 242.3
click at [386, 388] on section "Table of Contents If you’re building an application that handles sensitive data…" at bounding box center [500, 232] width 1000 height 11667
drag, startPoint x: 345, startPoint y: 395, endPoint x: 205, endPoint y: 48, distance: 374.3
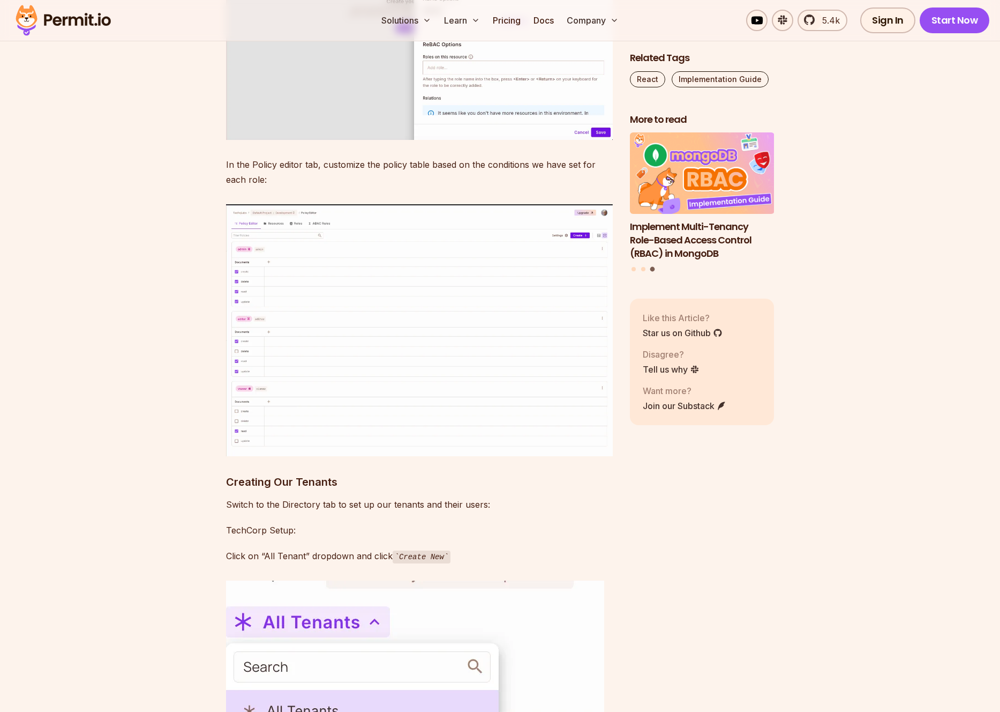
click at [205, 48] on section "Table of Contents If you’re building an application that handles sensitive data…" at bounding box center [500, 232] width 1000 height 11667
click at [168, 136] on section "Table of Contents If you’re building an application that handles sensitive data…" at bounding box center [500, 232] width 1000 height 11667
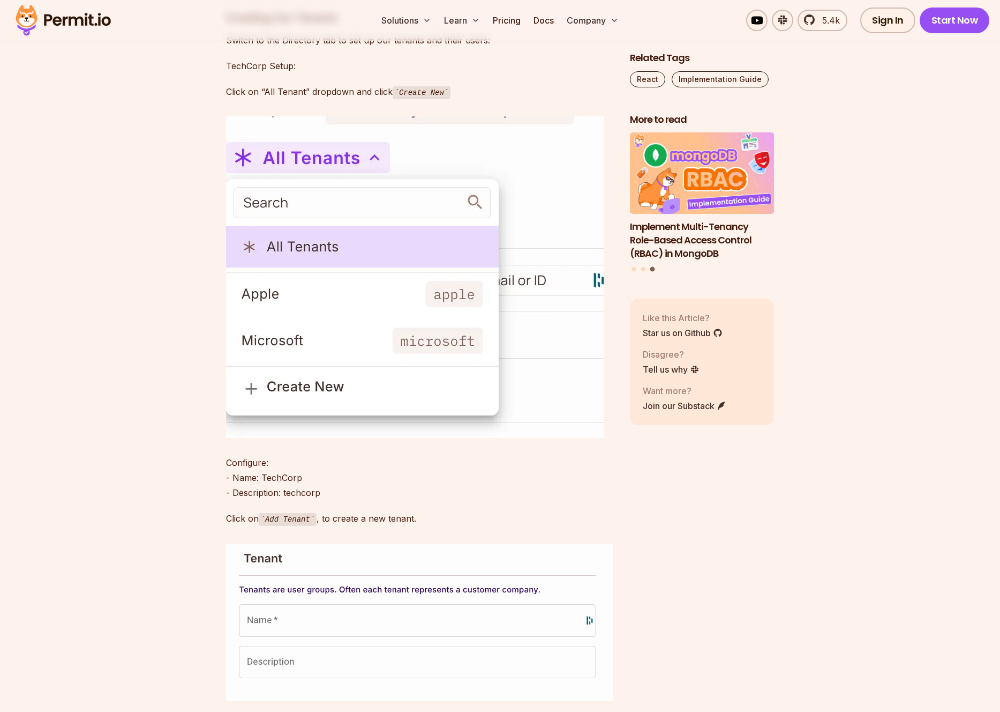
scroll to position [6721, 0]
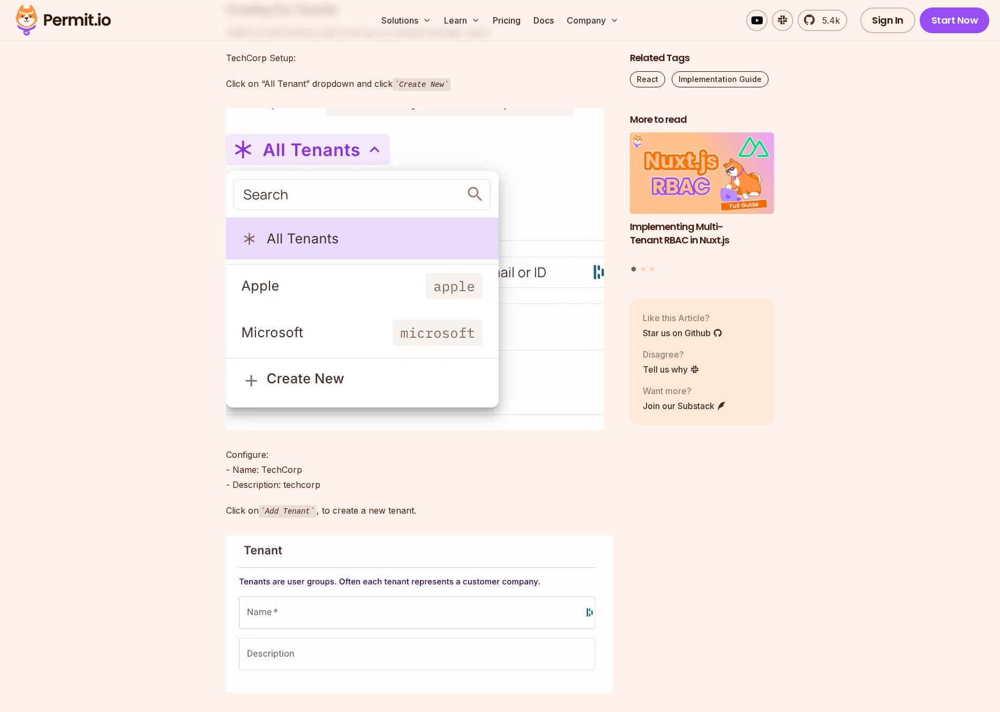
drag, startPoint x: 247, startPoint y: 294, endPoint x: 339, endPoint y: 315, distance: 94.6
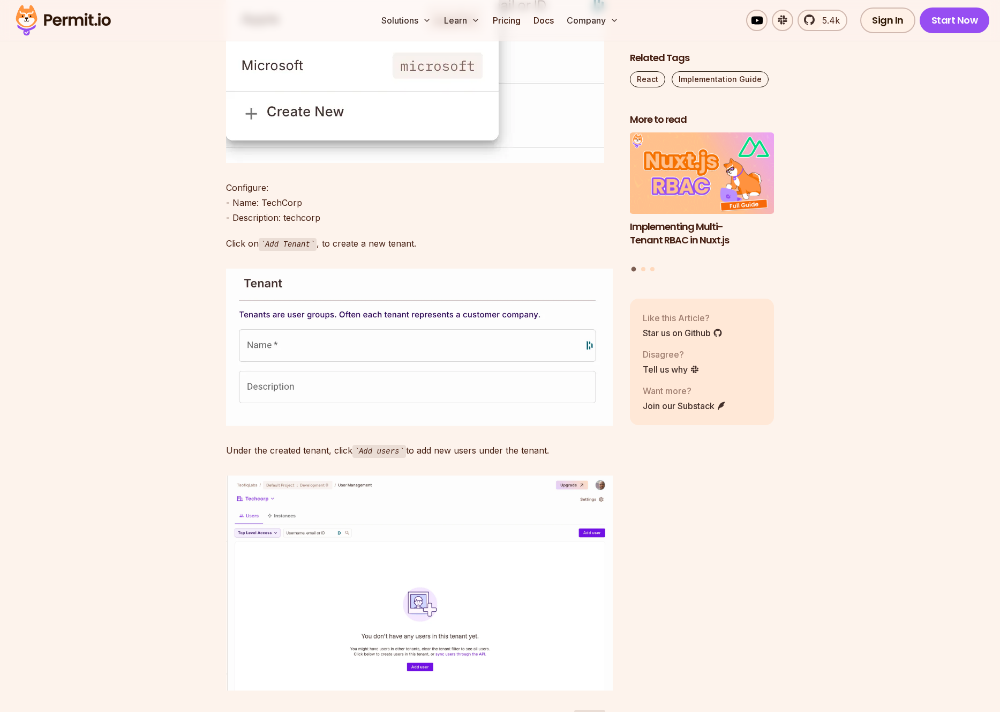
scroll to position [7228, 0]
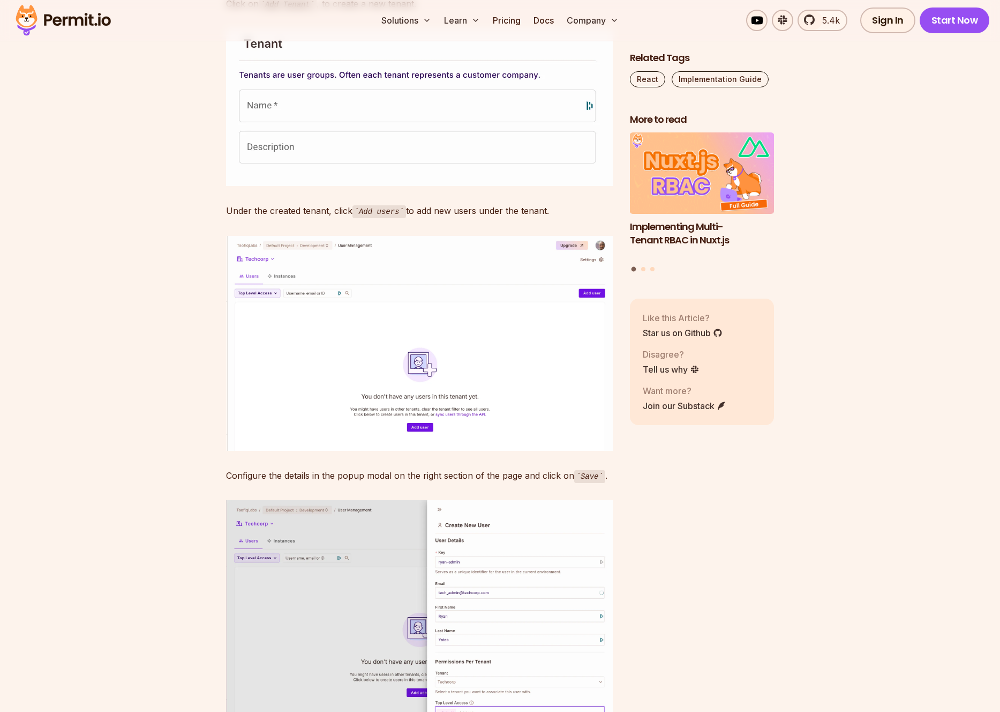
drag, startPoint x: 222, startPoint y: 94, endPoint x: 493, endPoint y: 179, distance: 283.5
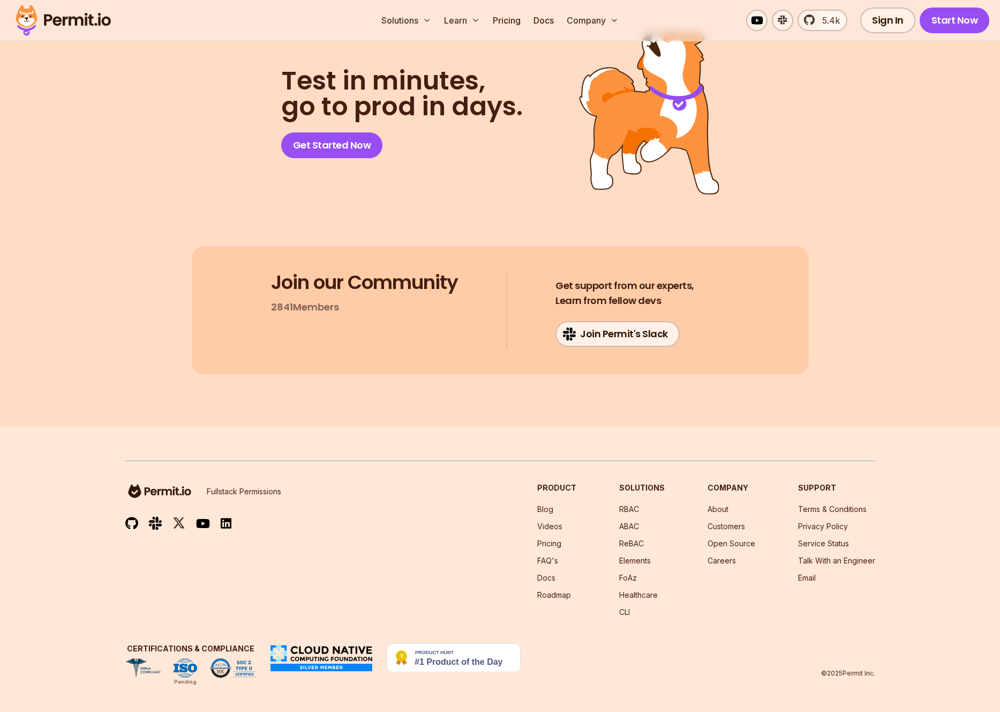
scroll to position [12217, 0]
